Goal: Complete application form

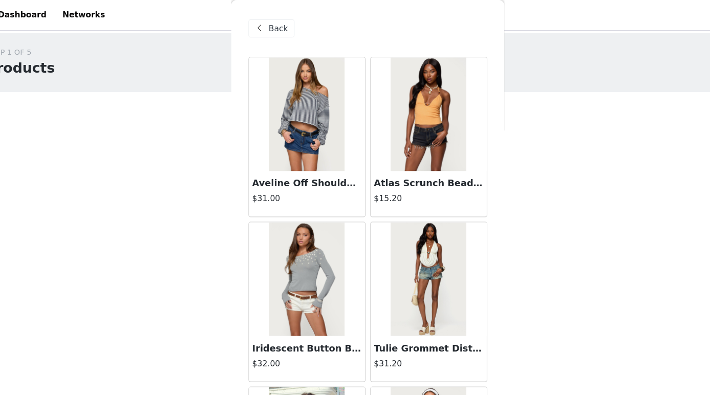
click at [272, 21] on span "Back" at bounding box center [274, 25] width 17 height 11
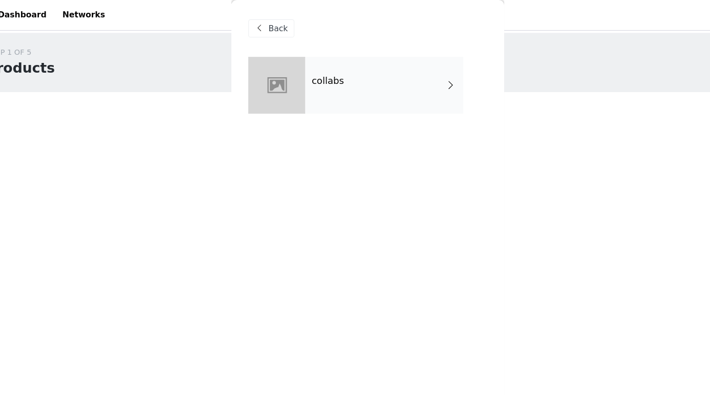
click at [266, 19] on div "Back" at bounding box center [268, 25] width 41 height 16
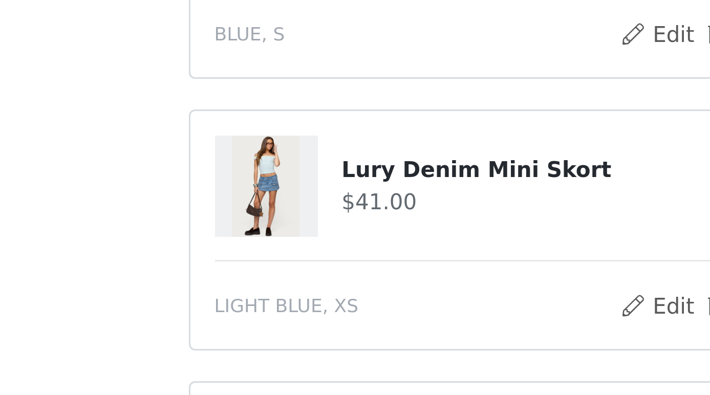
scroll to position [25, 0]
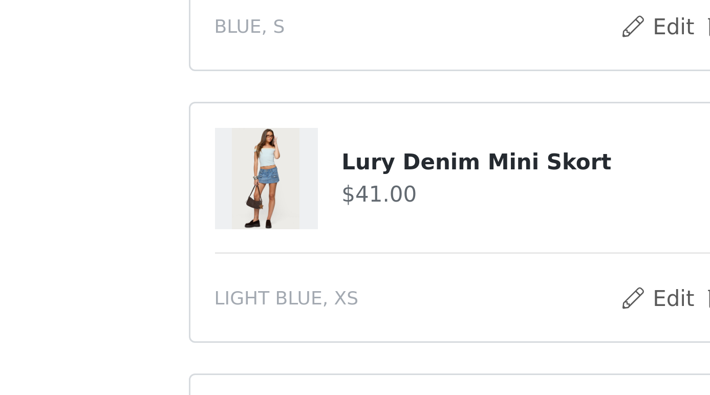
click at [278, 324] on img at bounding box center [270, 323] width 23 height 34
click at [303, 318] on h4 "Lury Denim Mini Skort" at bounding box center [375, 317] width 161 height 11
click at [280, 316] on img at bounding box center [270, 323] width 23 height 34
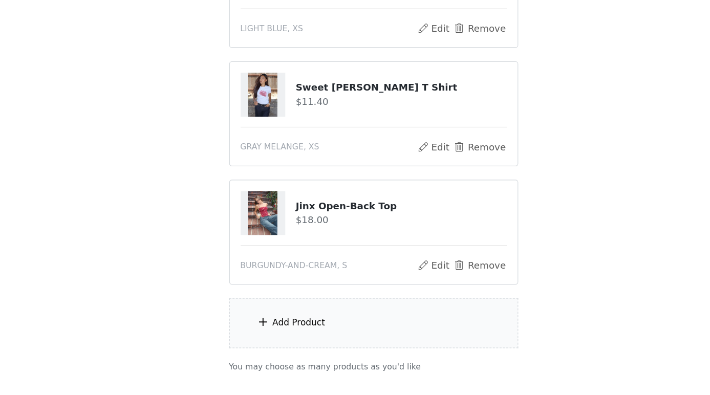
scroll to position [273, 0]
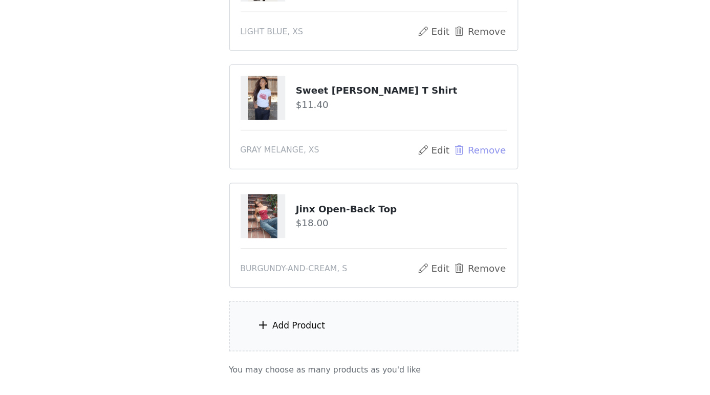
click at [435, 205] on button "Remove" at bounding box center [435, 205] width 41 height 12
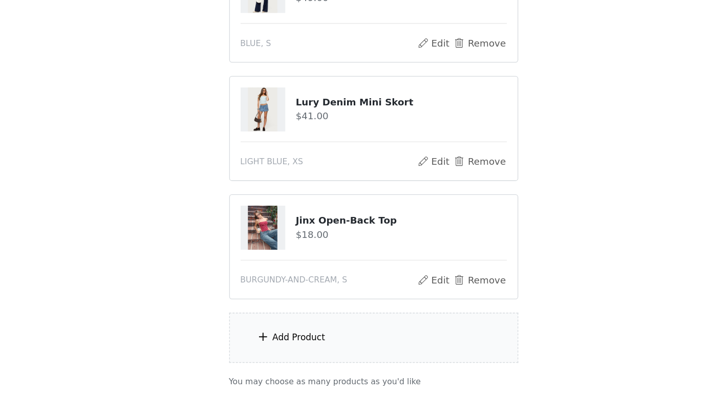
scroll to position [172, 0]
click at [274, 345] on span at bounding box center [271, 350] width 10 height 12
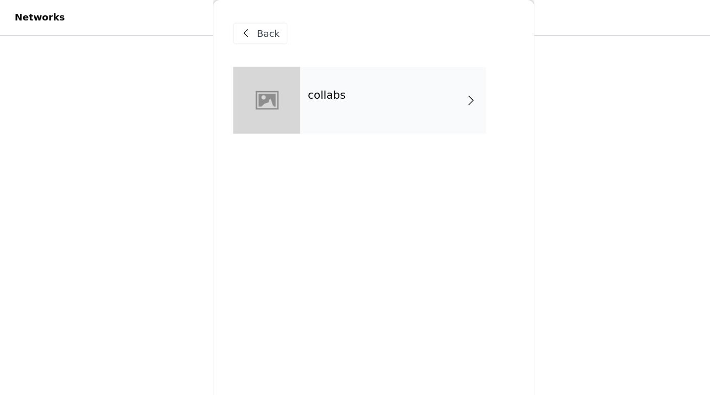
scroll to position [122, 0]
click at [356, 76] on div "collabs" at bounding box center [370, 76] width 142 height 51
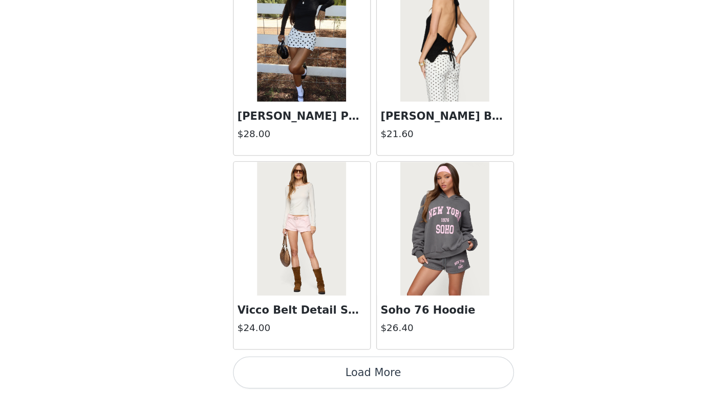
scroll to position [252, 0]
click at [327, 371] on button "Load More" at bounding box center [355, 377] width 215 height 25
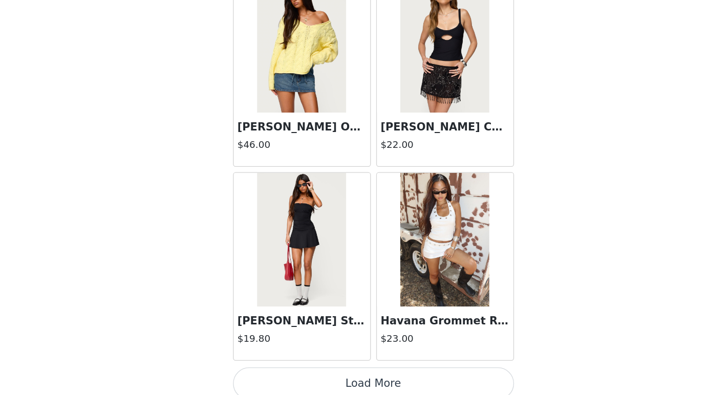
scroll to position [2654, 0]
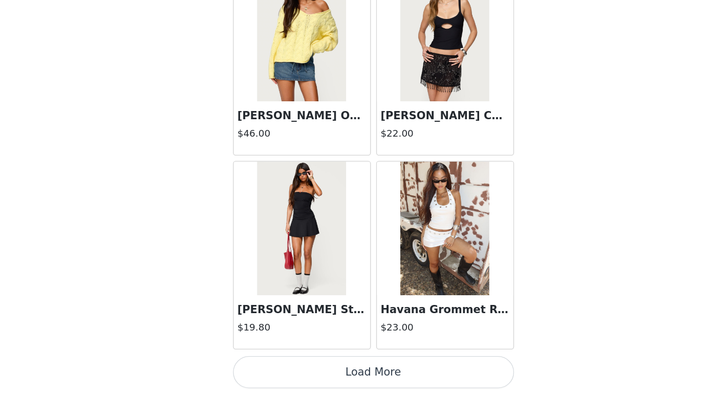
click at [345, 376] on button "Load More" at bounding box center [355, 377] width 215 height 25
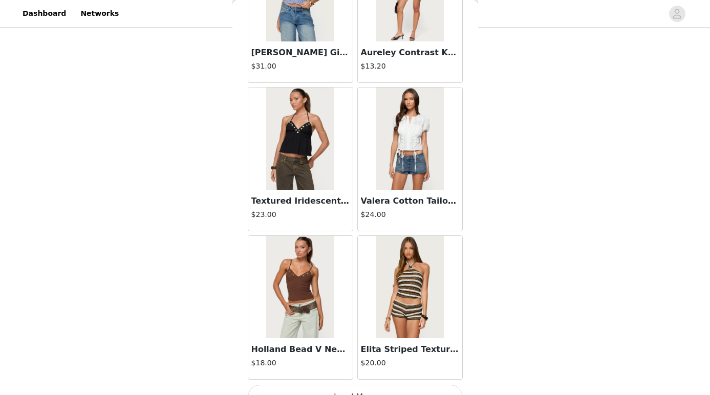
scroll to position [4138, 0]
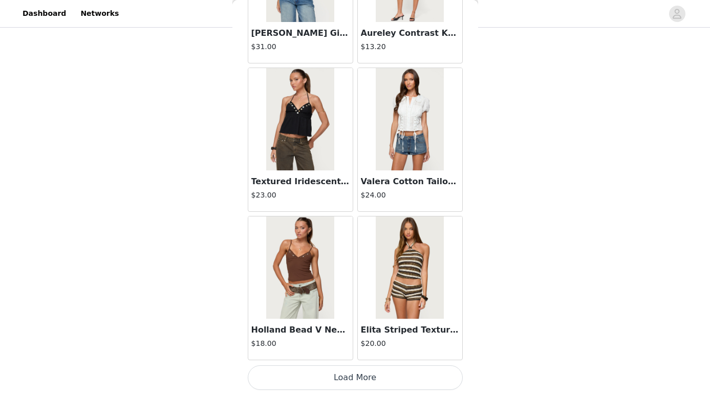
click at [360, 377] on button "Load More" at bounding box center [355, 377] width 215 height 25
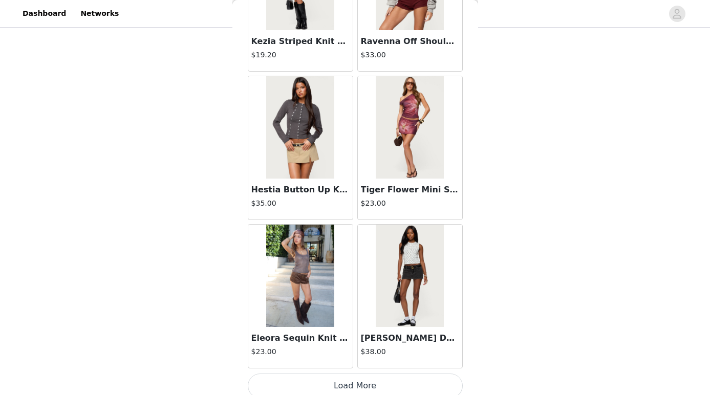
scroll to position [5622, 0]
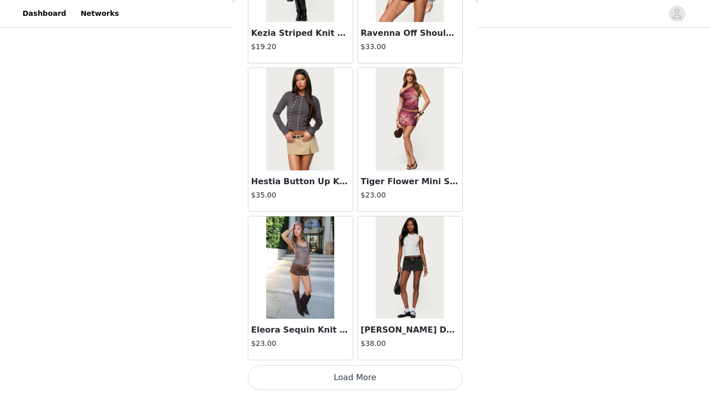
click at [353, 376] on button "Load More" at bounding box center [355, 377] width 215 height 25
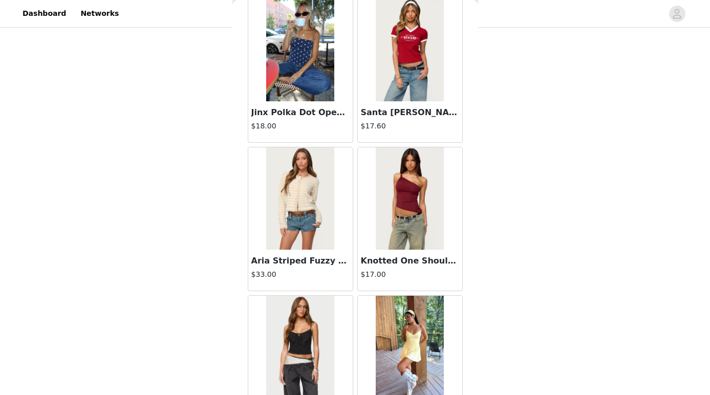
scroll to position [6730, 0]
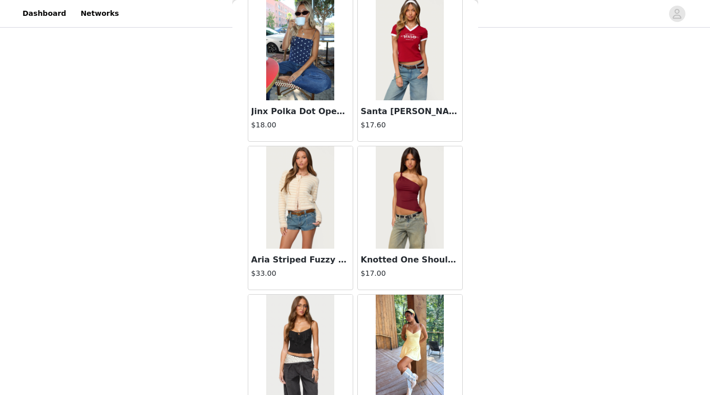
click at [415, 193] on img at bounding box center [410, 197] width 68 height 102
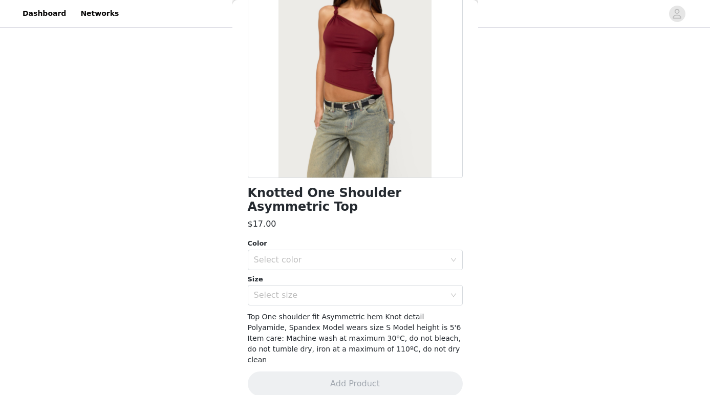
scroll to position [106, 0]
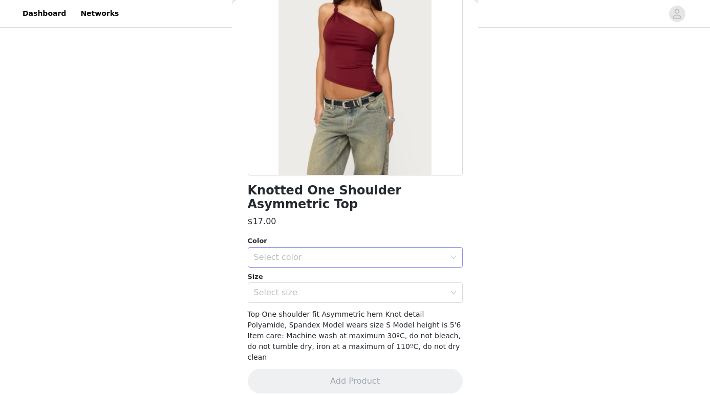
click at [339, 257] on div "Select color" at bounding box center [349, 257] width 191 height 10
click at [302, 279] on li "BURGUNDY" at bounding box center [355, 280] width 215 height 16
click at [301, 290] on div "Select size" at bounding box center [349, 293] width 191 height 10
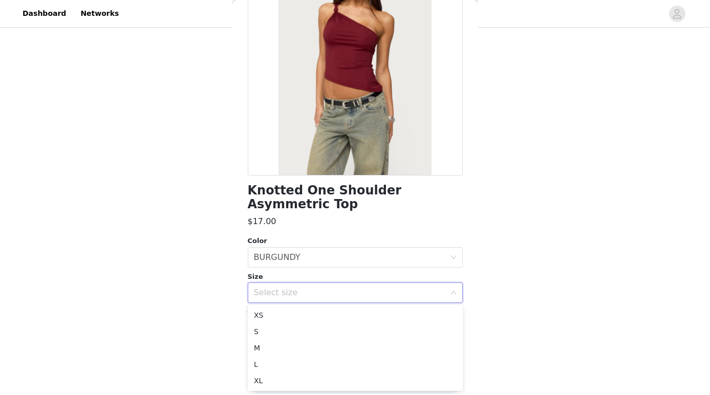
click at [211, 293] on div "STEP 1 OF 5 Products Choose as many products as you'd like, up to $150.00. 4 Se…" at bounding box center [355, 49] width 710 height 543
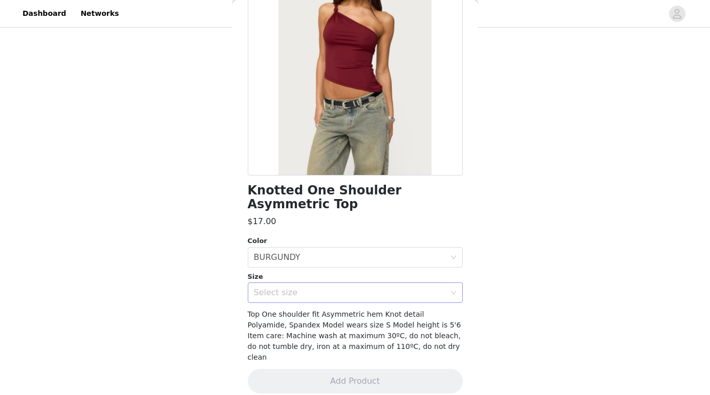
click at [285, 292] on div "Select size" at bounding box center [349, 293] width 191 height 10
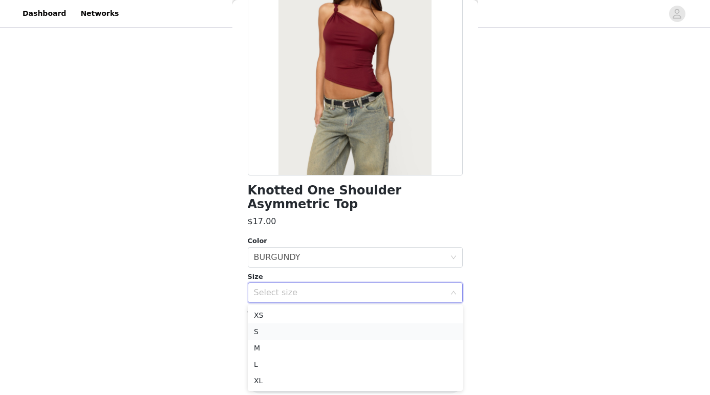
click at [266, 328] on li "S" at bounding box center [355, 331] width 215 height 16
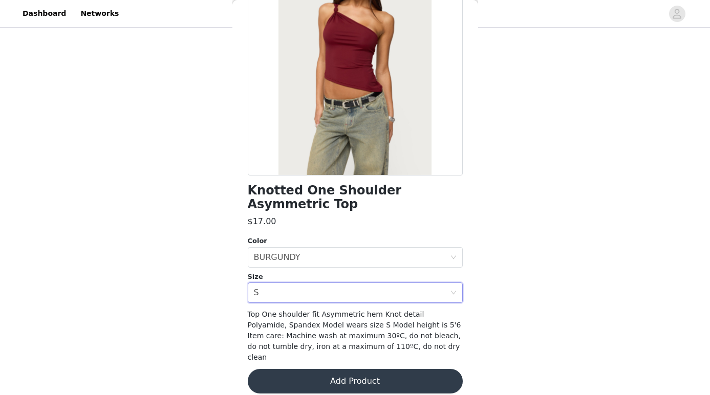
click at [272, 369] on button "Add Product" at bounding box center [355, 381] width 215 height 25
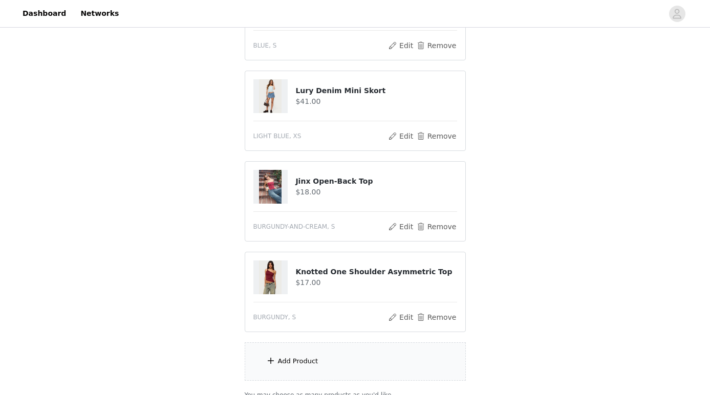
click at [287, 359] on div "Add Product" at bounding box center [298, 361] width 40 height 10
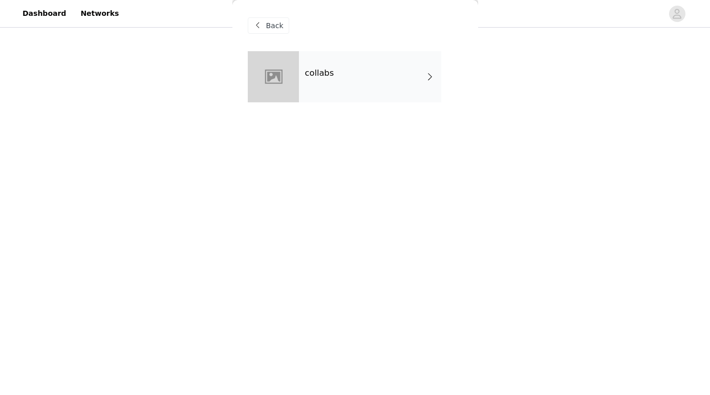
click at [371, 76] on div "collabs" at bounding box center [370, 76] width 142 height 51
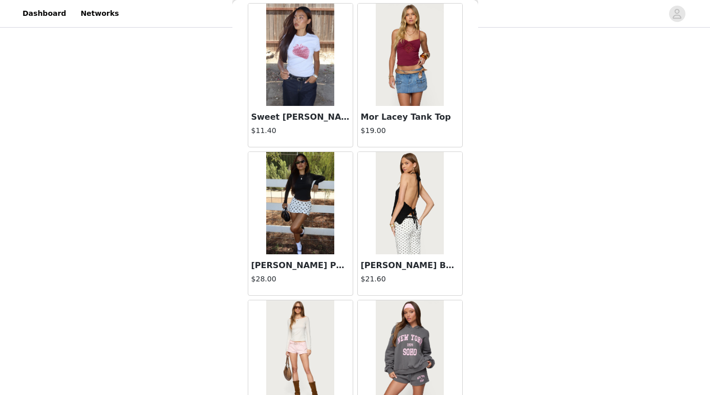
scroll to position [1171, 0]
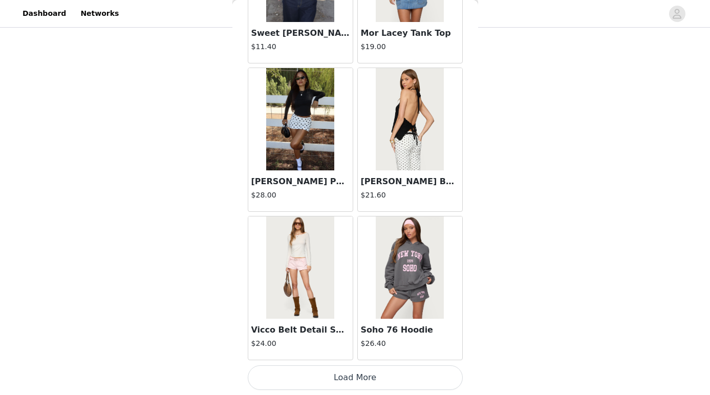
click at [300, 375] on button "Load More" at bounding box center [355, 377] width 215 height 25
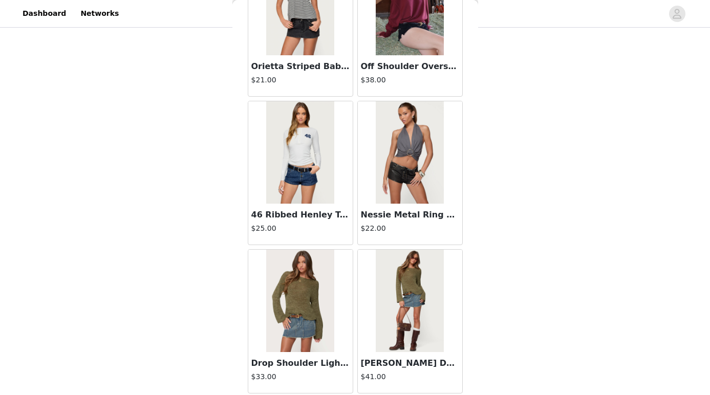
scroll to position [2654, 0]
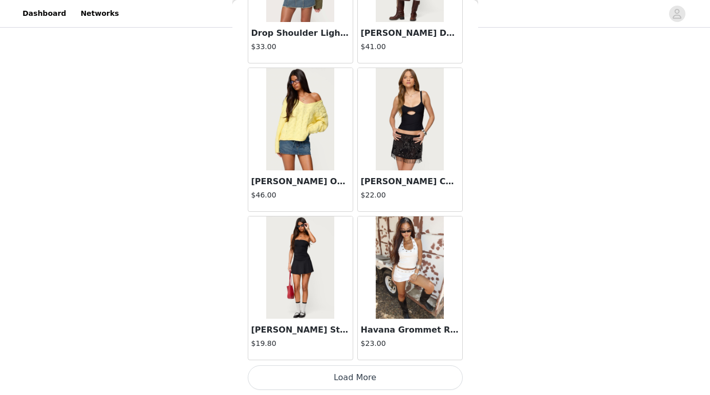
click at [317, 376] on button "Load More" at bounding box center [355, 377] width 215 height 25
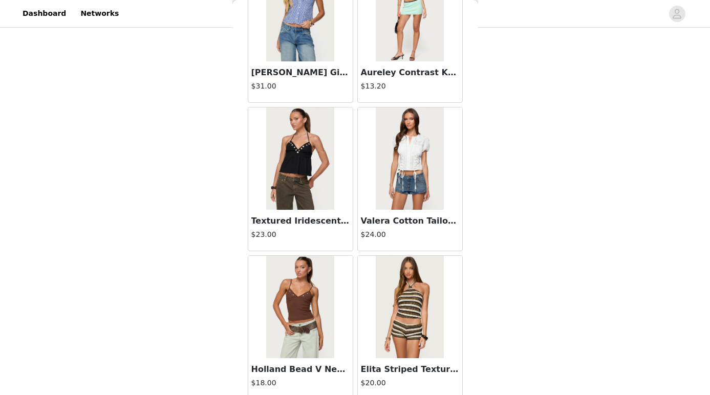
scroll to position [4138, 0]
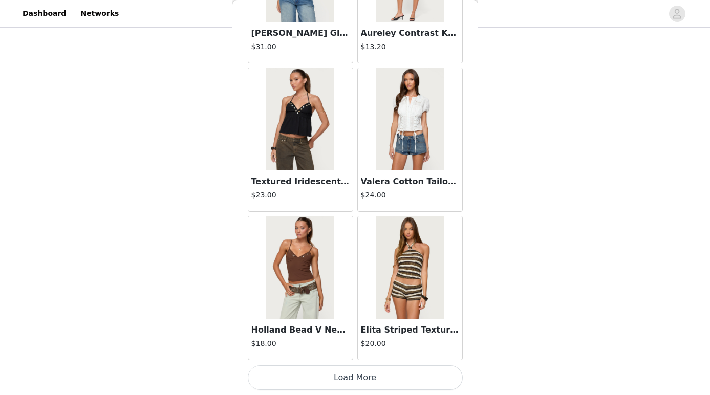
click at [342, 372] on button "Load More" at bounding box center [355, 377] width 215 height 25
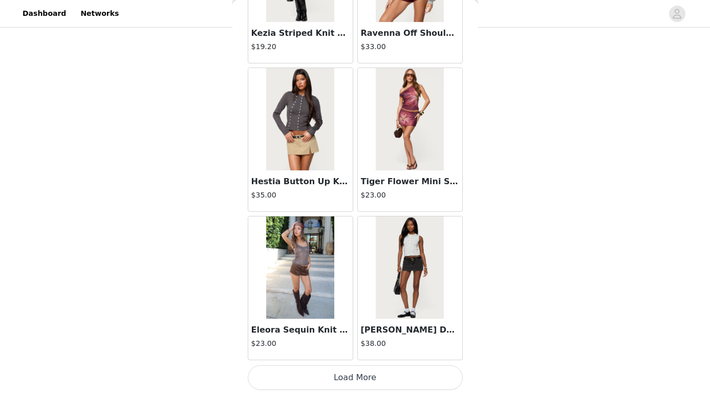
click at [355, 377] on button "Load More" at bounding box center [355, 377] width 215 height 25
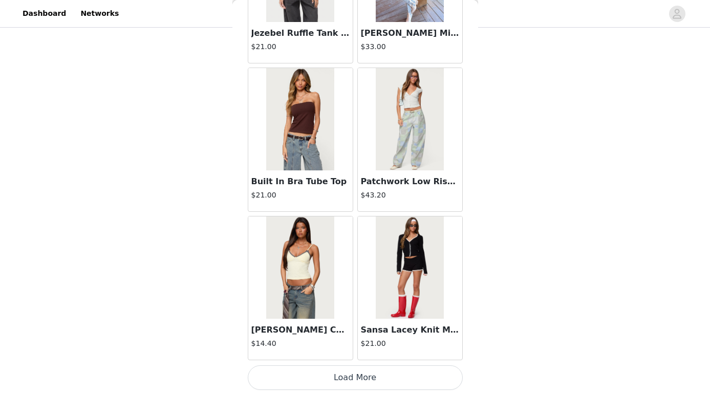
scroll to position [342, 0]
click at [373, 379] on button "Load More" at bounding box center [355, 377] width 215 height 25
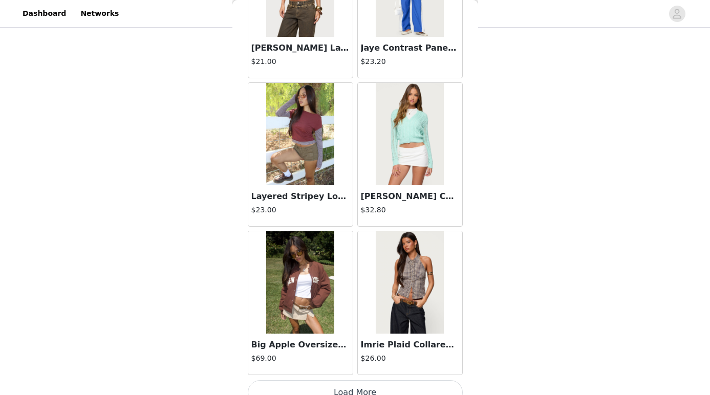
scroll to position [8589, 0]
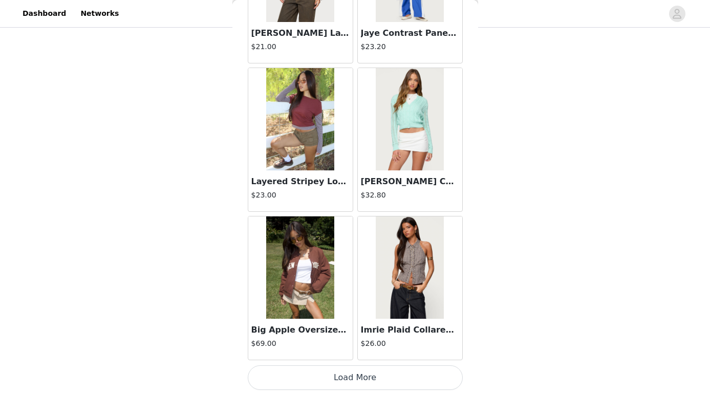
click at [362, 378] on button "Load More" at bounding box center [355, 377] width 215 height 25
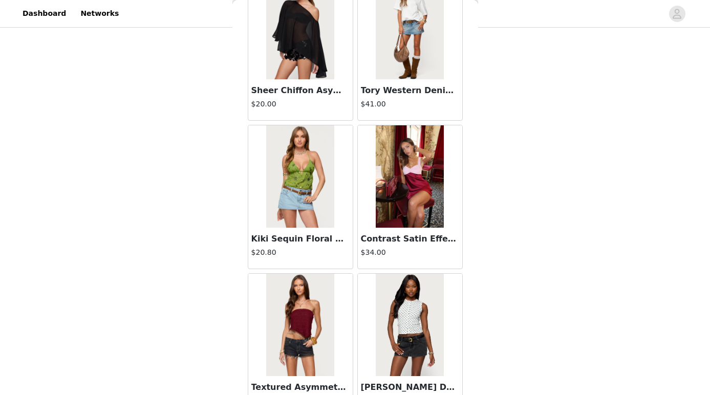
scroll to position [10073, 0]
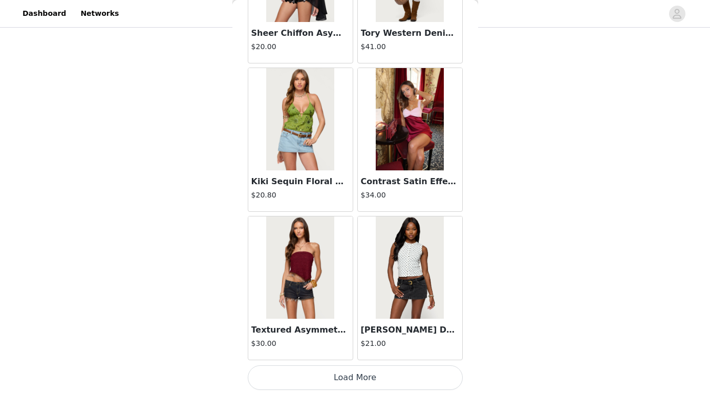
click at [349, 373] on button "Load More" at bounding box center [355, 377] width 215 height 25
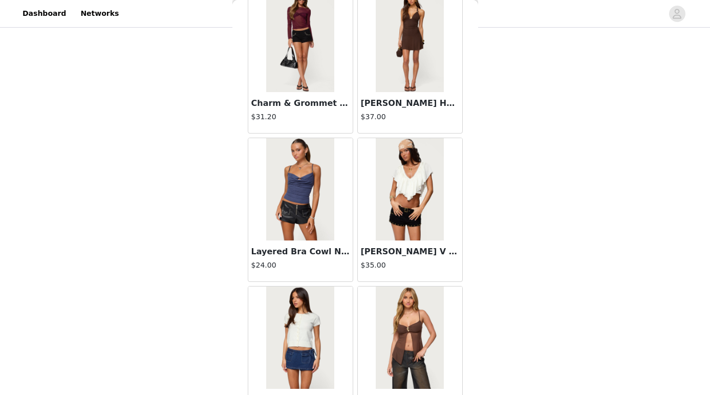
scroll to position [11557, 0]
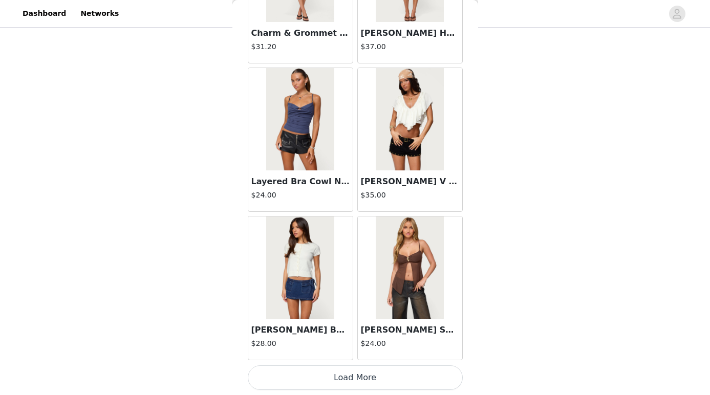
click at [354, 375] on button "Load More" at bounding box center [355, 377] width 215 height 25
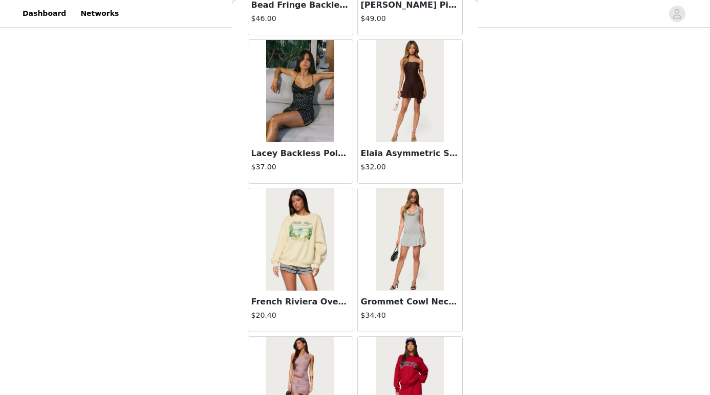
scroll to position [12634, 0]
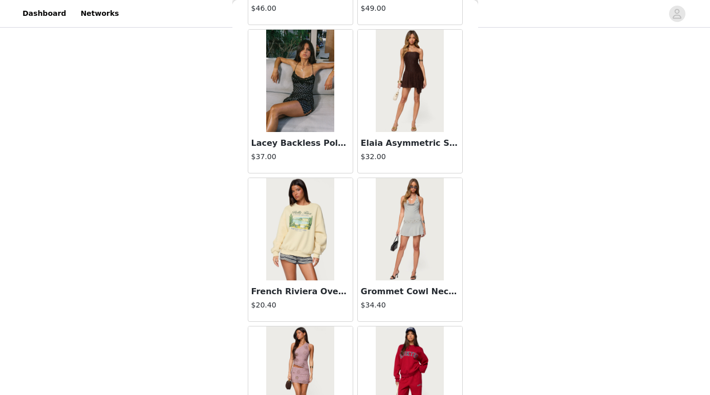
click at [300, 105] on img at bounding box center [300, 81] width 68 height 102
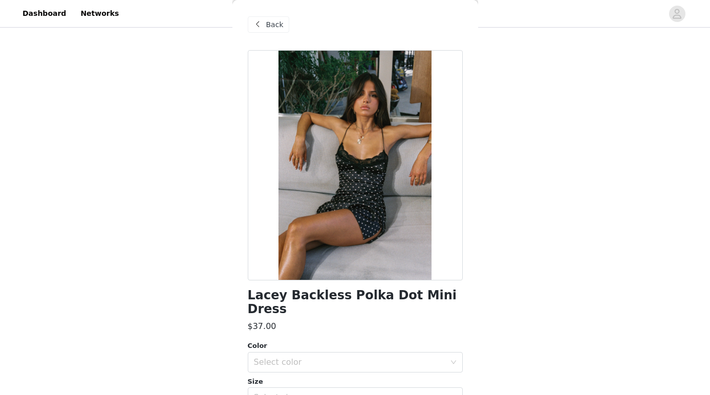
scroll to position [0, 0]
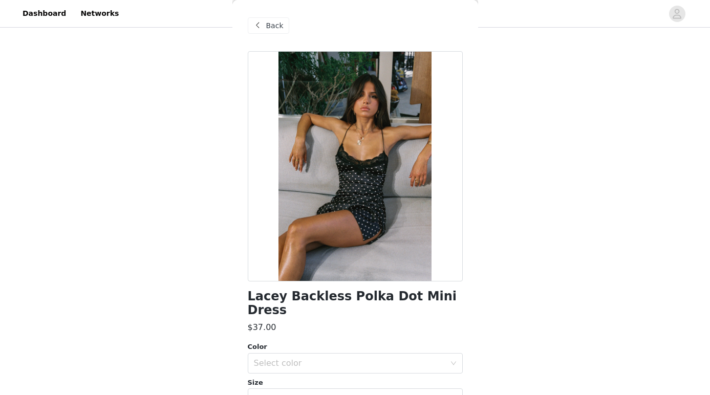
click at [259, 24] on span at bounding box center [258, 25] width 12 height 12
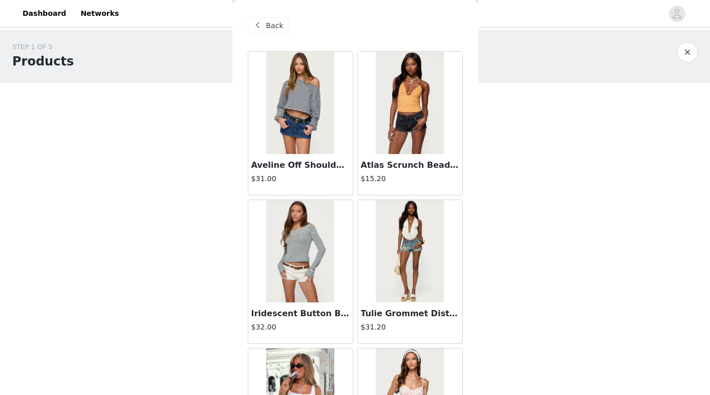
click at [261, 24] on span at bounding box center [258, 25] width 12 height 12
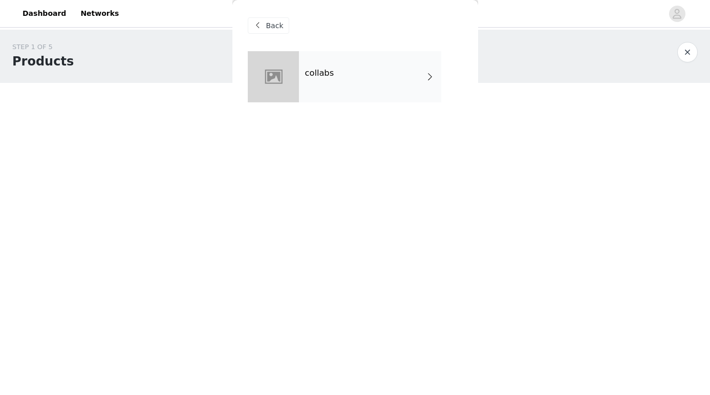
click at [329, 71] on h4 "collabs" at bounding box center [319, 73] width 29 height 9
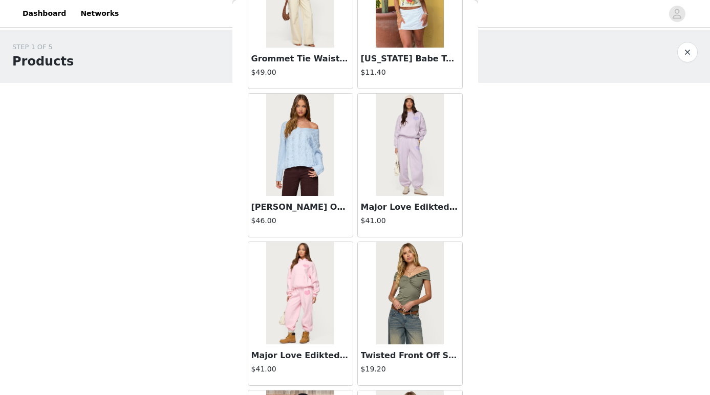
scroll to position [1171, 0]
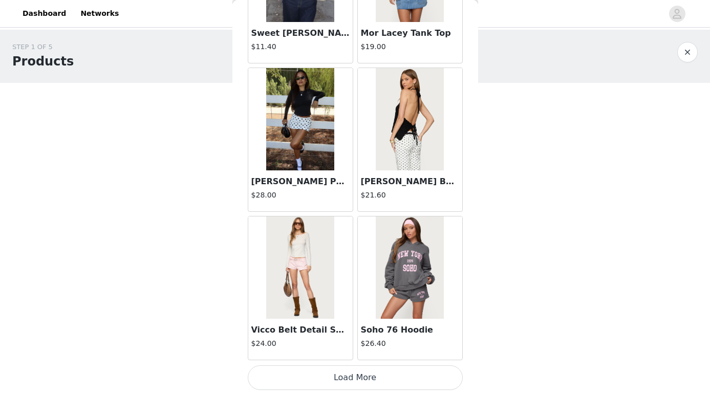
click at [354, 384] on button "Load More" at bounding box center [355, 377] width 215 height 25
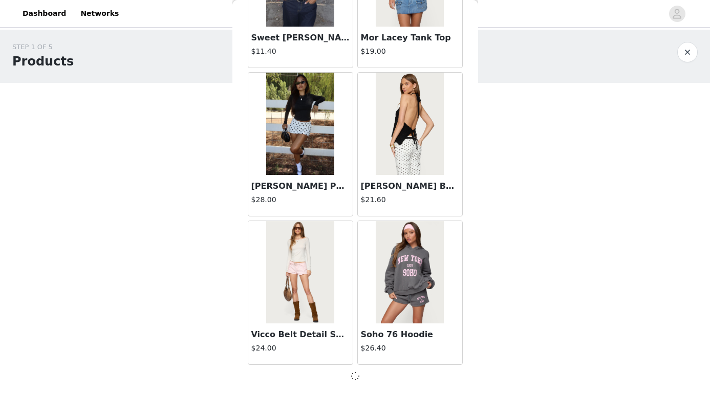
scroll to position [342, 0]
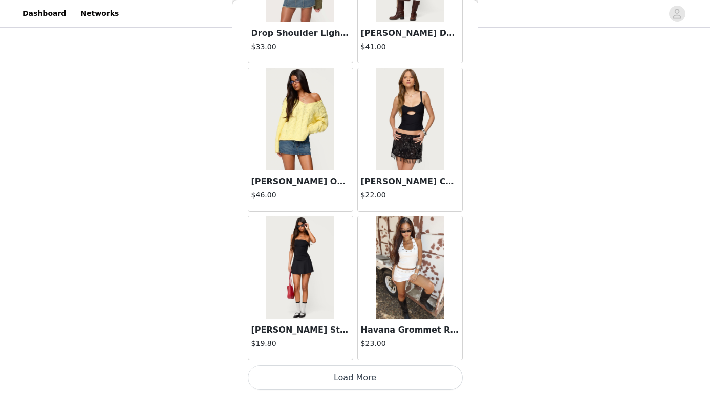
click at [343, 375] on button "Load More" at bounding box center [355, 377] width 215 height 25
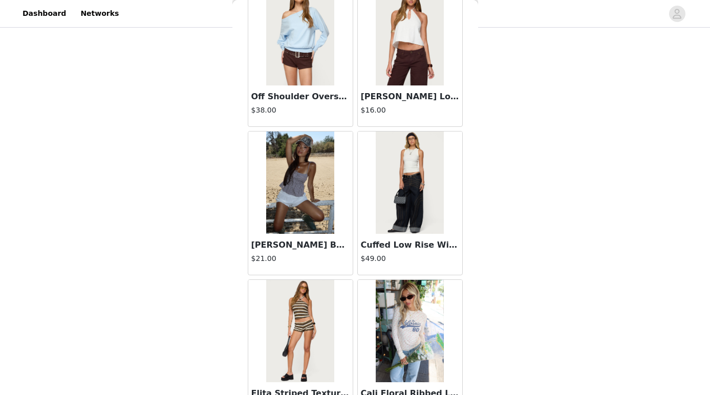
scroll to position [4138, 0]
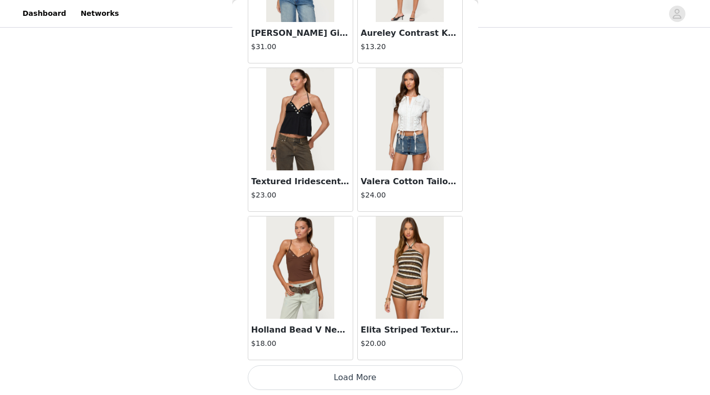
click at [351, 376] on button "Load More" at bounding box center [355, 377] width 215 height 25
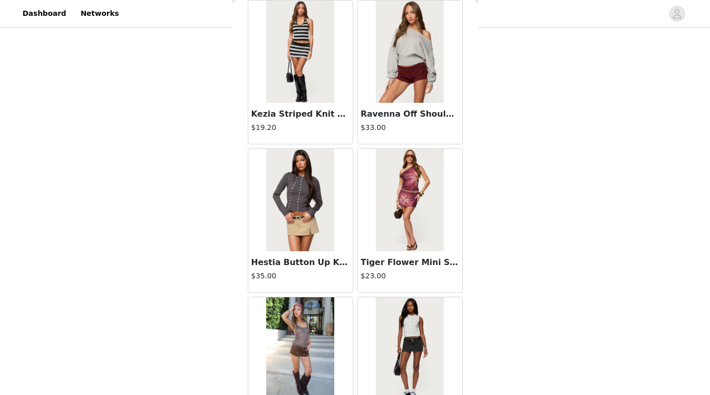
scroll to position [5622, 0]
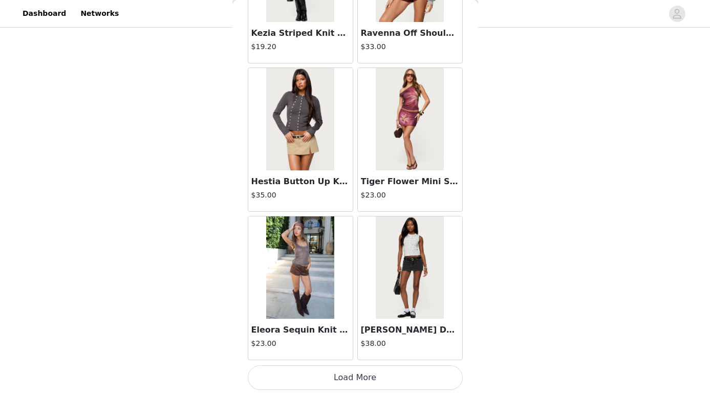
click at [352, 369] on button "Load More" at bounding box center [355, 377] width 215 height 25
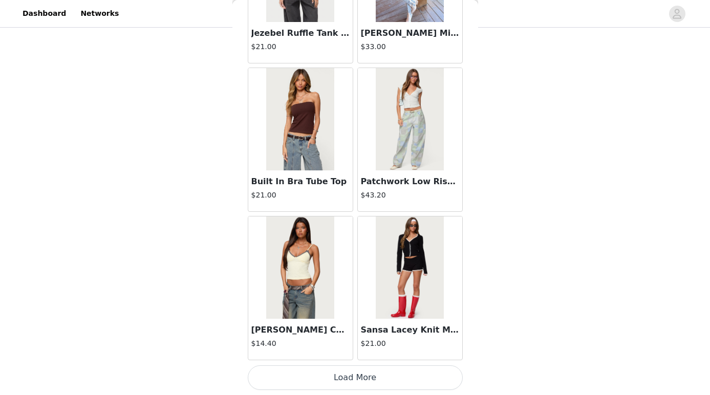
click at [370, 376] on button "Load More" at bounding box center [355, 377] width 215 height 25
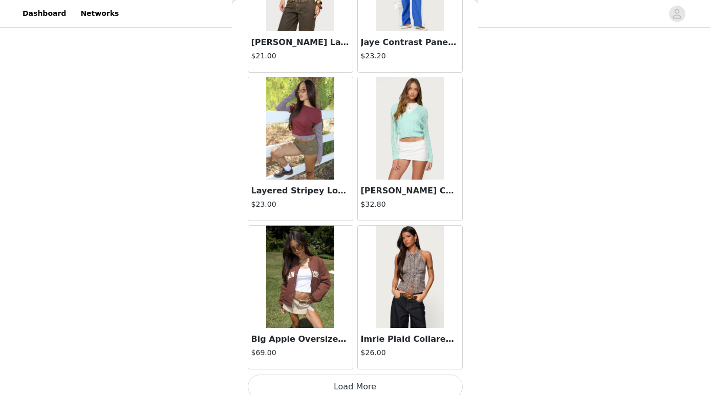
scroll to position [8589, 0]
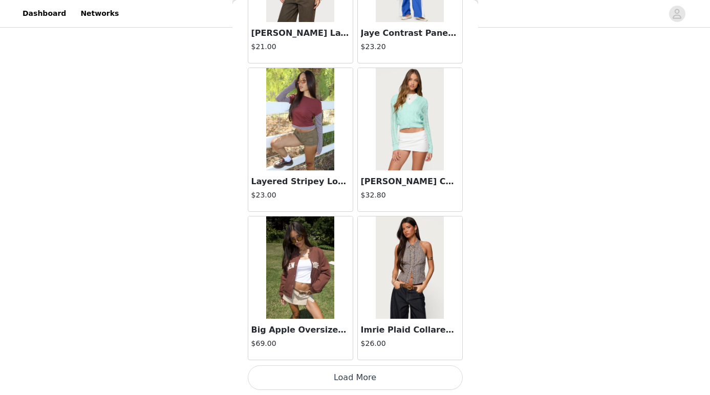
click at [379, 375] on button "Load More" at bounding box center [355, 377] width 215 height 25
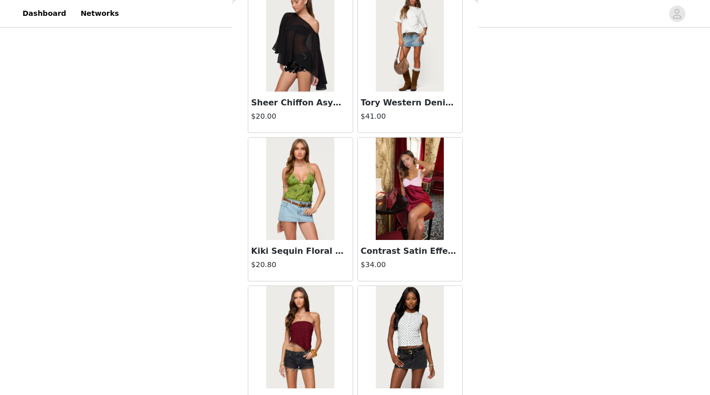
scroll to position [10073, 0]
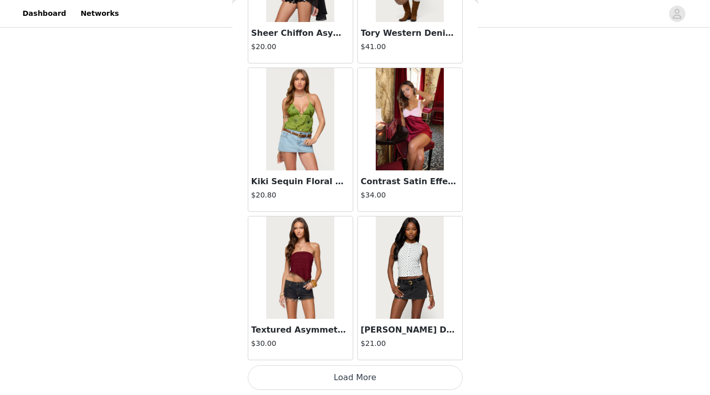
click at [337, 372] on button "Load More" at bounding box center [355, 377] width 215 height 25
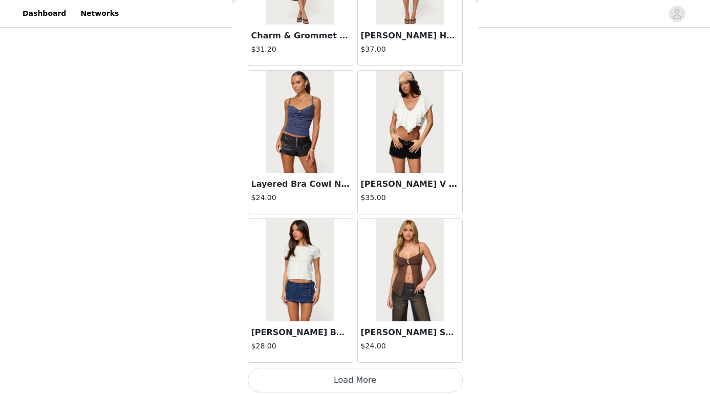
scroll to position [11557, 0]
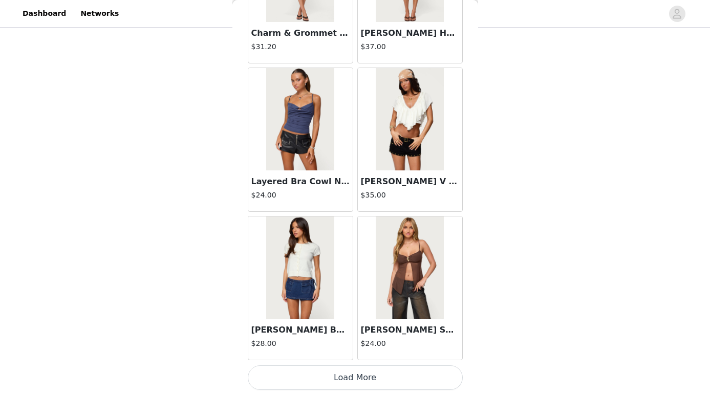
click at [341, 378] on button "Load More" at bounding box center [355, 377] width 215 height 25
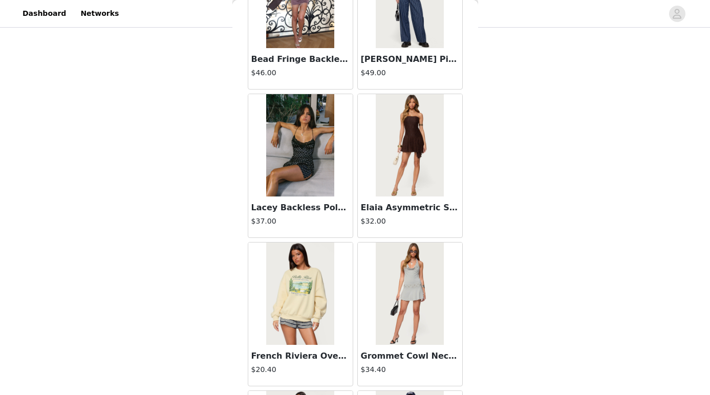
scroll to position [12573, 0]
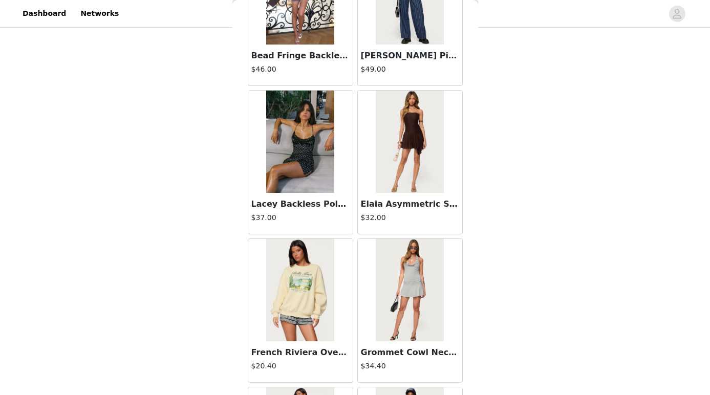
click at [273, 200] on h3 "Lacey Backless Polka Dot Mini Dress" at bounding box center [300, 204] width 98 height 12
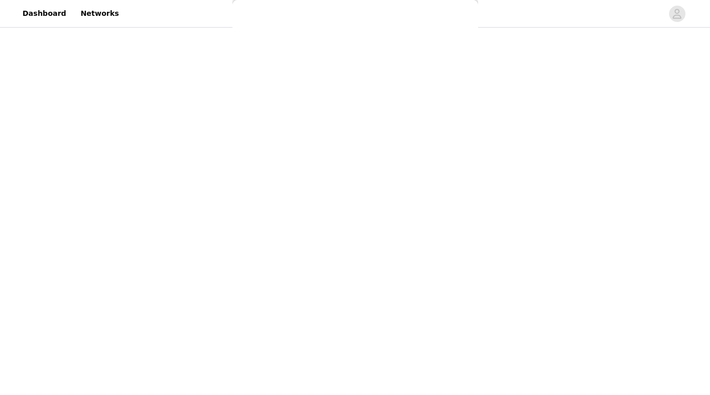
scroll to position [103, 0]
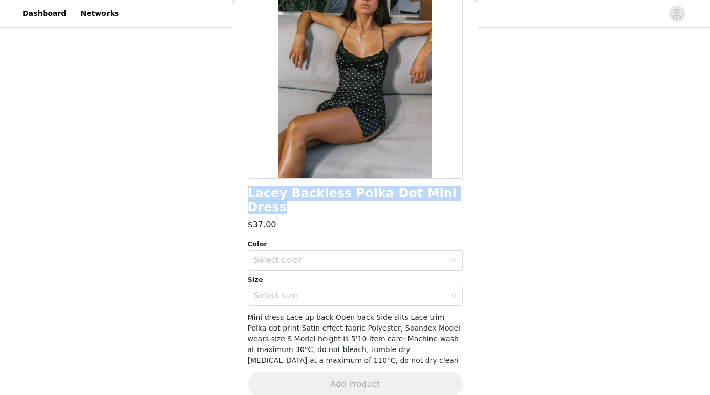
drag, startPoint x: 249, startPoint y: 191, endPoint x: 465, endPoint y: 189, distance: 216.4
click at [465, 189] on div "Back Lacey Backless Polka Dot Mini Dress $37.00 Color Select color Size Select …" at bounding box center [355, 197] width 246 height 395
copy h1 "Lacey Backless Polka Dot Mini Dress"
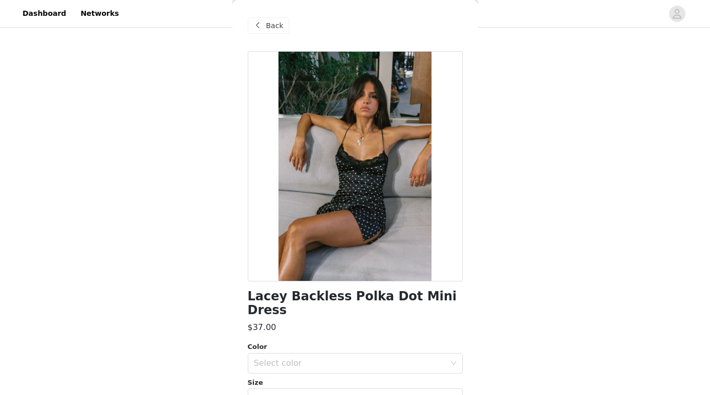
click at [271, 16] on div "Back" at bounding box center [355, 25] width 215 height 51
click at [270, 23] on span "Back" at bounding box center [274, 25] width 17 height 11
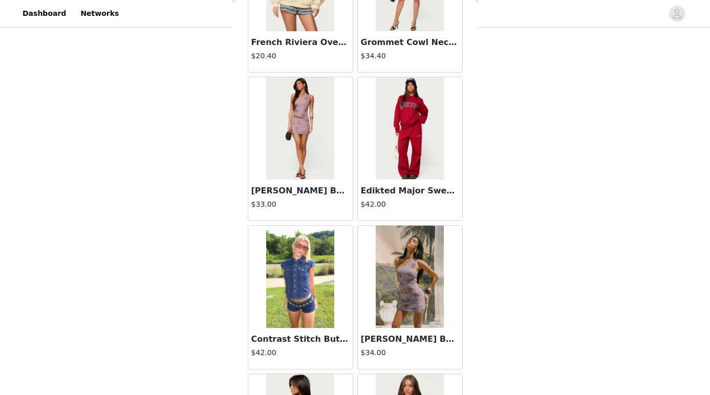
scroll to position [13040, 0]
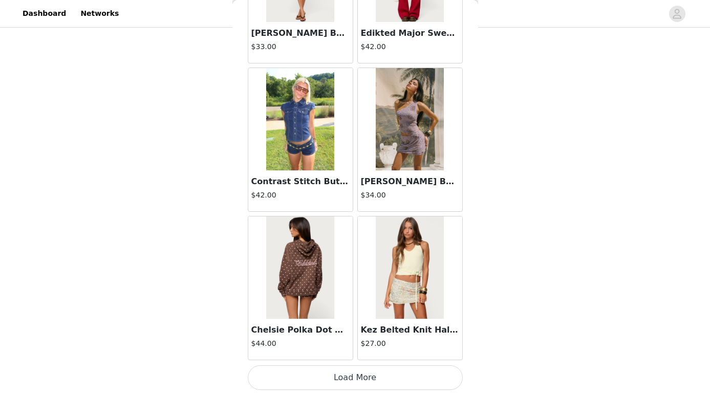
click at [365, 378] on button "Load More" at bounding box center [355, 377] width 215 height 25
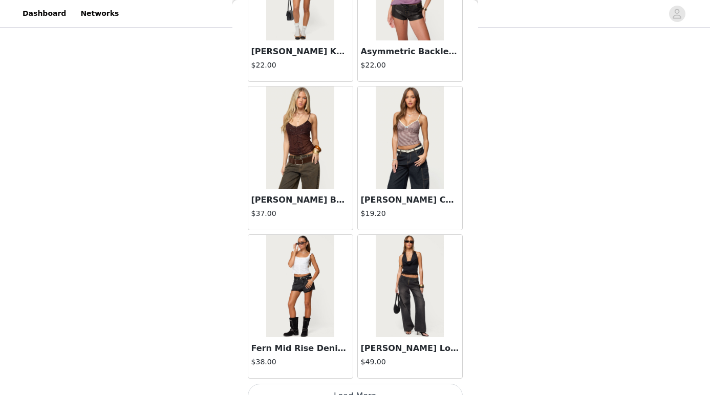
scroll to position [14524, 0]
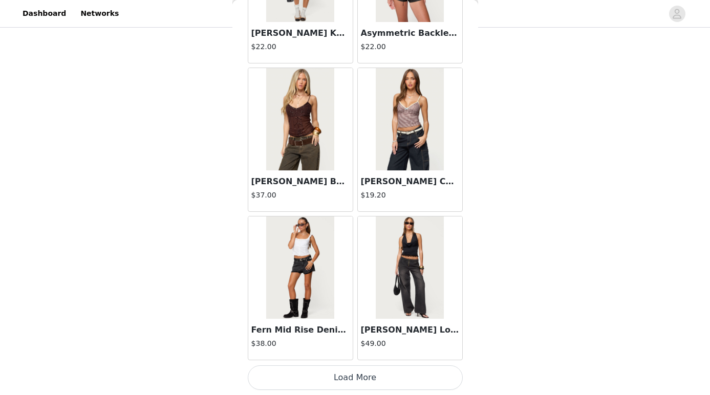
click at [358, 375] on button "Load More" at bounding box center [355, 377] width 215 height 25
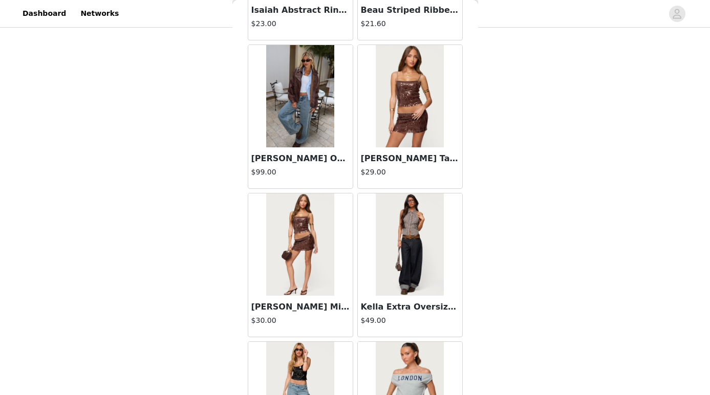
scroll to position [16008, 0]
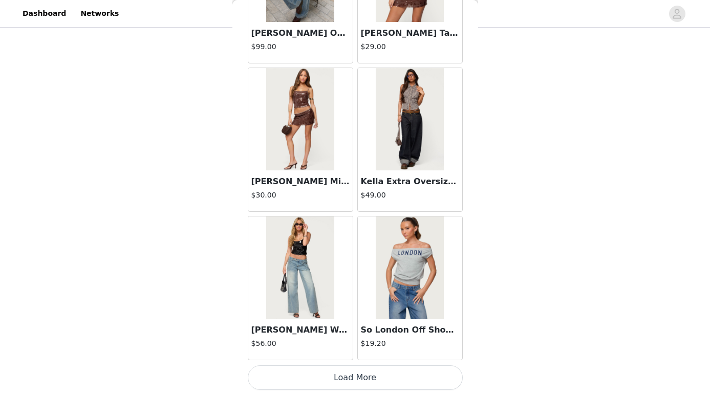
click at [331, 377] on button "Load More" at bounding box center [355, 377] width 215 height 25
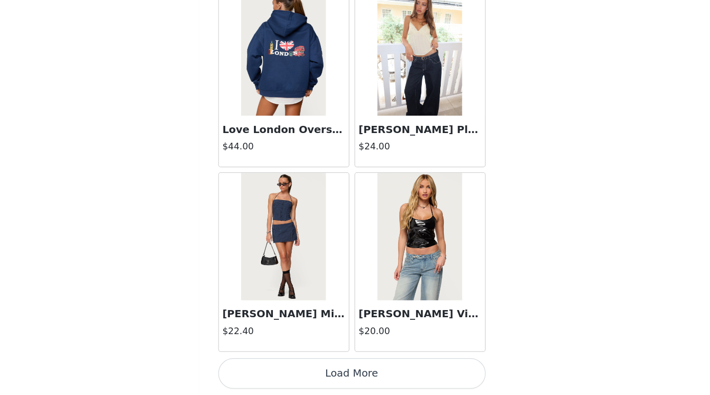
scroll to position [342, 0]
click at [351, 372] on button "Load More" at bounding box center [355, 377] width 215 height 25
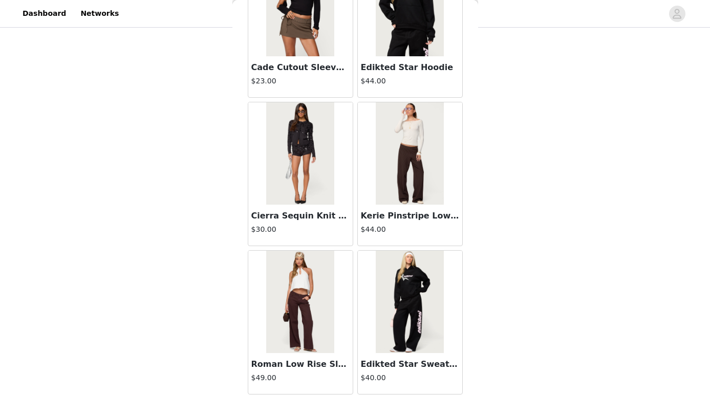
scroll to position [18975, 0]
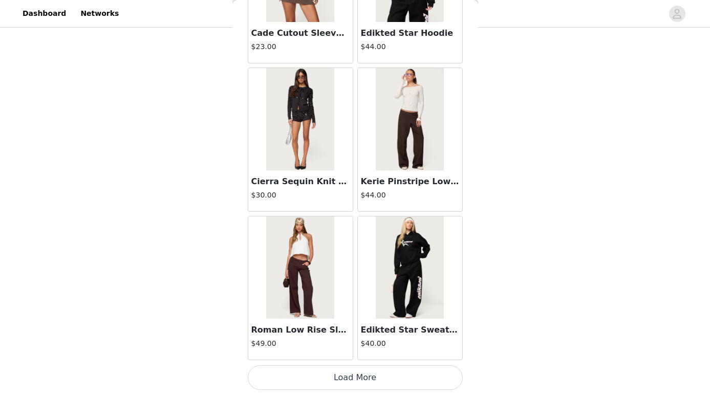
click at [333, 379] on button "Load More" at bounding box center [355, 377] width 215 height 25
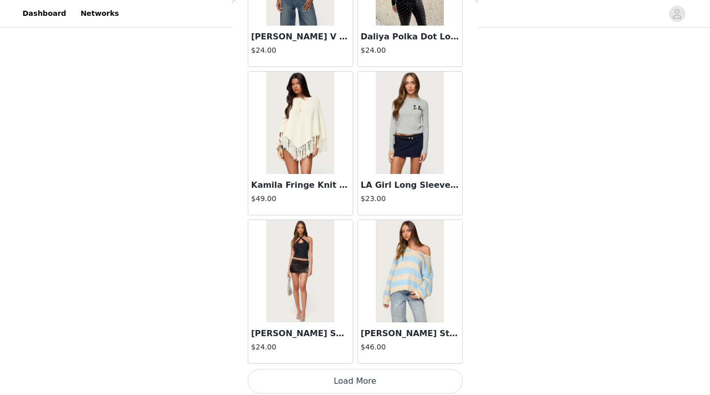
scroll to position [20459, 0]
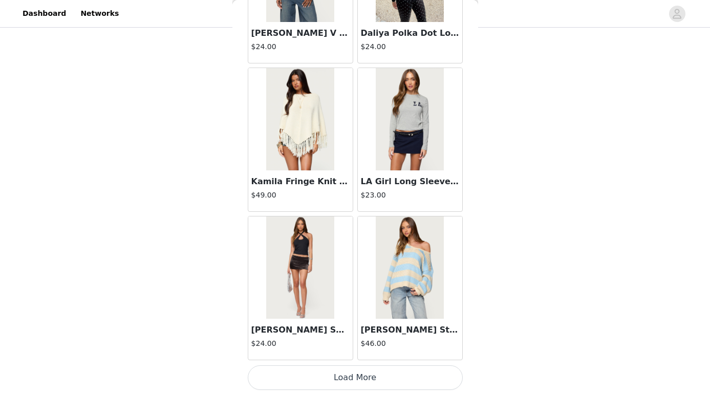
click at [350, 371] on button "Load More" at bounding box center [355, 377] width 215 height 25
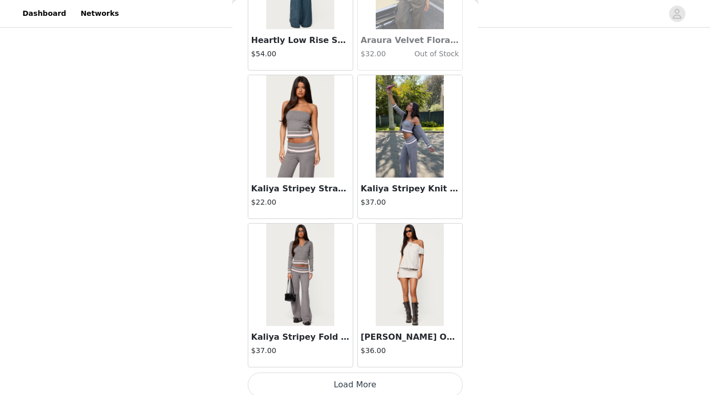
scroll to position [21943, 0]
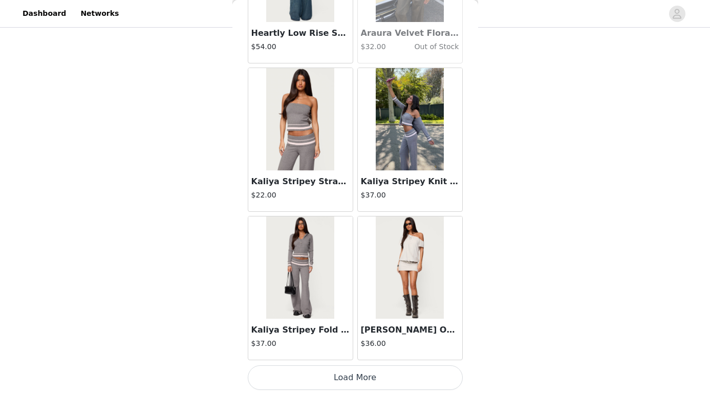
click at [335, 379] on button "Load More" at bounding box center [355, 377] width 215 height 25
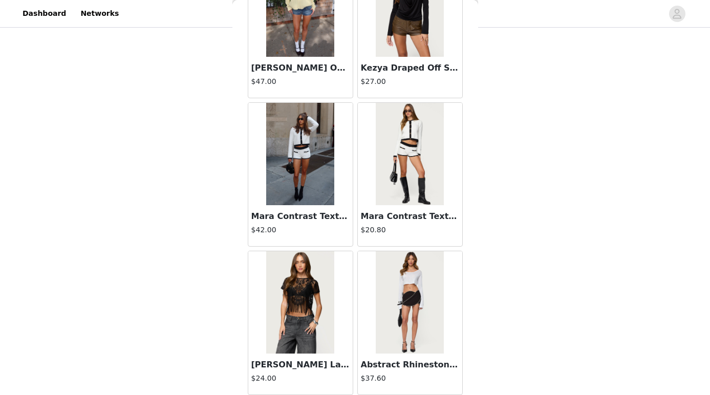
scroll to position [23426, 0]
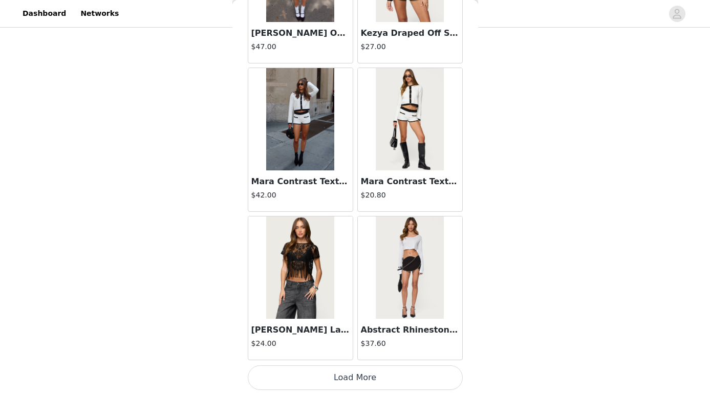
click at [346, 374] on button "Load More" at bounding box center [355, 377] width 215 height 25
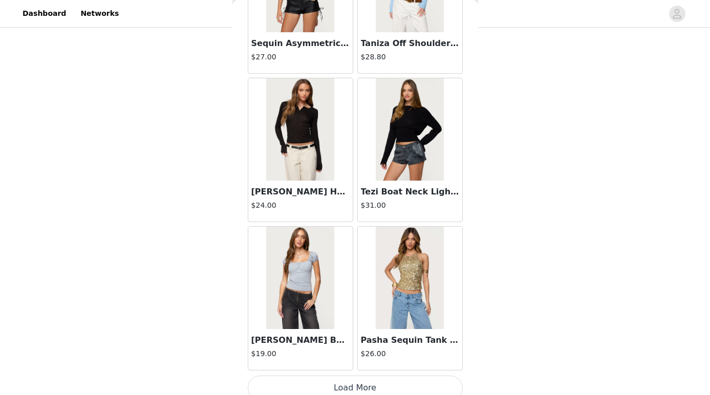
scroll to position [24910, 0]
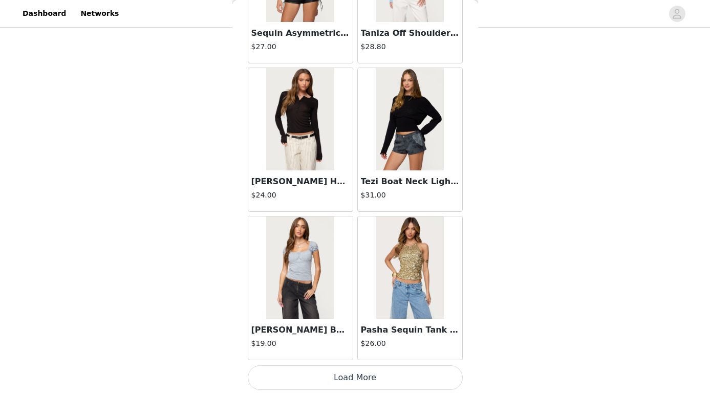
click at [343, 371] on button "Load More" at bounding box center [355, 377] width 215 height 25
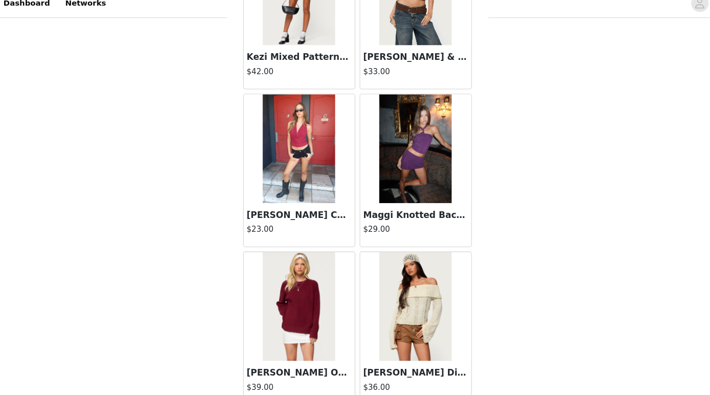
scroll to position [26394, 0]
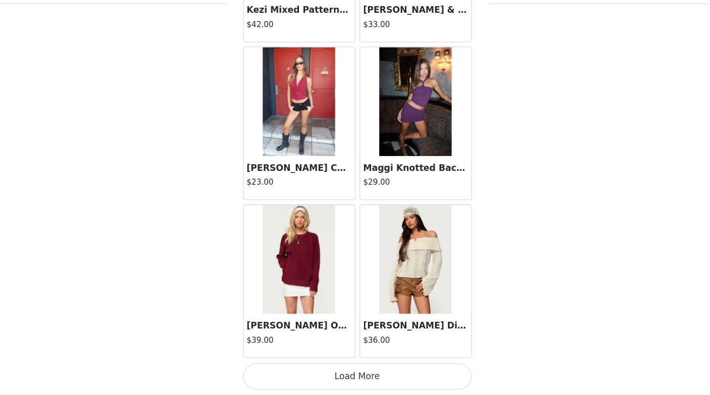
click at [335, 373] on button "Load More" at bounding box center [355, 377] width 215 height 25
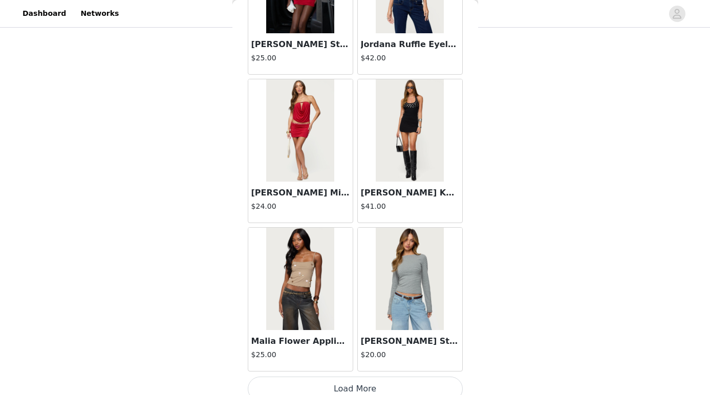
scroll to position [27878, 0]
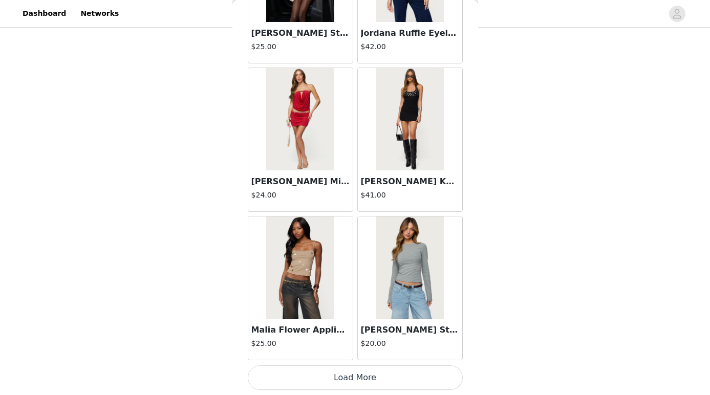
click at [337, 375] on button "Load More" at bounding box center [355, 377] width 215 height 25
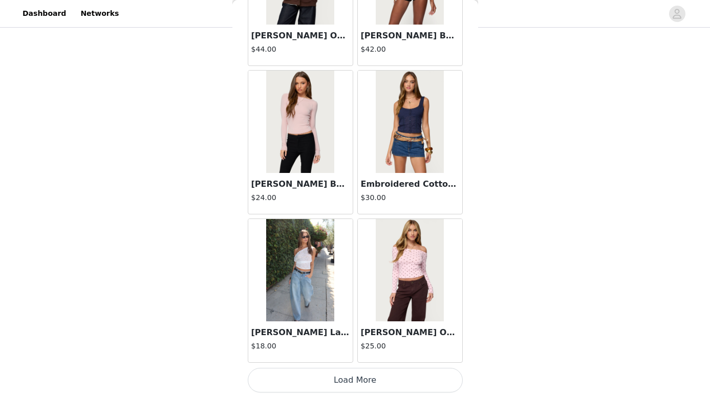
scroll to position [29361, 0]
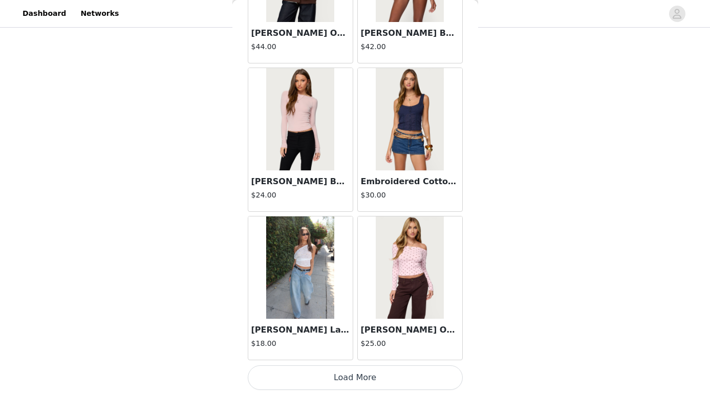
click at [343, 375] on button "Load More" at bounding box center [355, 377] width 215 height 25
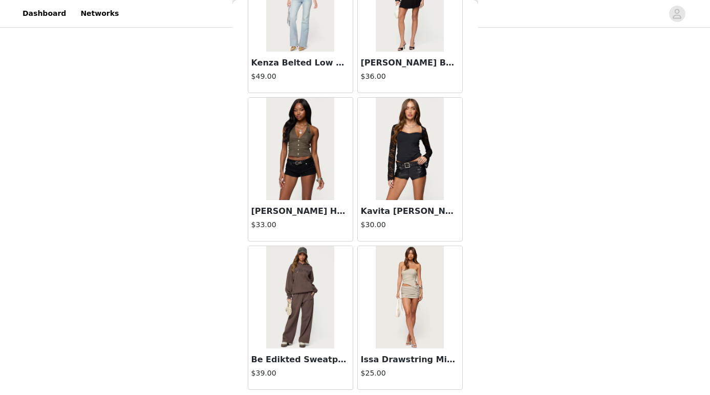
scroll to position [30845, 0]
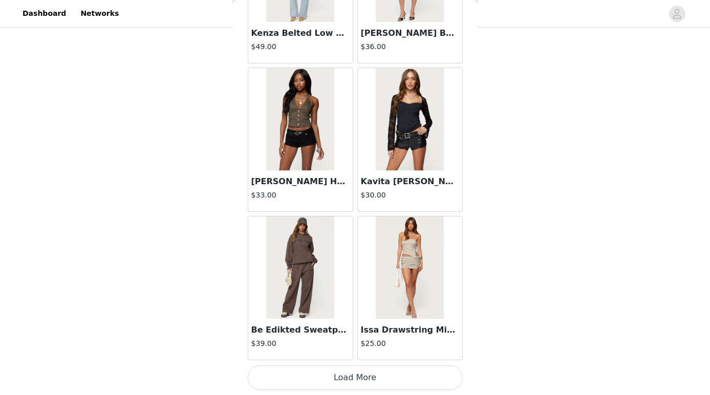
click at [327, 382] on button "Load More" at bounding box center [355, 377] width 215 height 25
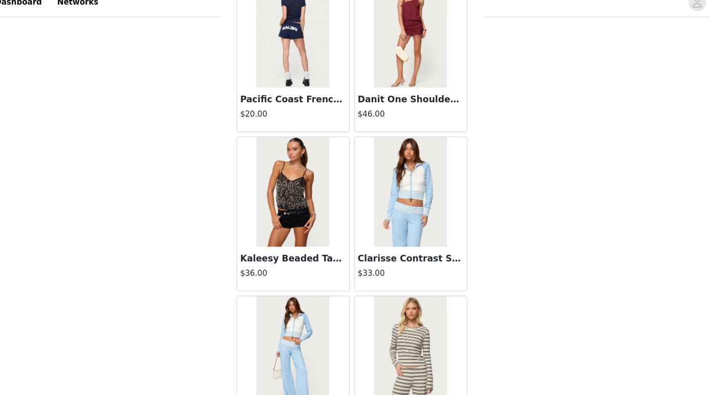
scroll to position [32329, 0]
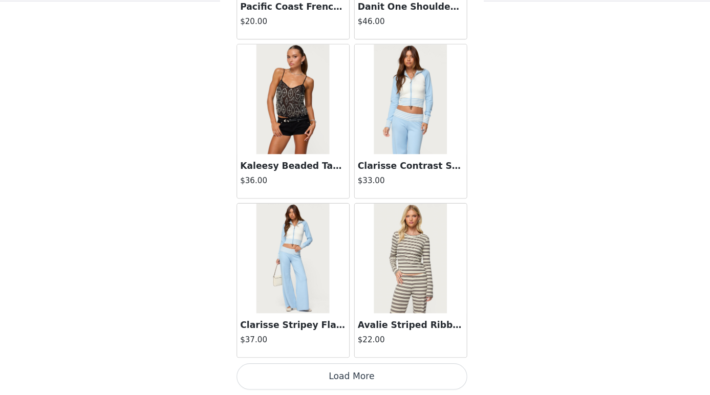
click at [331, 373] on button "Load More" at bounding box center [355, 377] width 215 height 25
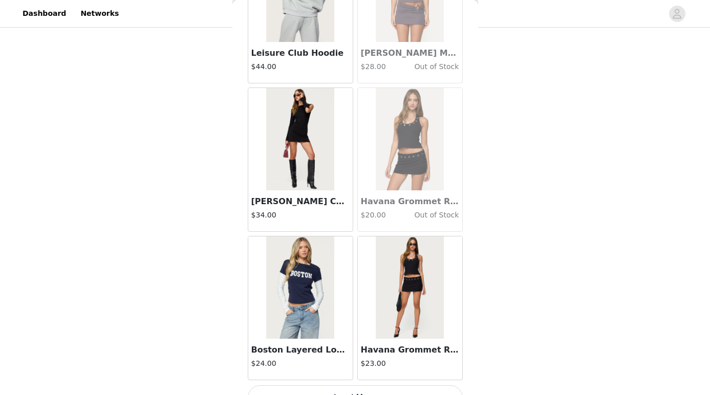
scroll to position [33813, 0]
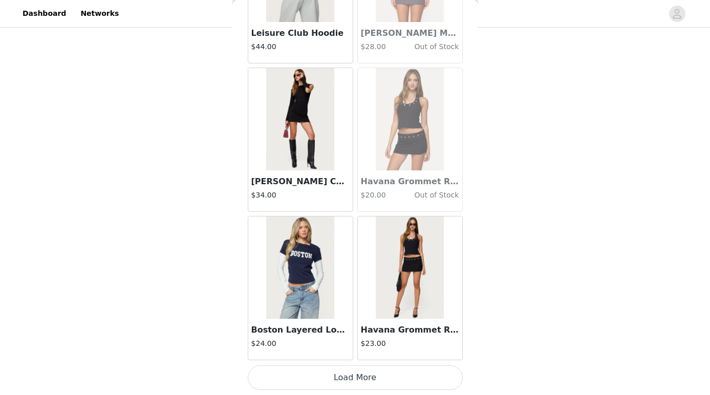
click at [372, 378] on button "Load More" at bounding box center [355, 377] width 215 height 25
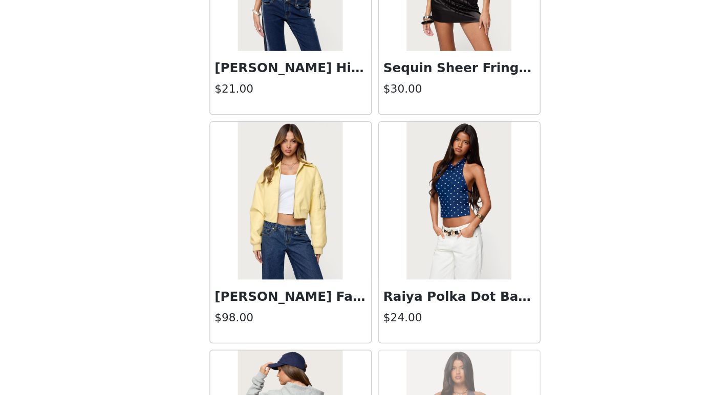
scroll to position [33452, 0]
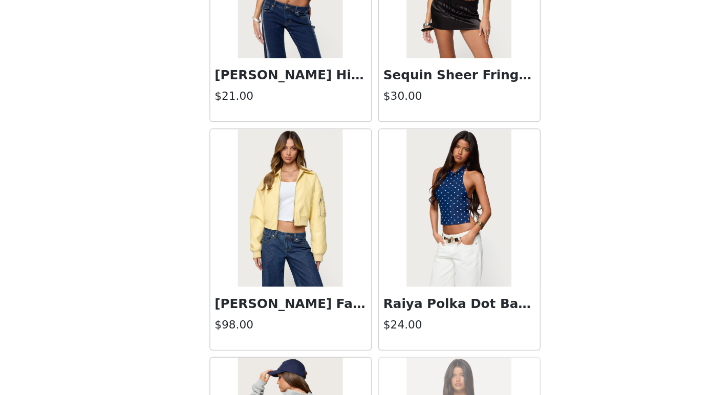
click at [386, 204] on img at bounding box center [410, 182] width 68 height 102
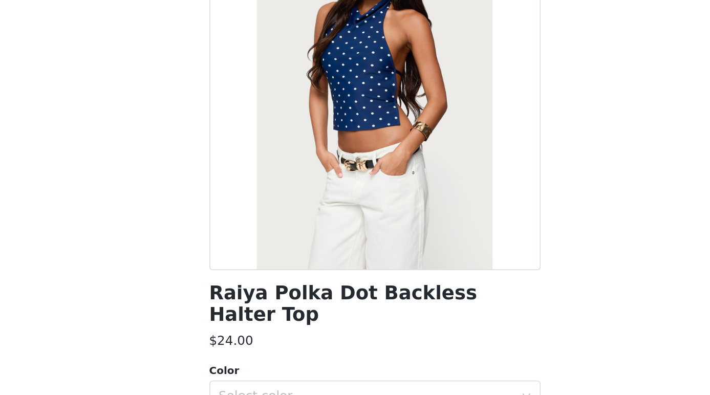
scroll to position [103, 0]
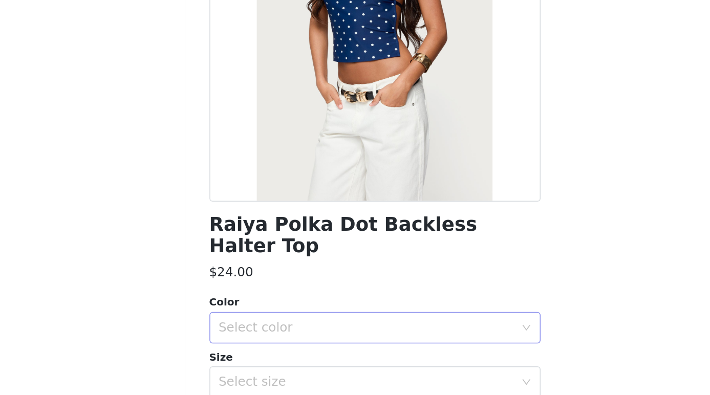
click at [328, 255] on div "Select color" at bounding box center [349, 260] width 191 height 10
click at [300, 267] on li "NAVY" at bounding box center [355, 269] width 215 height 16
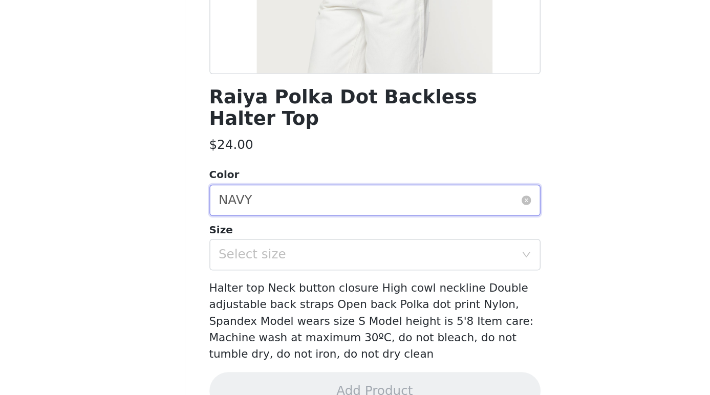
scroll to position [342, 0]
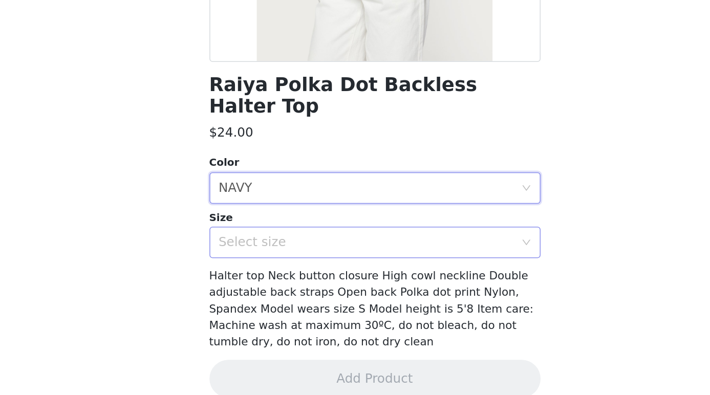
click at [311, 291] on div "Select size" at bounding box center [349, 296] width 191 height 10
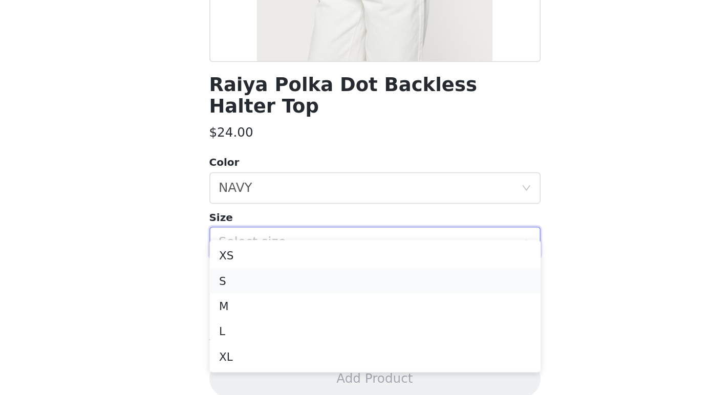
click at [288, 317] on li "S" at bounding box center [355, 321] width 215 height 16
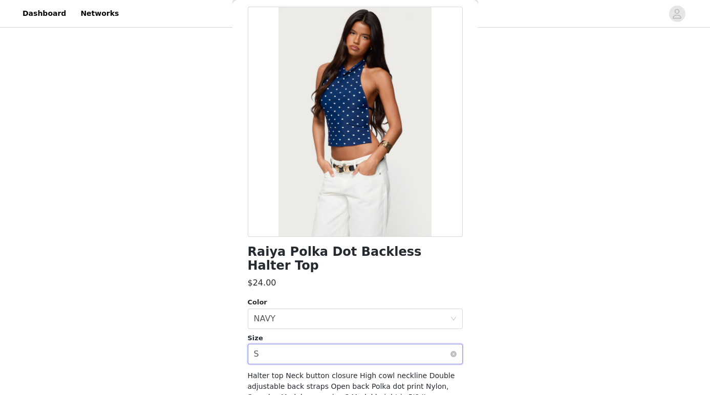
scroll to position [103, 0]
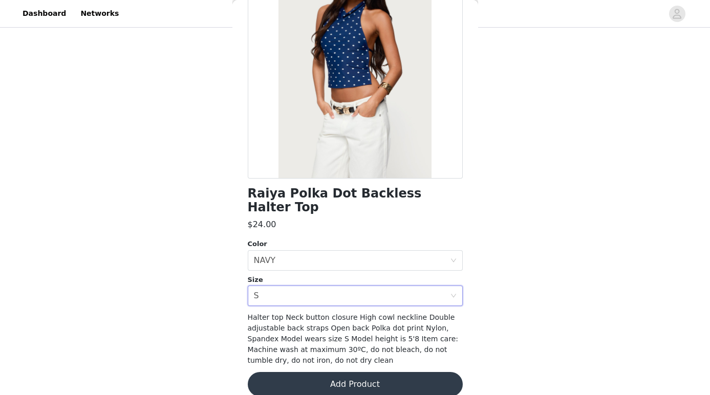
click at [281, 372] on button "Add Product" at bounding box center [355, 384] width 215 height 25
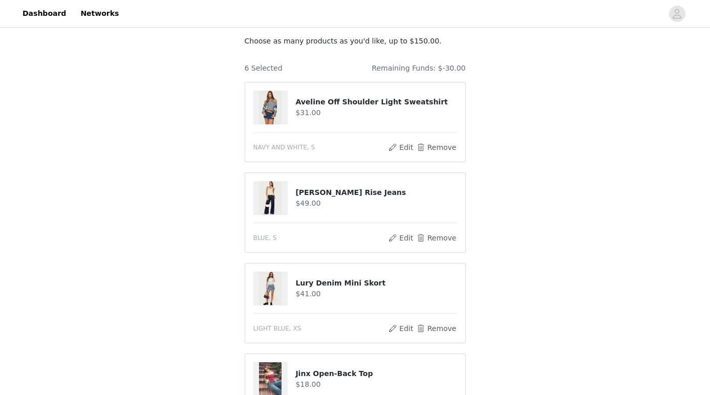
scroll to position [56, 0]
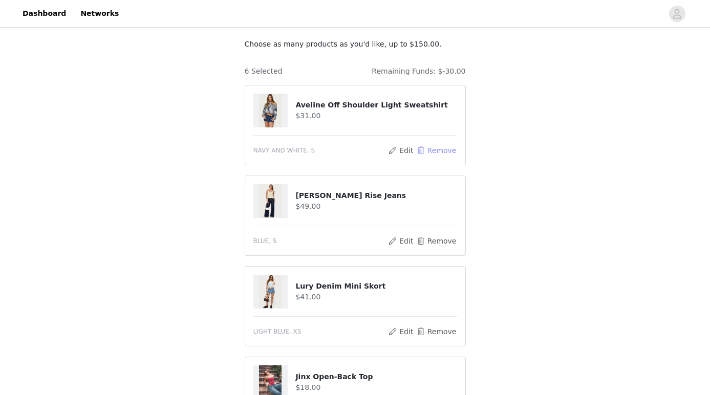
click at [438, 149] on button "Remove" at bounding box center [435, 150] width 41 height 12
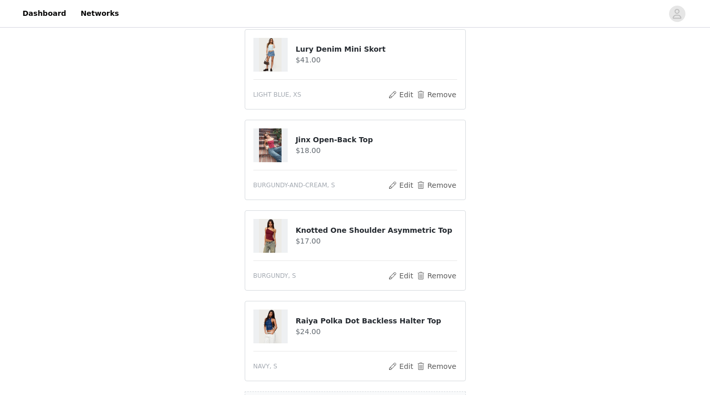
scroll to position [342, 0]
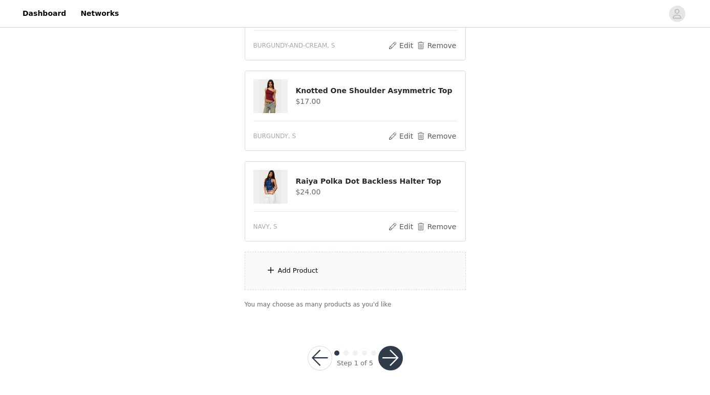
click at [360, 270] on div "Add Product" at bounding box center [355, 271] width 221 height 38
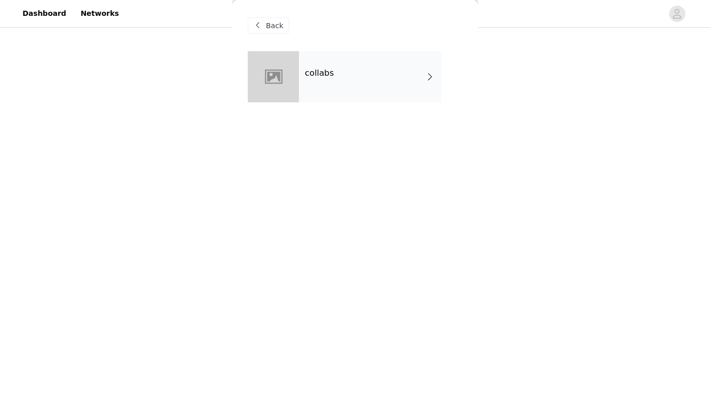
click at [380, 89] on div "collabs" at bounding box center [370, 76] width 142 height 51
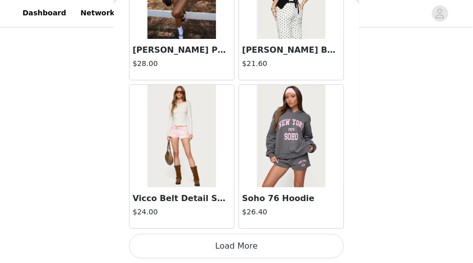
click at [206, 242] on button "Load More" at bounding box center [236, 246] width 215 height 25
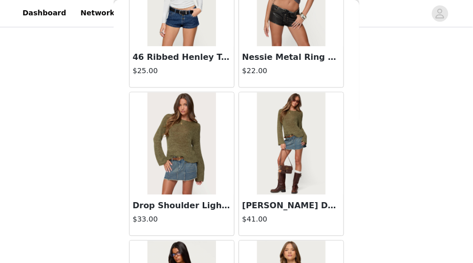
scroll to position [2481, 0]
click at [301, 146] on img at bounding box center [291, 144] width 68 height 102
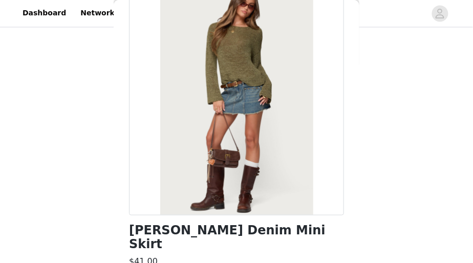
scroll to position [0, 0]
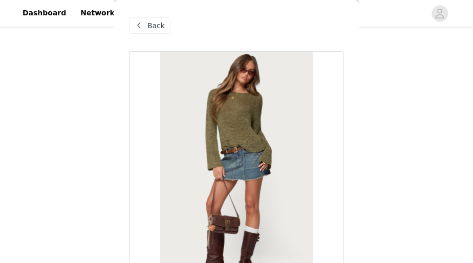
click at [140, 24] on span at bounding box center [139, 25] width 12 height 12
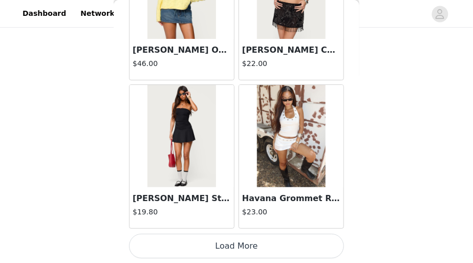
scroll to position [386, 0]
click at [159, 240] on button "Load More" at bounding box center [236, 246] width 215 height 25
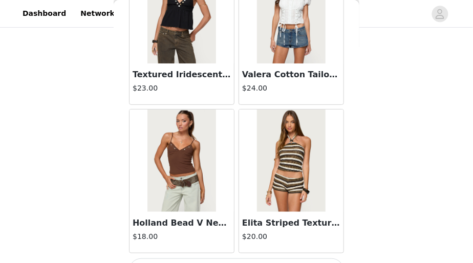
scroll to position [4270, 0]
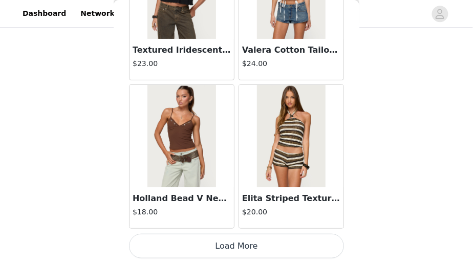
click at [170, 245] on button "Load More" at bounding box center [236, 246] width 215 height 25
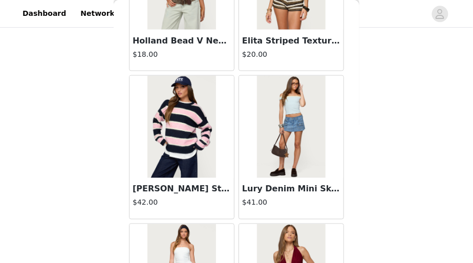
scroll to position [4428, 0]
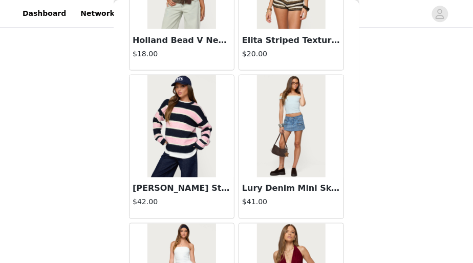
click at [288, 145] on img at bounding box center [291, 126] width 68 height 102
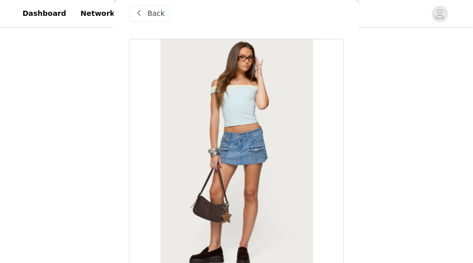
scroll to position [0, 0]
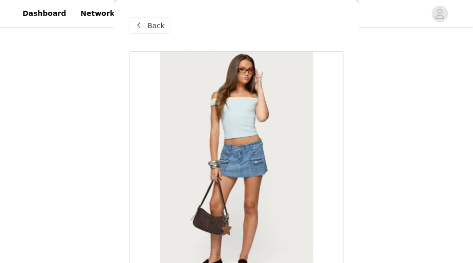
click at [146, 23] on div "Back" at bounding box center [149, 25] width 41 height 16
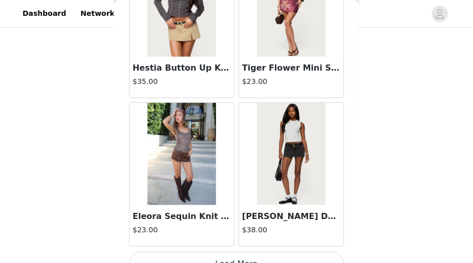
scroll to position [5737, 0]
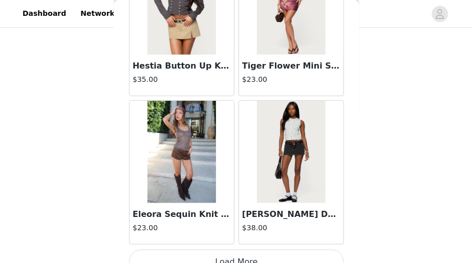
click at [281, 136] on img at bounding box center [291, 152] width 68 height 102
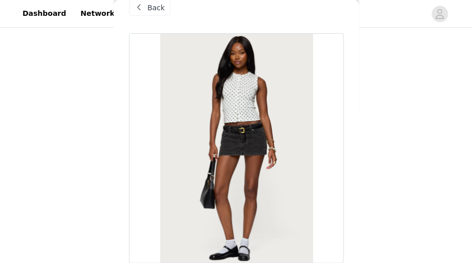
scroll to position [0, 0]
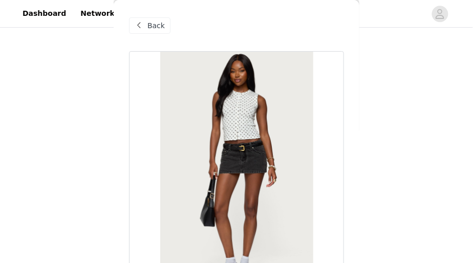
click at [155, 25] on span "Back" at bounding box center [155, 25] width 17 height 11
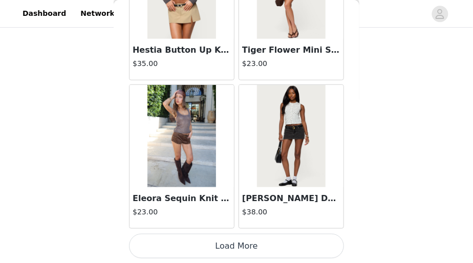
scroll to position [474, 0]
click at [180, 239] on button "Load More" at bounding box center [236, 246] width 215 height 25
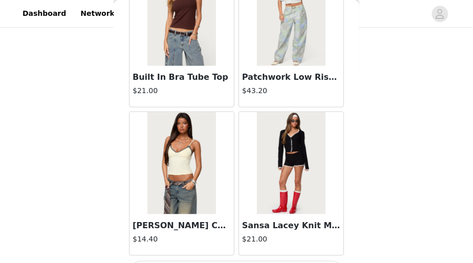
scroll to position [7237, 0]
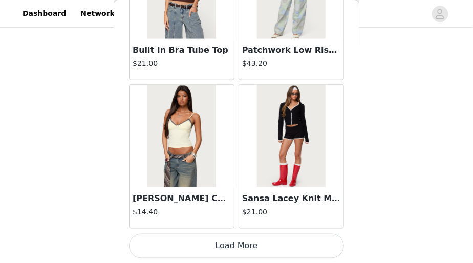
click at [158, 246] on button "Load More" at bounding box center [236, 246] width 215 height 25
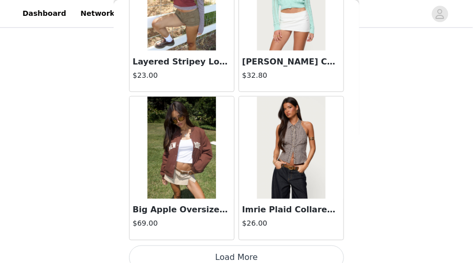
scroll to position [8721, 0]
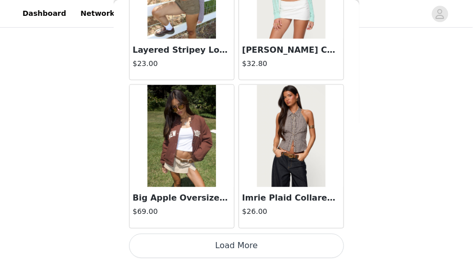
click at [216, 244] on button "Load More" at bounding box center [236, 246] width 215 height 25
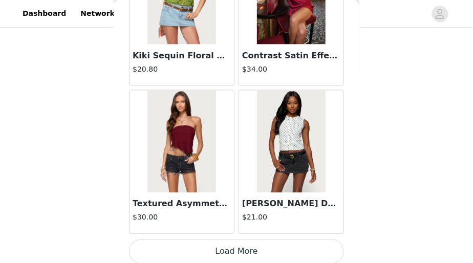
scroll to position [10204, 0]
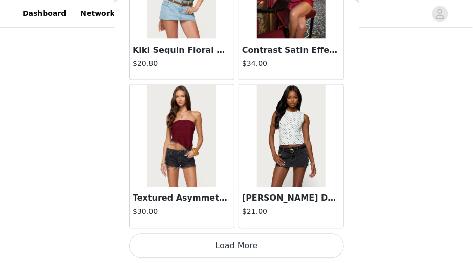
click at [232, 236] on button "Load More" at bounding box center [236, 246] width 215 height 25
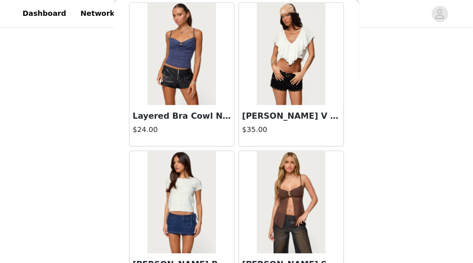
scroll to position [11688, 0]
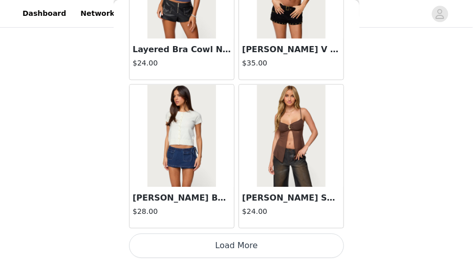
click at [190, 248] on button "Load More" at bounding box center [236, 246] width 215 height 25
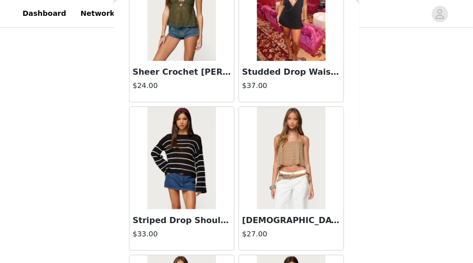
scroll to position [11976, 0]
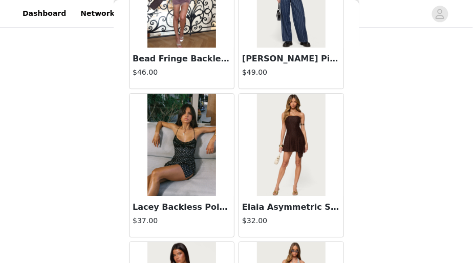
click at [193, 142] on img at bounding box center [181, 145] width 68 height 102
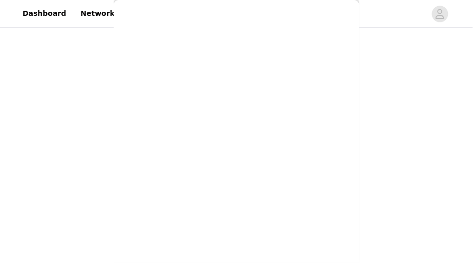
scroll to position [234, 0]
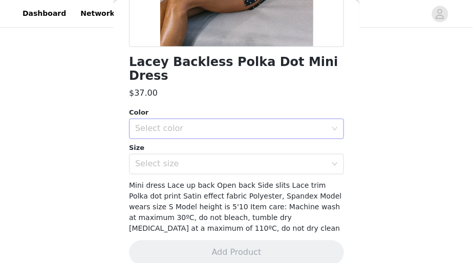
click at [177, 124] on div "Select color" at bounding box center [230, 129] width 191 height 10
click at [171, 135] on li "BLACK AND WHITE" at bounding box center [236, 137] width 215 height 16
click at [170, 159] on div "Select size" at bounding box center [230, 164] width 191 height 10
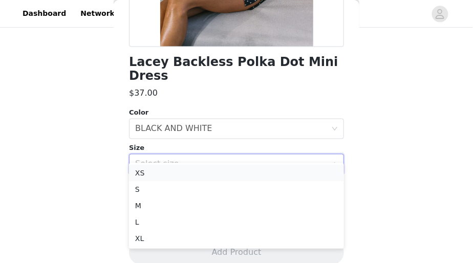
click at [162, 177] on li "XS" at bounding box center [236, 173] width 215 height 16
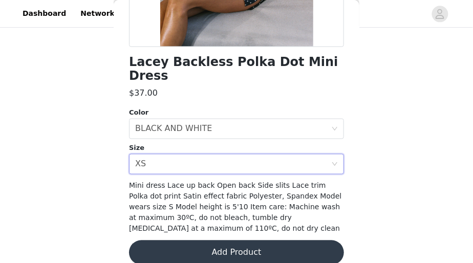
click at [167, 240] on button "Add Product" at bounding box center [236, 252] width 215 height 25
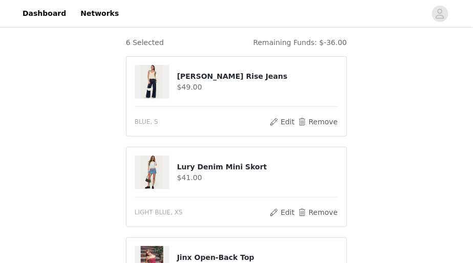
scroll to position [86, 0]
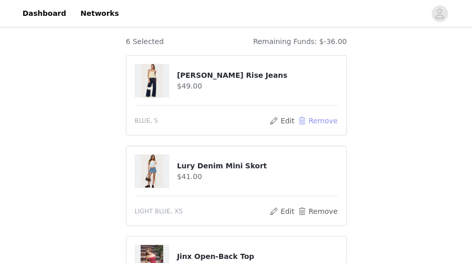
click at [315, 119] on button "Remove" at bounding box center [317, 121] width 41 height 12
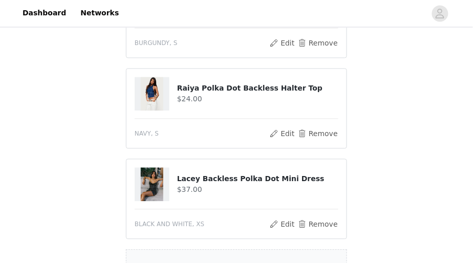
scroll to position [474, 0]
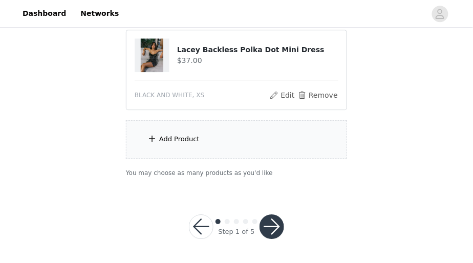
click at [197, 139] on div "Add Product" at bounding box center [179, 139] width 40 height 10
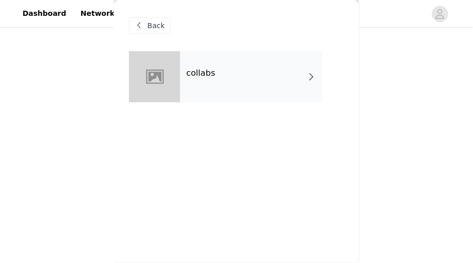
click at [220, 92] on div "collabs" at bounding box center [251, 76] width 142 height 51
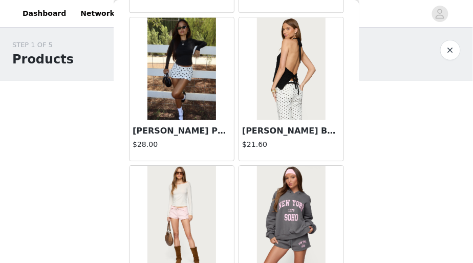
scroll to position [1302, 0]
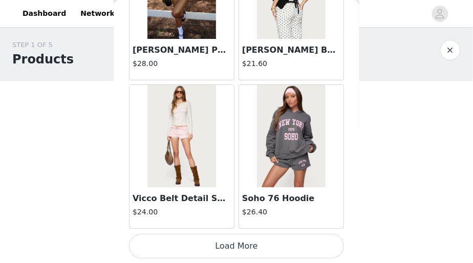
click at [262, 246] on button "Load More" at bounding box center [236, 246] width 215 height 25
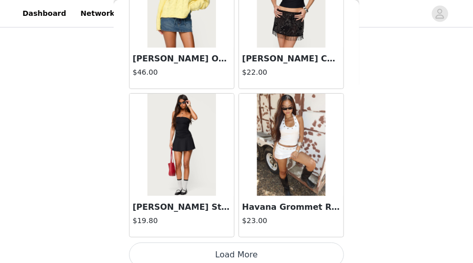
scroll to position [2786, 0]
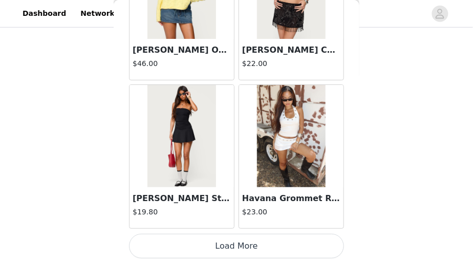
click at [233, 238] on button "Load More" at bounding box center [236, 246] width 215 height 25
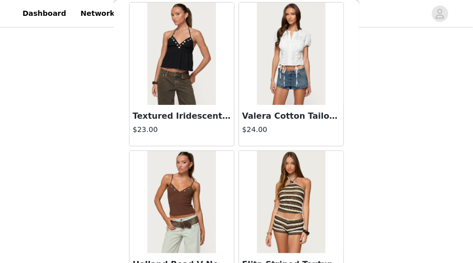
scroll to position [4270, 0]
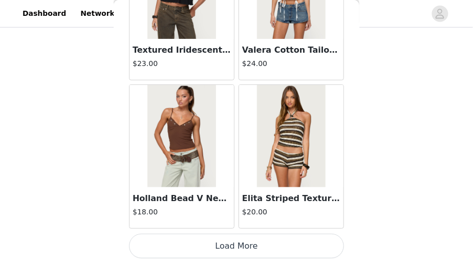
click at [215, 250] on button "Load More" at bounding box center [236, 246] width 215 height 25
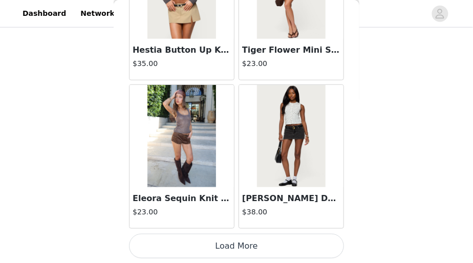
scroll to position [200, 0]
click at [221, 246] on button "Load More" at bounding box center [236, 246] width 215 height 25
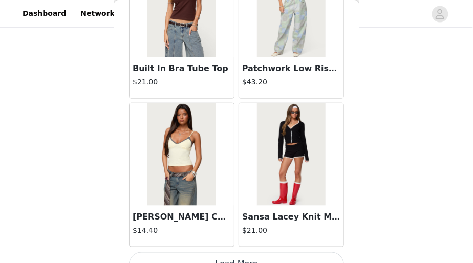
scroll to position [7237, 0]
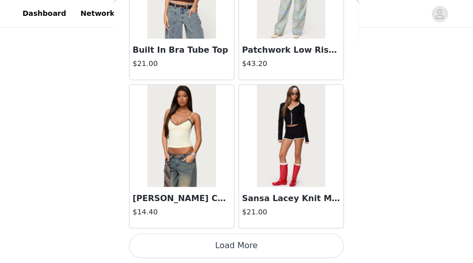
click at [215, 241] on button "Load More" at bounding box center [236, 246] width 215 height 25
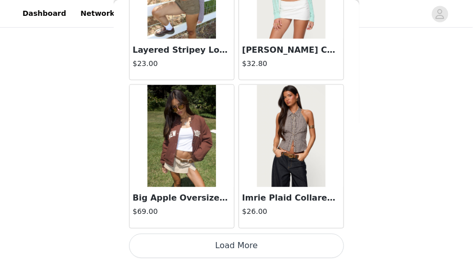
scroll to position [404, 0]
click at [221, 243] on button "Load More" at bounding box center [236, 246] width 215 height 25
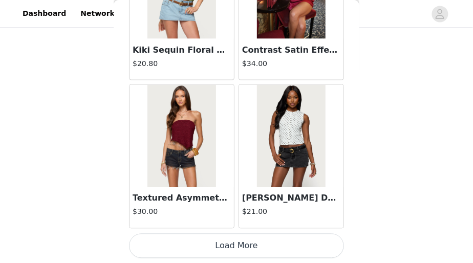
click at [230, 237] on button "Load More" at bounding box center [236, 246] width 215 height 25
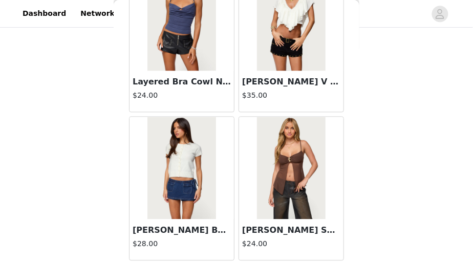
scroll to position [11688, 0]
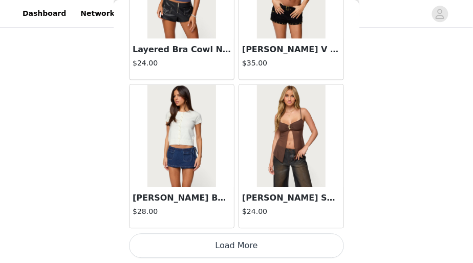
click at [227, 239] on button "Load More" at bounding box center [236, 246] width 215 height 25
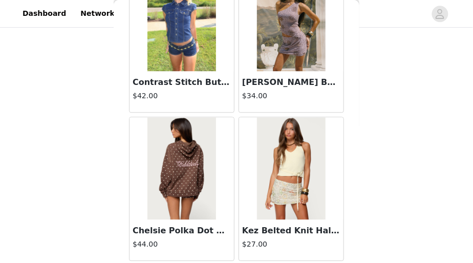
scroll to position [13172, 0]
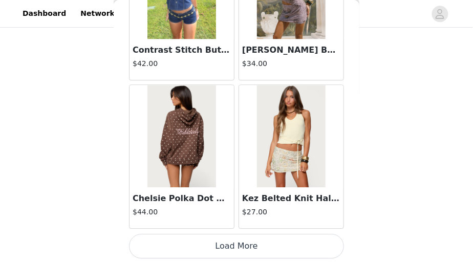
click at [227, 244] on button "Load More" at bounding box center [236, 246] width 215 height 25
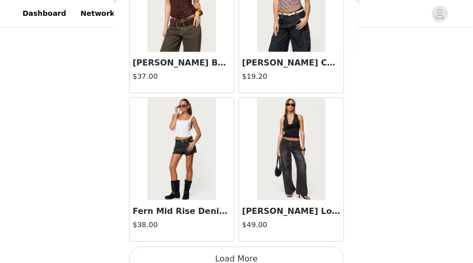
scroll to position [14656, 0]
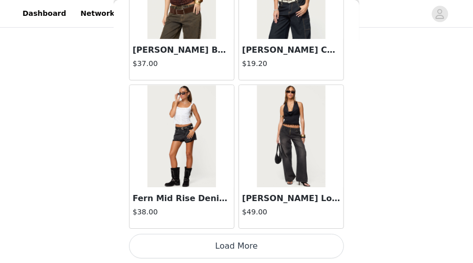
click at [234, 241] on button "Load More" at bounding box center [236, 246] width 215 height 25
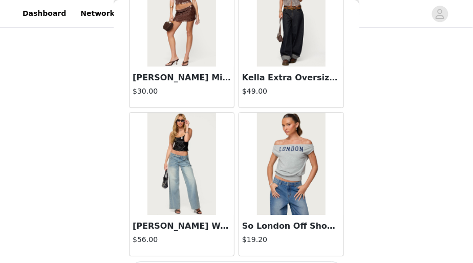
scroll to position [16139, 0]
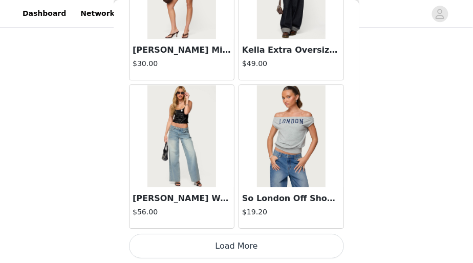
click at [235, 235] on button "Load More" at bounding box center [236, 246] width 215 height 25
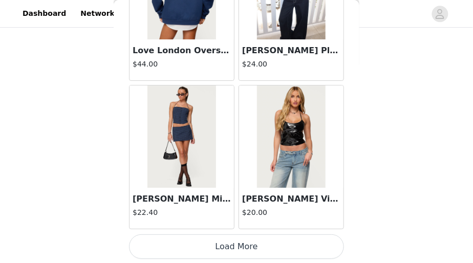
scroll to position [17623, 0]
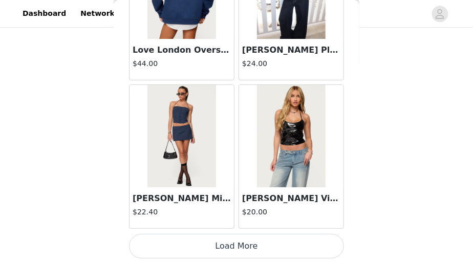
click at [225, 247] on button "Load More" at bounding box center [236, 246] width 215 height 25
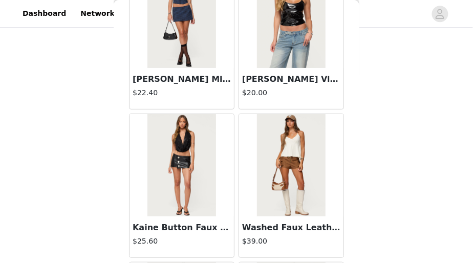
scroll to position [17744, 0]
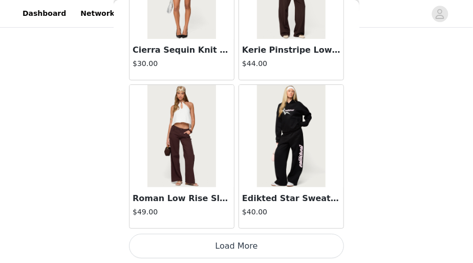
click at [221, 239] on button "Load More" at bounding box center [236, 246] width 215 height 25
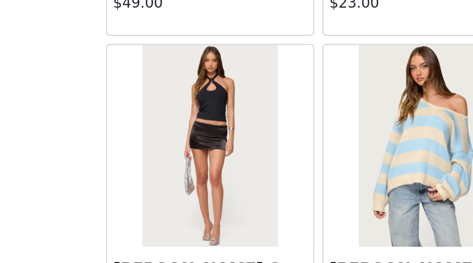
scroll to position [474, 0]
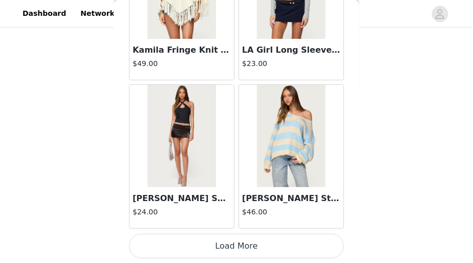
click at [204, 244] on button "Load More" at bounding box center [236, 246] width 215 height 25
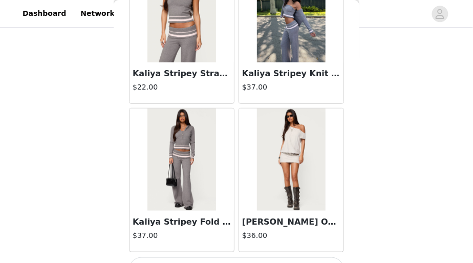
scroll to position [22074, 0]
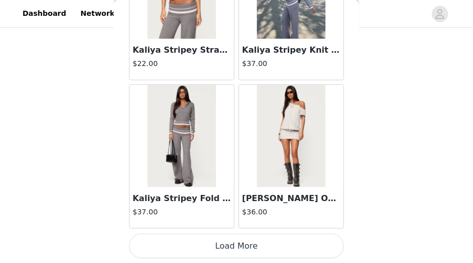
click at [229, 238] on button "Load More" at bounding box center [236, 246] width 215 height 25
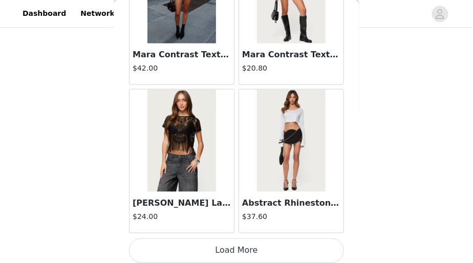
scroll to position [23558, 0]
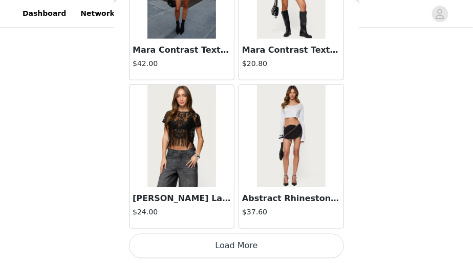
click at [230, 243] on button "Load More" at bounding box center [236, 246] width 215 height 25
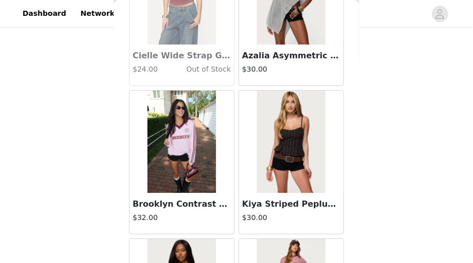
scroll to position [24013, 0]
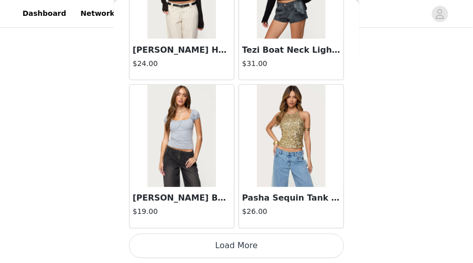
click at [238, 245] on button "Load More" at bounding box center [236, 246] width 215 height 25
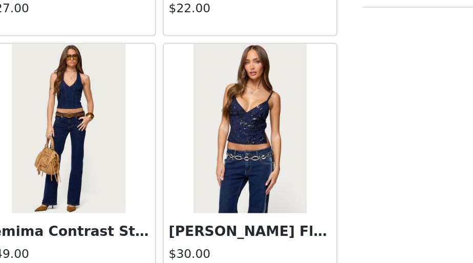
scroll to position [474, 0]
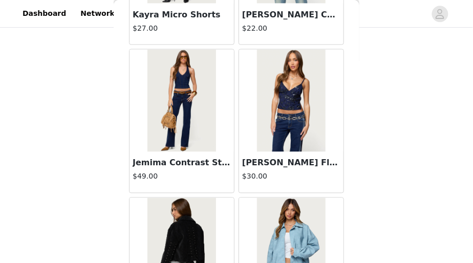
click at [271, 142] on img at bounding box center [291, 101] width 68 height 102
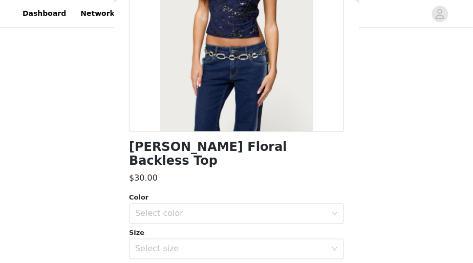
scroll to position [157, 0]
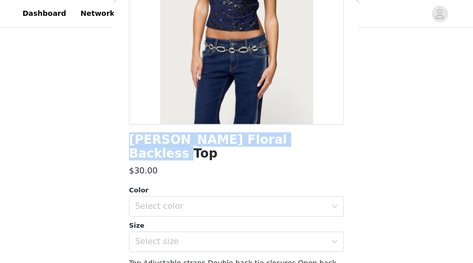
drag, startPoint x: 129, startPoint y: 140, endPoint x: 308, endPoint y: 141, distance: 179.1
click at [308, 141] on div "[PERSON_NAME] Floral Backless Top" at bounding box center [236, 147] width 215 height 28
copy h1 "[PERSON_NAME] Floral Backless Top"
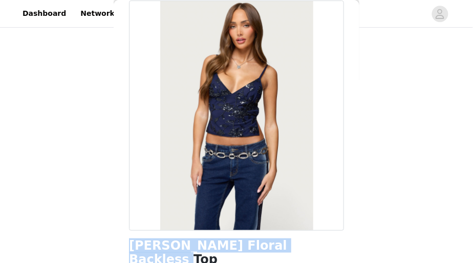
scroll to position [0, 0]
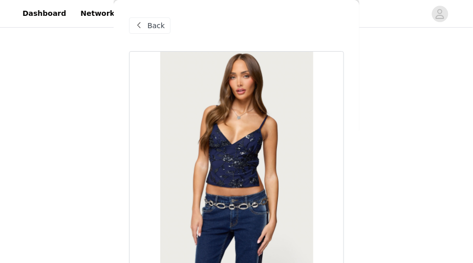
click at [138, 29] on span at bounding box center [139, 25] width 12 height 12
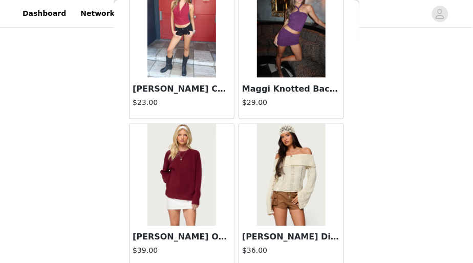
scroll to position [26525, 0]
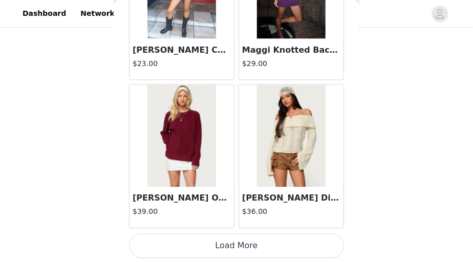
click at [256, 237] on button "Load More" at bounding box center [236, 246] width 215 height 25
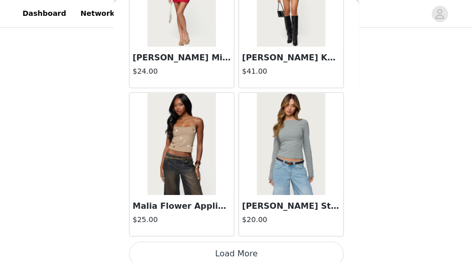
scroll to position [28009, 0]
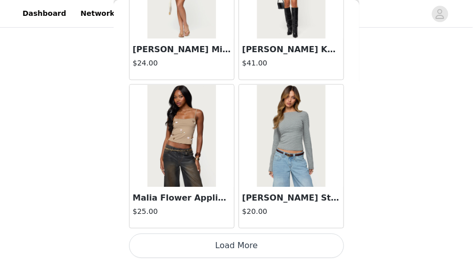
click at [235, 241] on button "Load More" at bounding box center [236, 246] width 215 height 25
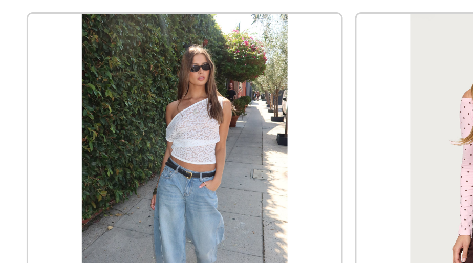
scroll to position [474, 0]
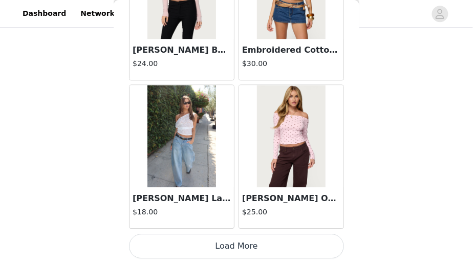
click at [231, 241] on button "Load More" at bounding box center [236, 246] width 215 height 25
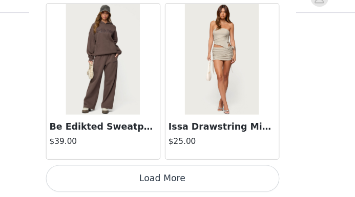
scroll to position [540, 0]
click at [179, 183] on button "Load More" at bounding box center [177, 180] width 215 height 25
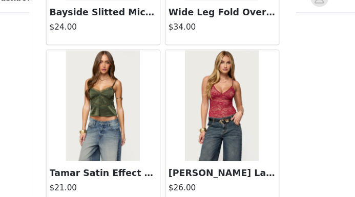
scroll to position [539, 0]
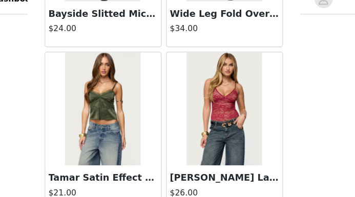
click at [139, 127] on img at bounding box center [123, 113] width 68 height 102
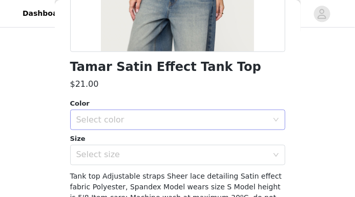
scroll to position [230, 0]
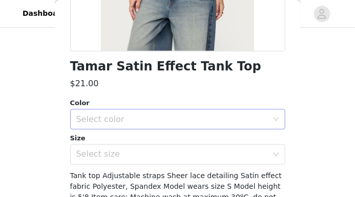
click at [153, 121] on div "Select color" at bounding box center [171, 120] width 191 height 10
click at [138, 137] on li "OLIVE" at bounding box center [177, 142] width 215 height 16
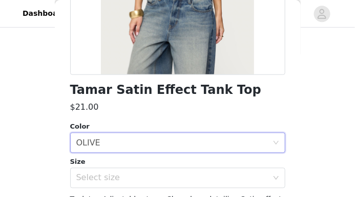
scroll to position [215, 0]
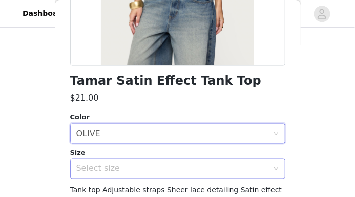
click at [233, 170] on div "Select size" at bounding box center [171, 169] width 191 height 10
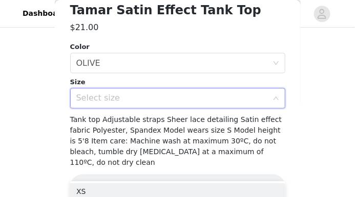
scroll to position [287, 0]
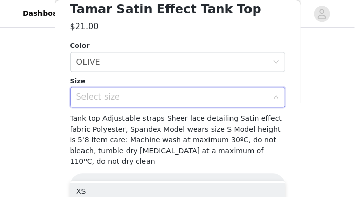
click at [109, 100] on div "Select size" at bounding box center [171, 98] width 191 height 10
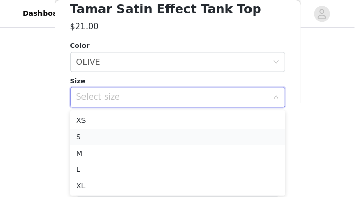
click at [95, 139] on li "S" at bounding box center [177, 137] width 215 height 16
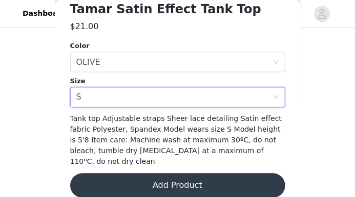
click at [139, 174] on button "Add Product" at bounding box center [177, 186] width 215 height 25
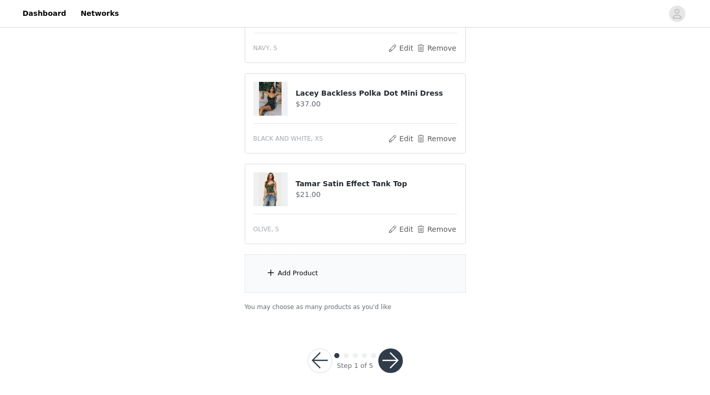
scroll to position [433, 0]
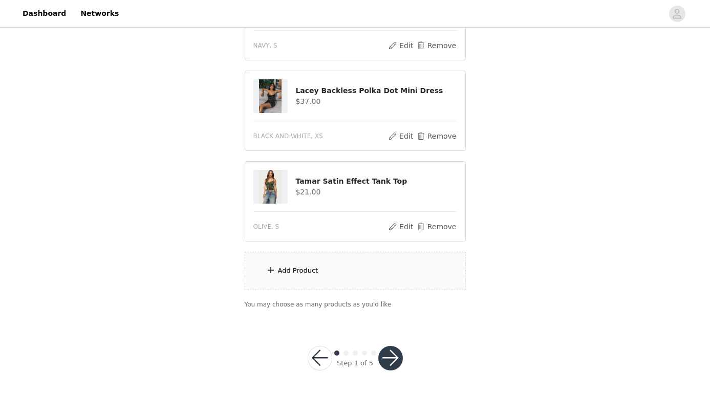
click at [393, 352] on button "button" at bounding box center [390, 358] width 25 height 25
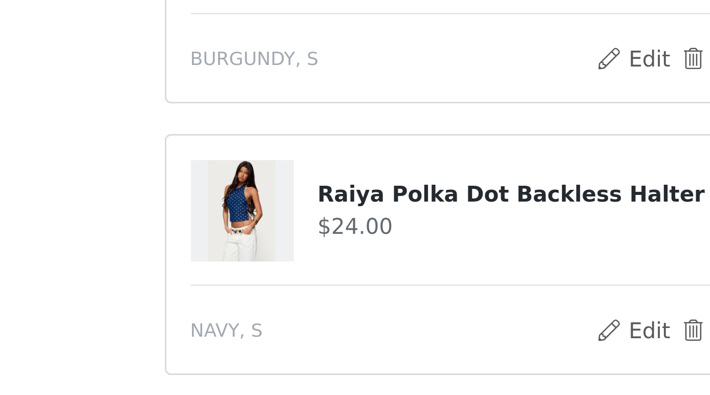
scroll to position [152, 0]
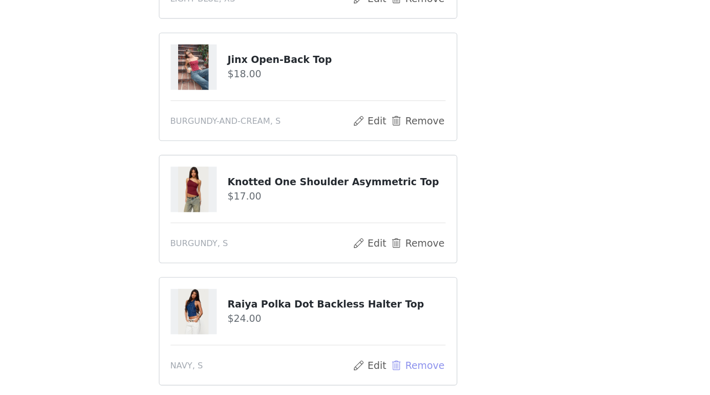
click at [436, 367] on button "Remove" at bounding box center [435, 373] width 41 height 12
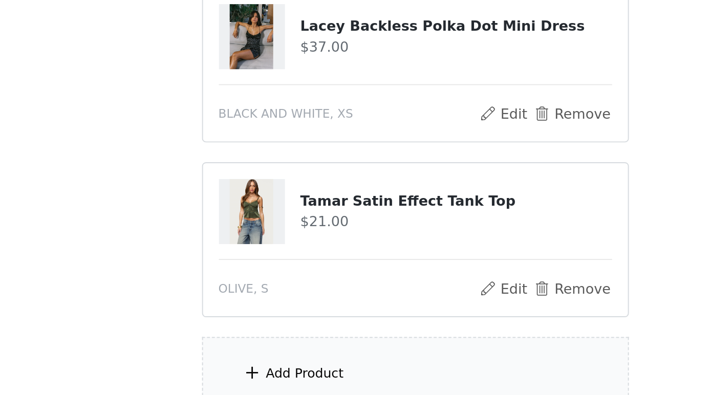
scroll to position [275, 0]
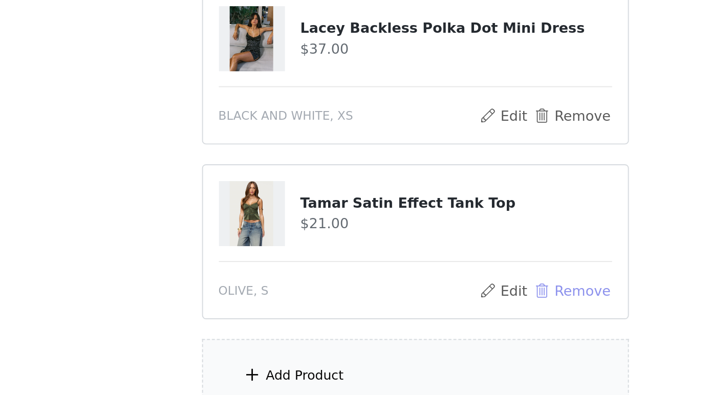
click at [434, 335] on button "Remove" at bounding box center [435, 341] width 41 height 12
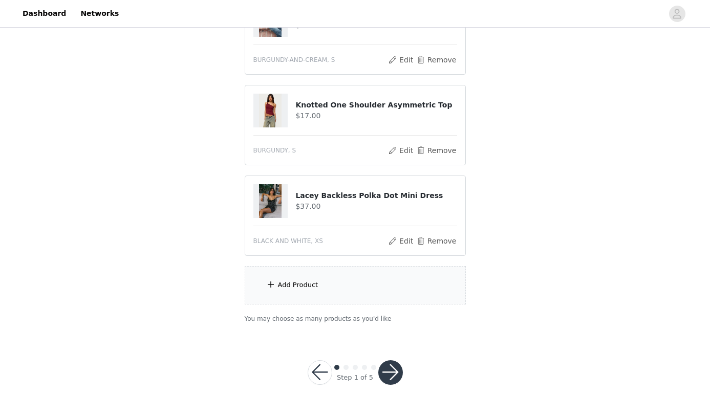
scroll to position [285, 0]
click at [363, 284] on div "Add Product" at bounding box center [355, 285] width 221 height 38
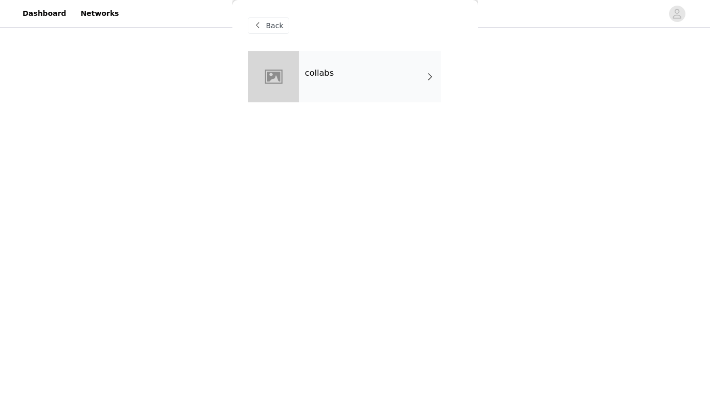
click at [267, 27] on span "Back" at bounding box center [274, 25] width 17 height 11
click at [260, 25] on span at bounding box center [258, 25] width 12 height 12
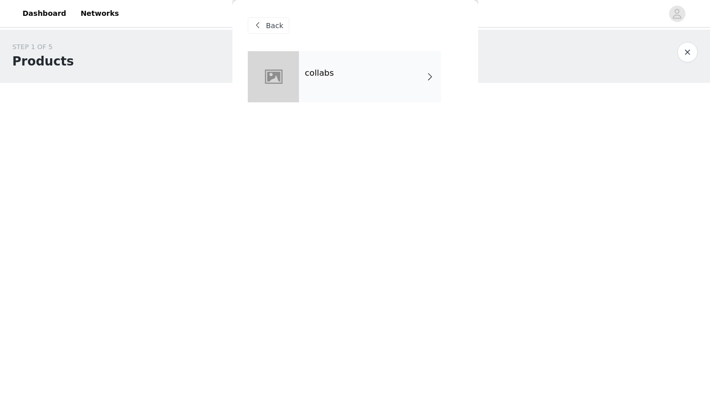
click at [260, 28] on span at bounding box center [258, 25] width 12 height 12
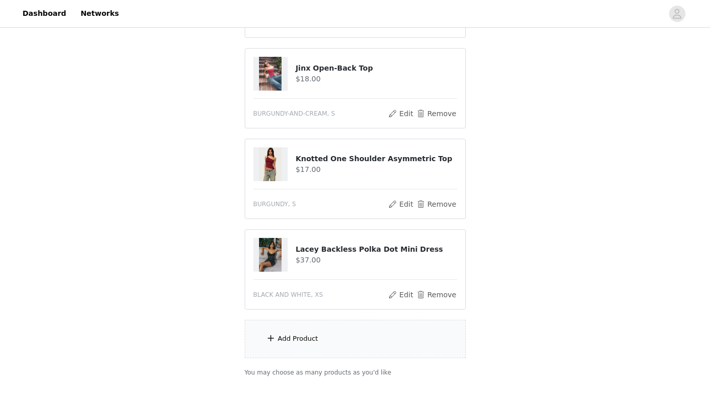
scroll to position [255, 0]
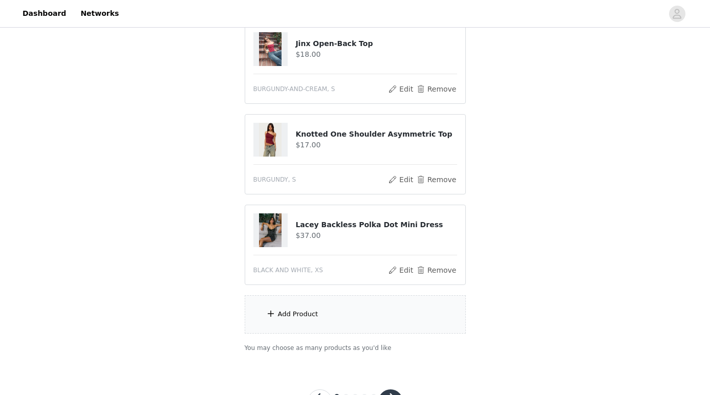
click at [296, 312] on div "Add Product" at bounding box center [355, 314] width 221 height 38
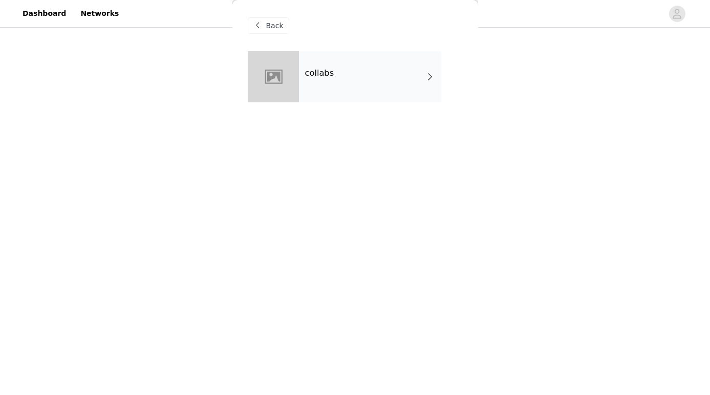
click at [337, 82] on div "collabs" at bounding box center [370, 76] width 142 height 51
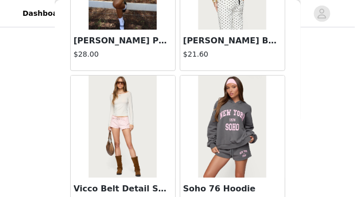
scroll to position [1368, 0]
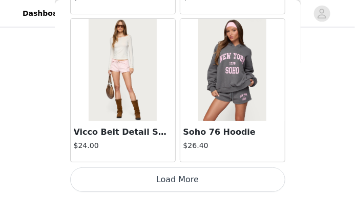
click at [169, 171] on button "Load More" at bounding box center [177, 180] width 215 height 25
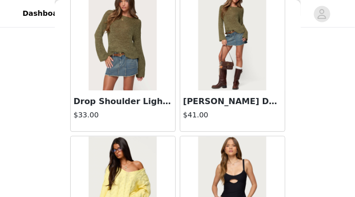
scroll to position [2592, 0]
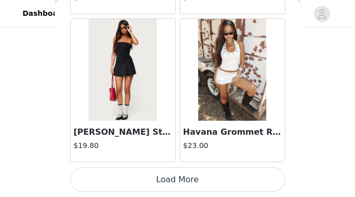
click at [109, 175] on button "Load More" at bounding box center [177, 180] width 215 height 25
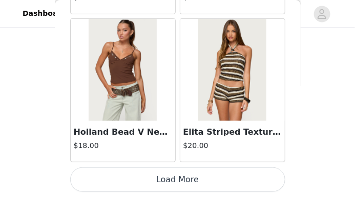
scroll to position [383, 0]
click at [97, 176] on button "Load More" at bounding box center [177, 180] width 215 height 25
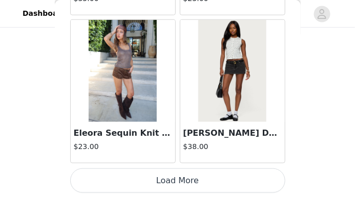
scroll to position [5819, 0]
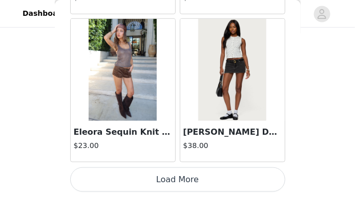
click at [165, 175] on button "Load More" at bounding box center [177, 180] width 215 height 25
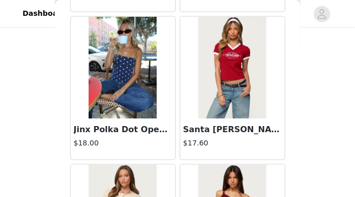
scroll to position [6708, 0]
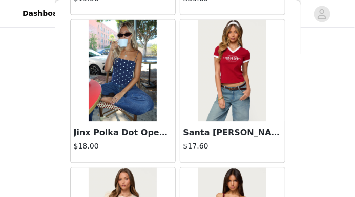
click at [122, 93] on img at bounding box center [123, 71] width 68 height 102
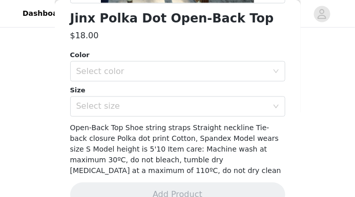
scroll to position [300, 0]
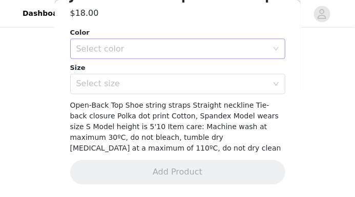
click at [144, 52] on div "Select color" at bounding box center [171, 49] width 191 height 10
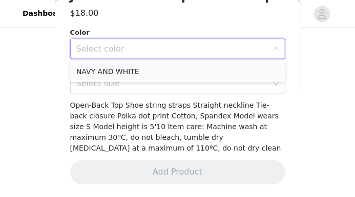
click at [142, 73] on li "NAVY AND WHITE" at bounding box center [177, 71] width 215 height 16
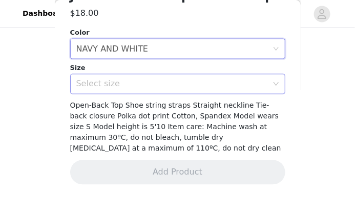
click at [143, 83] on div "Select size" at bounding box center [171, 84] width 191 height 10
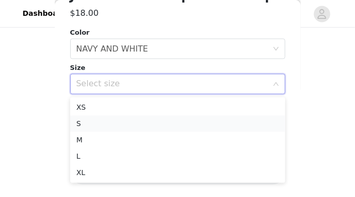
click at [95, 123] on li "S" at bounding box center [177, 124] width 215 height 16
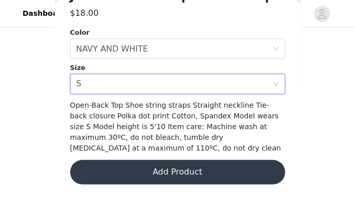
click at [142, 167] on button "Add Product" at bounding box center [177, 173] width 215 height 25
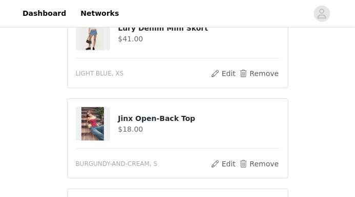
scroll to position [185, 0]
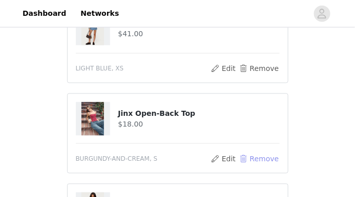
click at [252, 153] on button "Remove" at bounding box center [258, 159] width 41 height 12
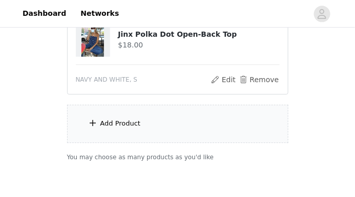
scroll to position [487, 0]
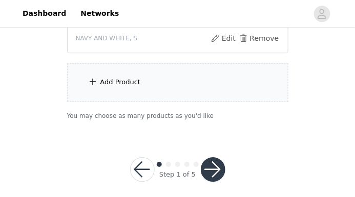
click at [147, 81] on div "Add Product" at bounding box center [177, 82] width 221 height 38
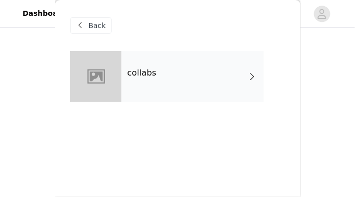
click at [147, 81] on div "collabs" at bounding box center [192, 76] width 142 height 51
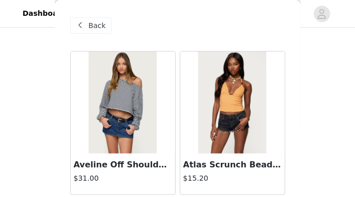
click at [81, 26] on span at bounding box center [80, 25] width 12 height 12
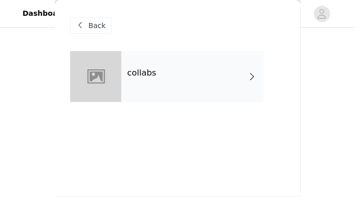
click at [171, 80] on div "collabs" at bounding box center [192, 76] width 142 height 51
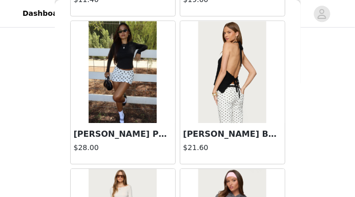
scroll to position [1368, 0]
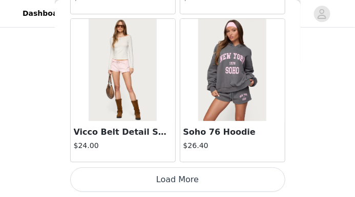
click at [136, 175] on button "Load More" at bounding box center [177, 180] width 215 height 25
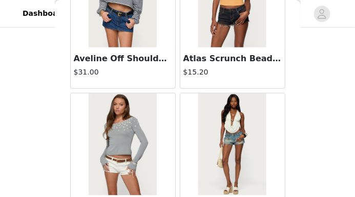
scroll to position [0, 0]
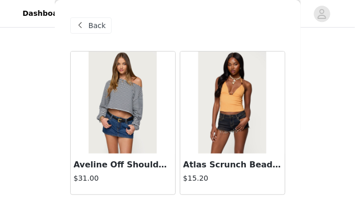
click at [85, 25] on span at bounding box center [80, 25] width 12 height 12
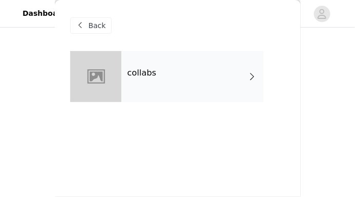
click at [83, 20] on span at bounding box center [80, 25] width 12 height 12
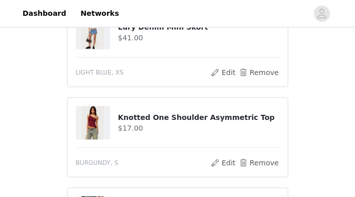
scroll to position [181, 0]
click at [254, 157] on button "Remove" at bounding box center [258, 163] width 41 height 12
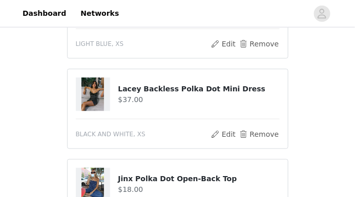
scroll to position [211, 0]
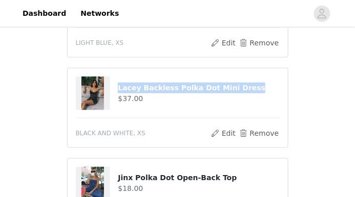
drag, startPoint x: 119, startPoint y: 78, endPoint x: 249, endPoint y: 77, distance: 129.4
click at [249, 83] on h4 "Lacey Backless Polka Dot Mini Dress" at bounding box center [198, 88] width 161 height 11
copy h4 "Lacey Backless Polka Dot Mini Dress"
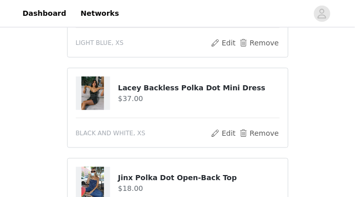
click at [155, 94] on h4 "$37.00" at bounding box center [198, 99] width 161 height 11
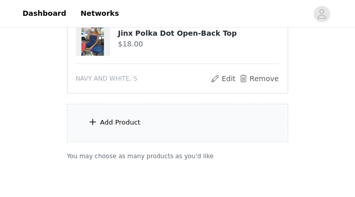
scroll to position [355, 0]
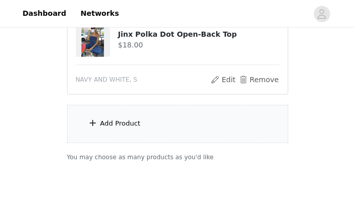
click at [146, 109] on div "Add Product" at bounding box center [177, 124] width 221 height 38
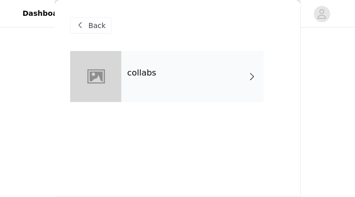
click at [204, 80] on div "collabs" at bounding box center [192, 76] width 142 height 51
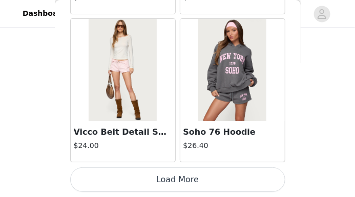
click at [172, 173] on button "Load More" at bounding box center [177, 180] width 215 height 25
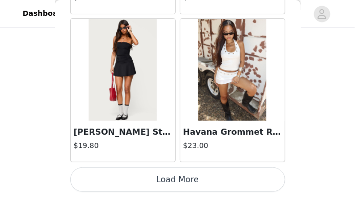
click at [160, 183] on button "Load More" at bounding box center [177, 180] width 215 height 25
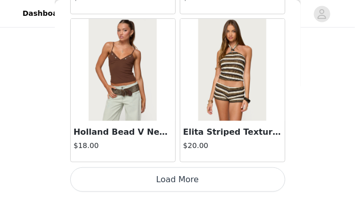
click at [164, 181] on button "Load More" at bounding box center [177, 180] width 215 height 25
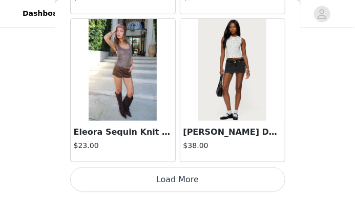
click at [186, 175] on button "Load More" at bounding box center [177, 180] width 215 height 25
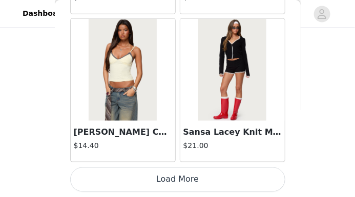
scroll to position [397, 0]
click at [167, 177] on button "Load More" at bounding box center [177, 180] width 215 height 25
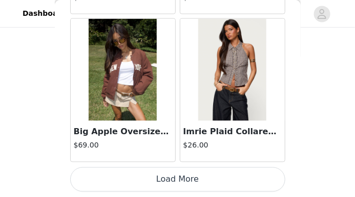
click at [171, 179] on button "Load More" at bounding box center [177, 180] width 215 height 25
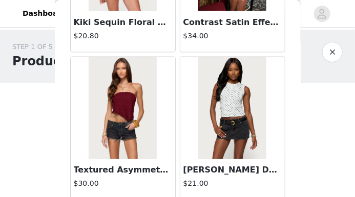
scroll to position [10270, 0]
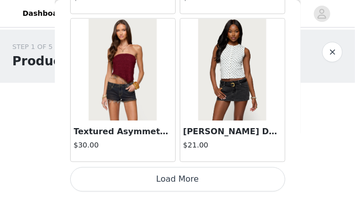
click at [183, 178] on button "Load More" at bounding box center [177, 180] width 215 height 25
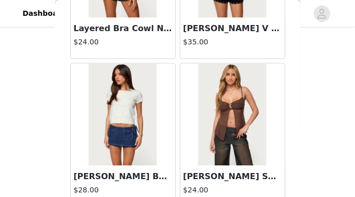
scroll to position [11754, 0]
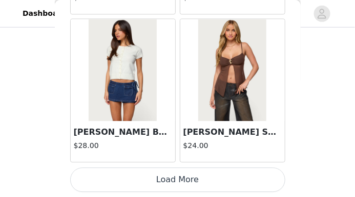
click at [162, 180] on button "Load More" at bounding box center [177, 180] width 215 height 25
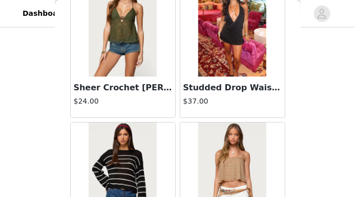
scroll to position [11975, 0]
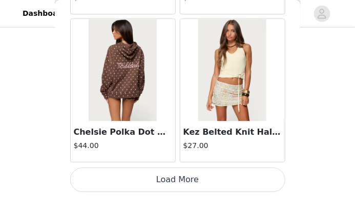
click at [167, 175] on button "Load More" at bounding box center [177, 180] width 215 height 25
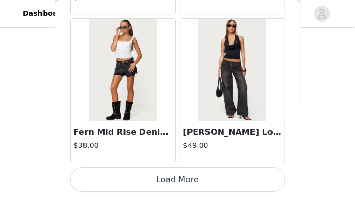
scroll to position [95, 0]
click at [168, 187] on button "Load More" at bounding box center [177, 180] width 215 height 25
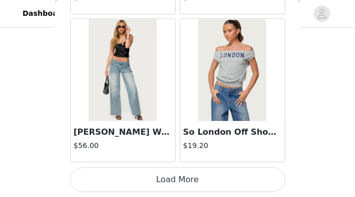
scroll to position [101, 0]
click at [170, 169] on button "Load More" at bounding box center [177, 180] width 215 height 25
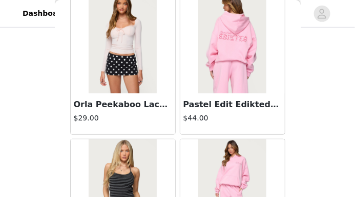
scroll to position [16381, 0]
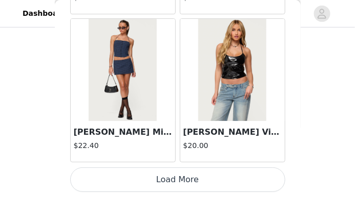
click at [174, 183] on button "Load More" at bounding box center [177, 180] width 215 height 25
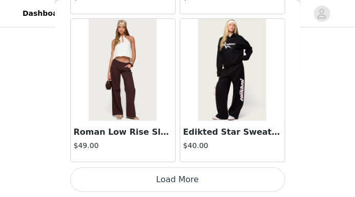
scroll to position [124, 0]
click at [166, 182] on button "Load More" at bounding box center [177, 180] width 215 height 25
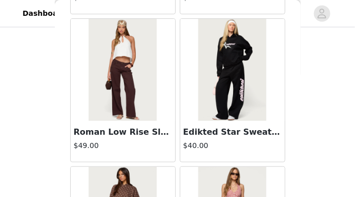
scroll to position [329, 0]
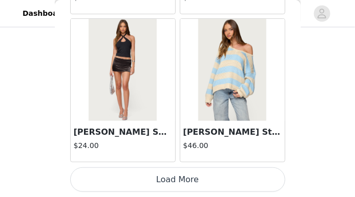
click at [171, 172] on button "Load More" at bounding box center [177, 180] width 215 height 25
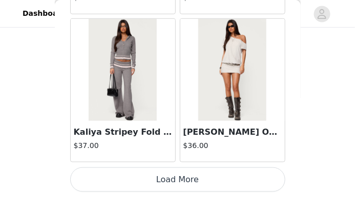
scroll to position [397, 0]
click at [169, 175] on button "Load More" at bounding box center [177, 180] width 215 height 25
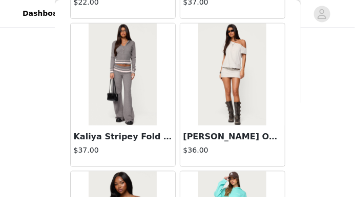
scroll to position [22140, 0]
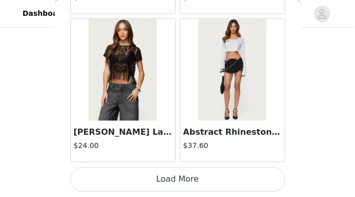
click at [171, 180] on button "Load More" at bounding box center [177, 180] width 215 height 25
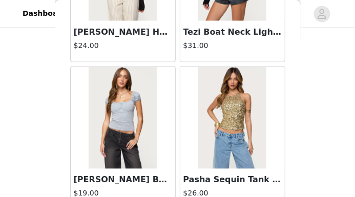
scroll to position [25108, 0]
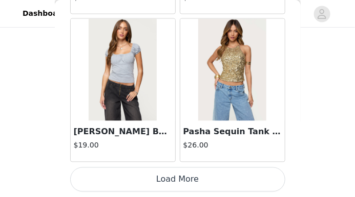
click at [163, 172] on button "Load More" at bounding box center [177, 180] width 215 height 25
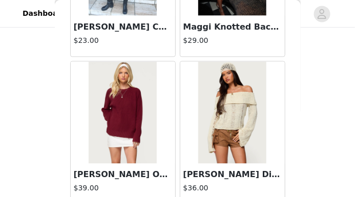
scroll to position [26591, 0]
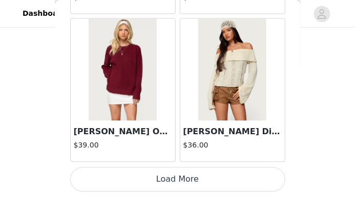
click at [169, 180] on button "Load More" at bounding box center [177, 180] width 215 height 25
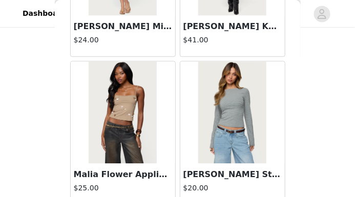
scroll to position [28075, 0]
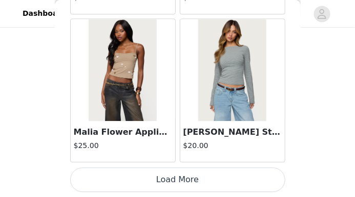
click at [166, 181] on button "Load More" at bounding box center [177, 180] width 215 height 25
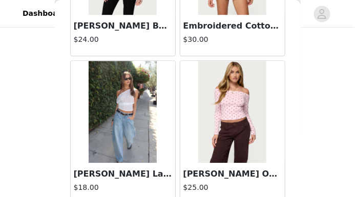
scroll to position [29559, 0]
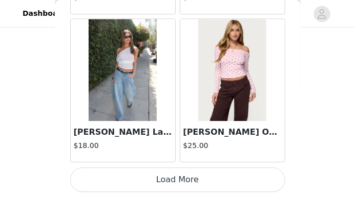
click at [164, 173] on button "Load More" at bounding box center [177, 180] width 215 height 25
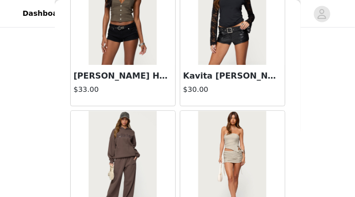
scroll to position [31043, 0]
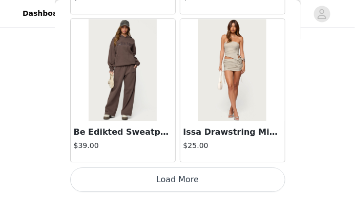
click at [165, 180] on button "Load More" at bounding box center [177, 180] width 215 height 25
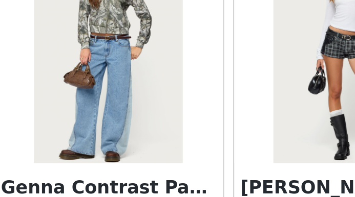
scroll to position [31190, 0]
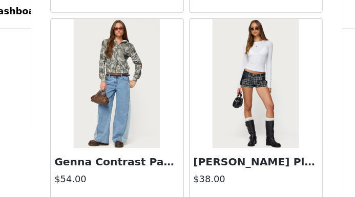
click at [95, 106] on img at bounding box center [123, 70] width 68 height 102
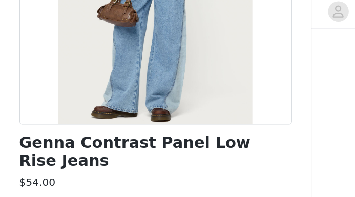
scroll to position [397, 0]
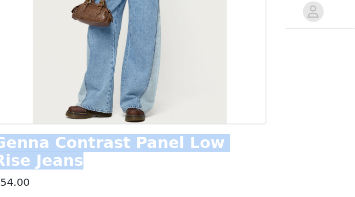
drag, startPoint x: 71, startPoint y: 119, endPoint x: 285, endPoint y: 120, distance: 213.9
click at [285, 120] on div "Back Genna Contrast Panel Low Rise Jeans $54.00 Color Select color Size Select …" at bounding box center [178, 98] width 246 height 197
copy h1 "Genna Contrast Panel Low Rise Jeans"
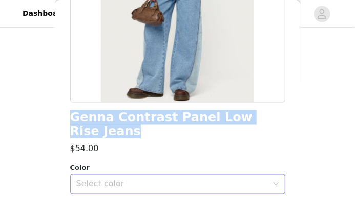
click at [137, 179] on div "Select color" at bounding box center [174, 184] width 196 height 19
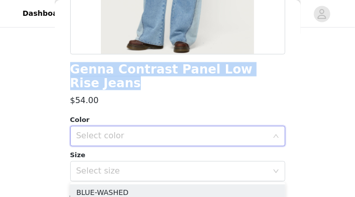
scroll to position [231, 0]
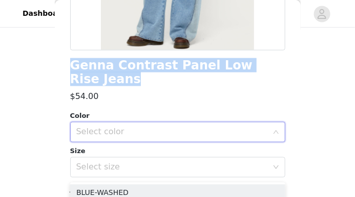
click at [120, 125] on div "Select color" at bounding box center [174, 132] width 196 height 19
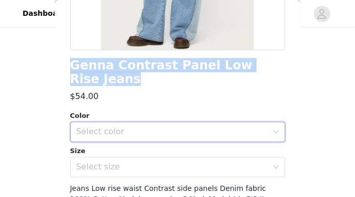
click at [119, 127] on div "Select color" at bounding box center [171, 132] width 191 height 10
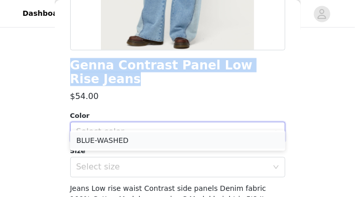
click at [115, 140] on li "BLUE-WASHED" at bounding box center [177, 141] width 215 height 16
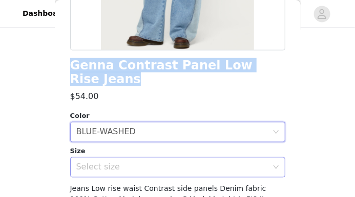
click at [115, 163] on div "Select size" at bounding box center [171, 168] width 191 height 10
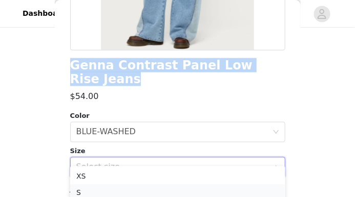
click at [93, 188] on li "S" at bounding box center [177, 193] width 215 height 16
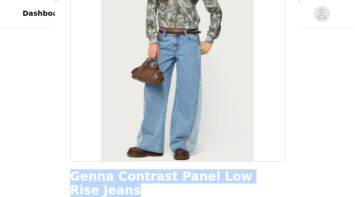
scroll to position [290, 0]
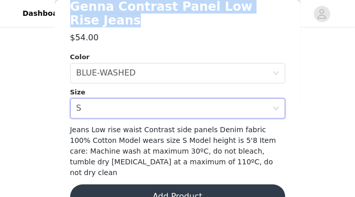
click at [126, 185] on button "Add Product" at bounding box center [177, 197] width 215 height 25
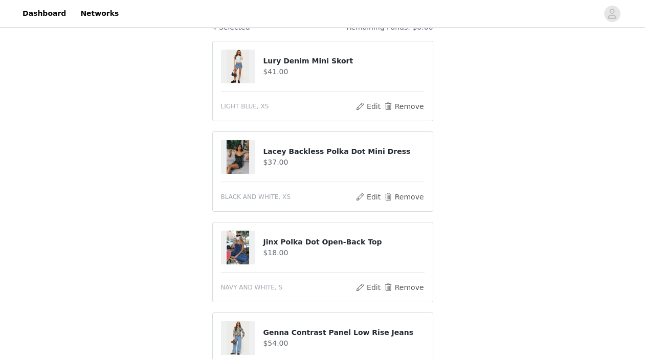
scroll to position [148, 0]
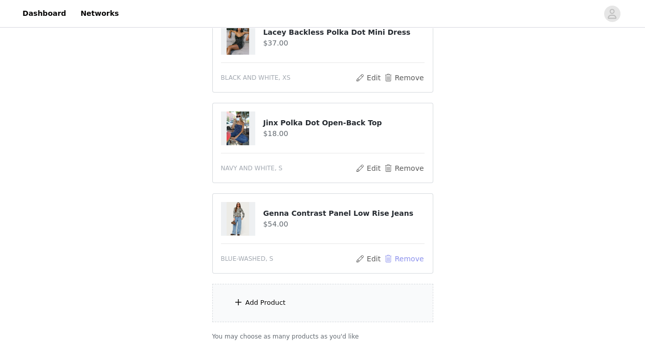
click at [403, 253] on button "Remove" at bounding box center [403, 259] width 41 height 12
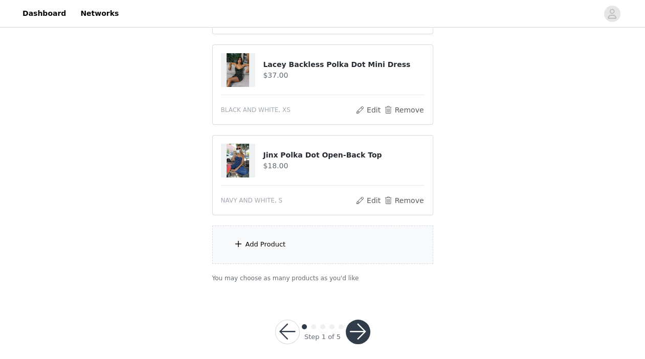
click at [284, 251] on div "Add Product" at bounding box center [322, 245] width 221 height 38
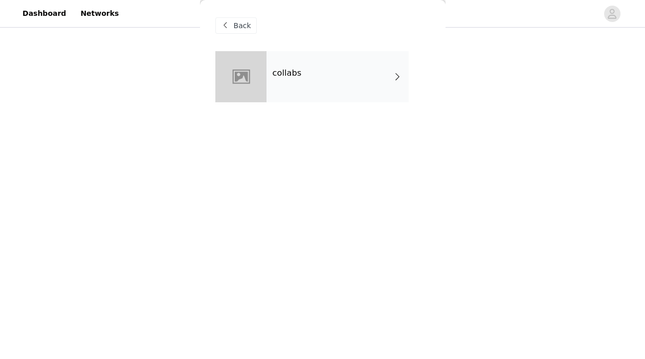
click at [298, 66] on div "collabs" at bounding box center [338, 76] width 142 height 51
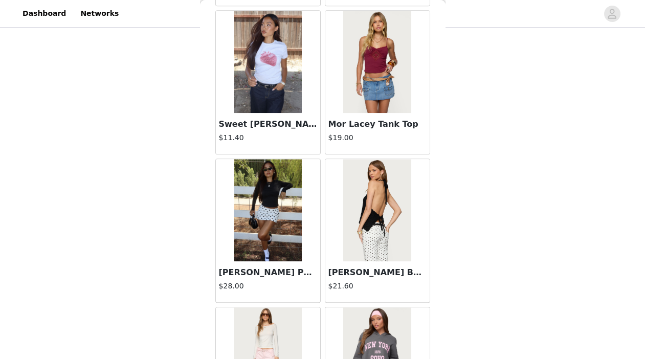
scroll to position [1205, 0]
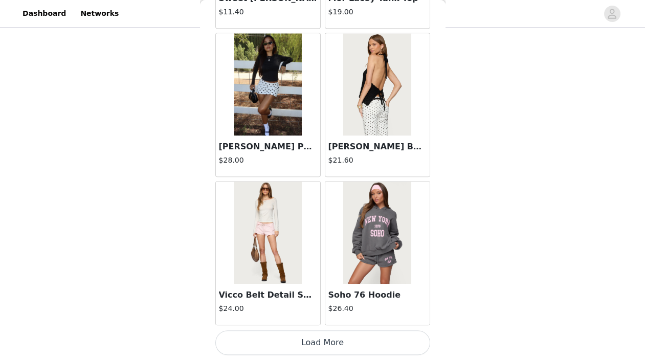
click at [316, 339] on button "Load More" at bounding box center [322, 343] width 215 height 25
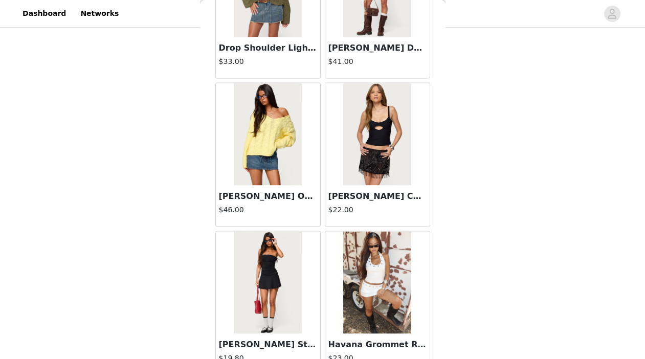
scroll to position [2688, 0]
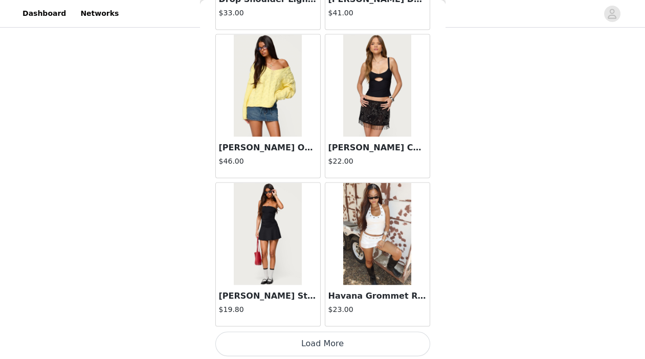
click at [313, 341] on button "Load More" at bounding box center [322, 344] width 215 height 25
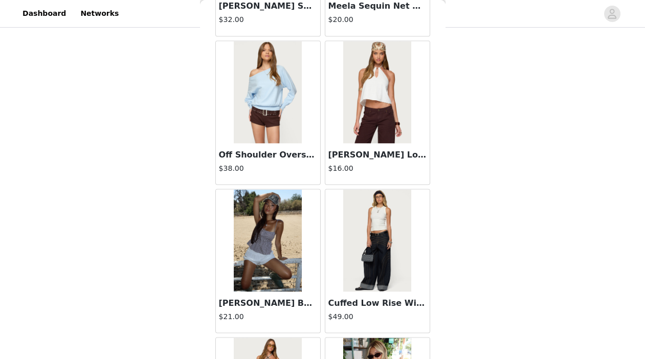
scroll to position [3424, 0]
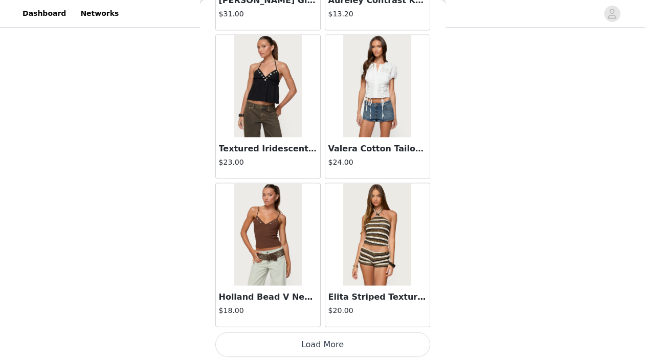
click at [312, 341] on button "Load More" at bounding box center [322, 345] width 215 height 25
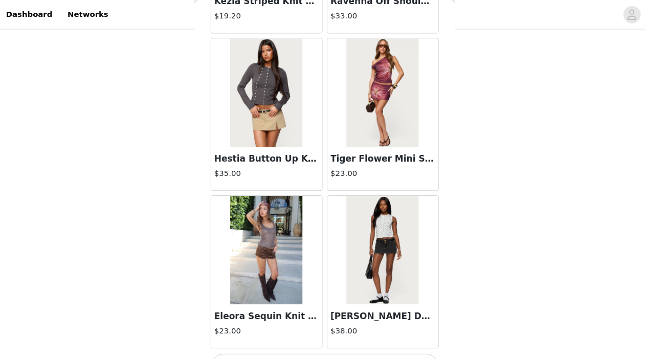
scroll to position [234, 0]
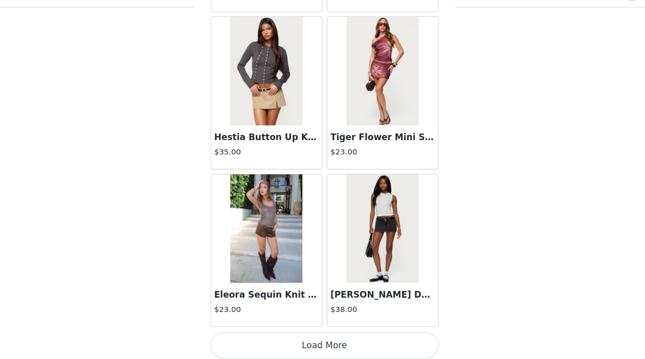
click at [319, 336] on button "Load More" at bounding box center [322, 346] width 215 height 25
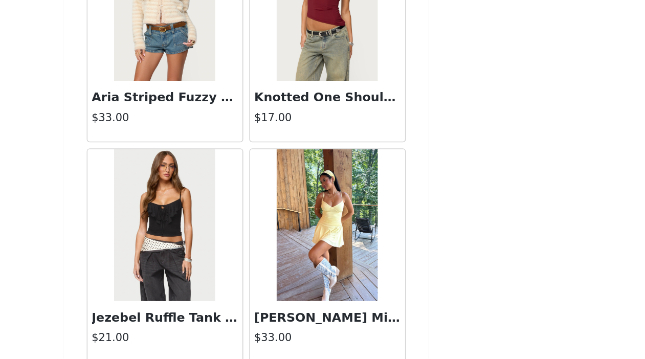
scroll to position [234, 0]
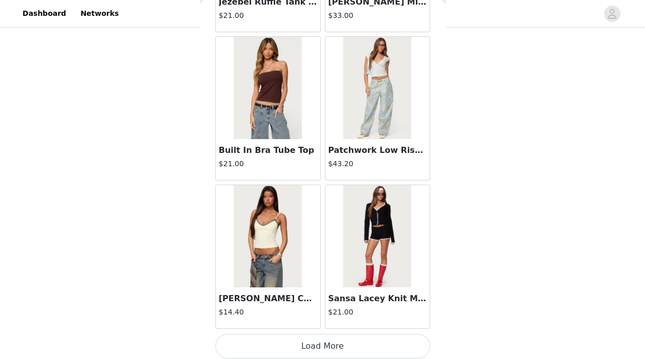
click at [321, 339] on button "Load More" at bounding box center [322, 346] width 215 height 25
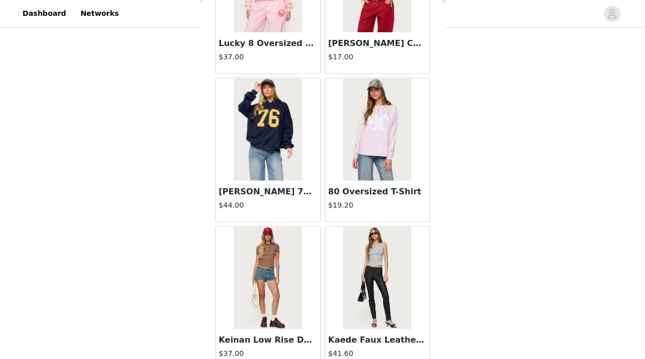
scroll to position [8133, 0]
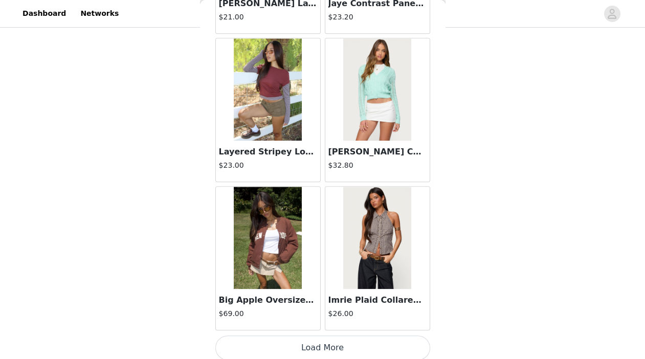
click at [320, 340] on button "Load More" at bounding box center [322, 348] width 215 height 25
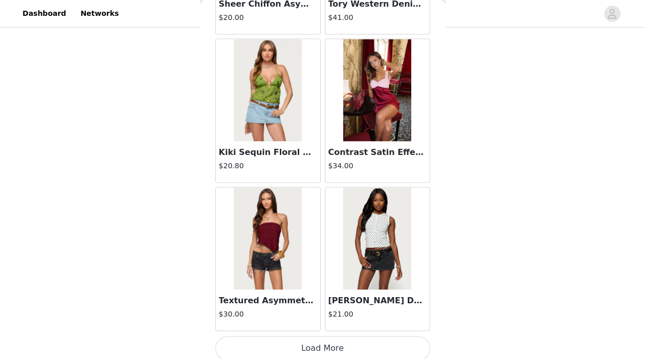
scroll to position [234, 0]
click at [321, 337] on button "Load More" at bounding box center [322, 348] width 215 height 25
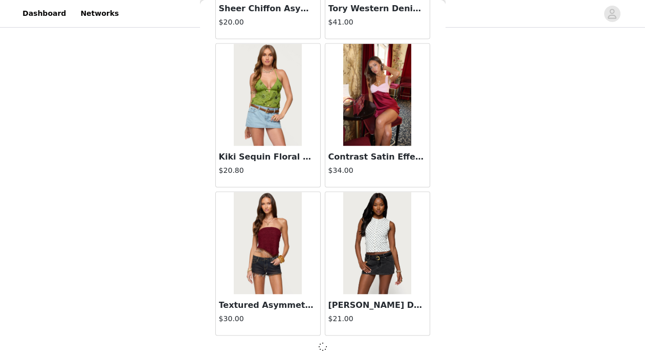
scroll to position [10102, 0]
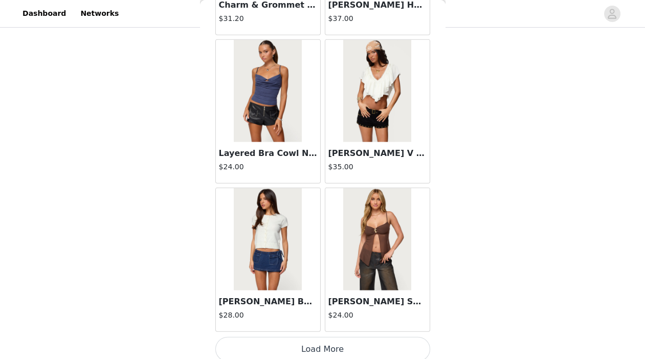
click at [321, 338] on button "Load More" at bounding box center [322, 349] width 215 height 25
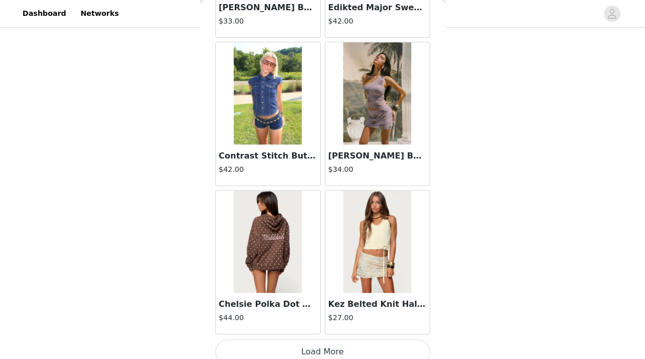
scroll to position [13068, 0]
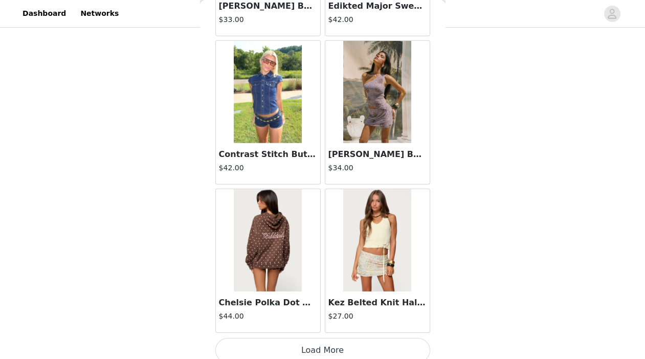
click at [321, 338] on button "Load More" at bounding box center [322, 350] width 215 height 25
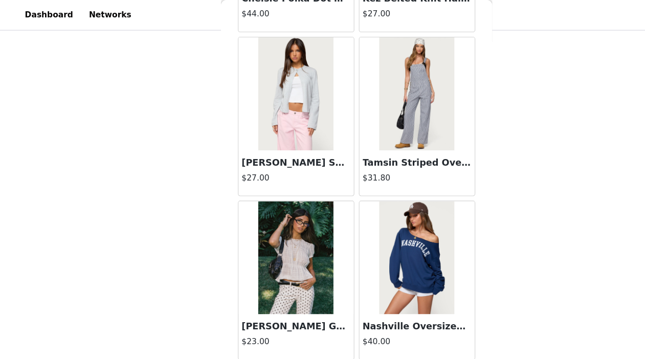
scroll to position [13373, 0]
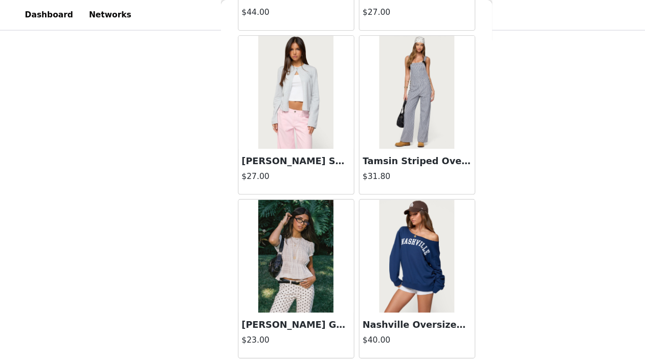
click at [274, 89] on img at bounding box center [268, 83] width 68 height 102
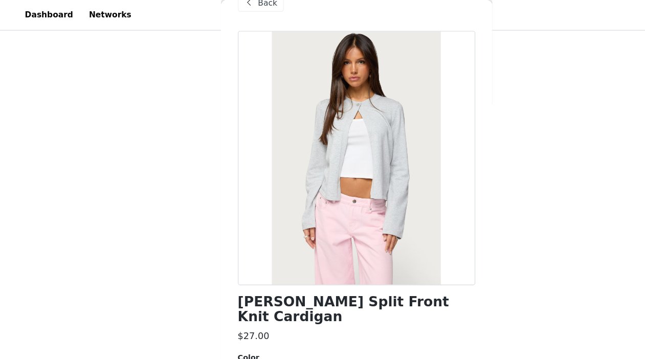
scroll to position [139, 0]
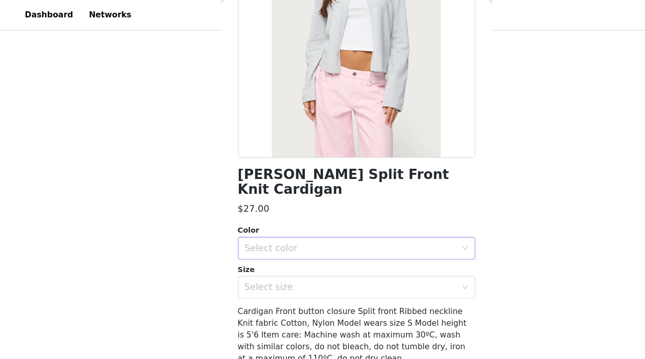
click at [322, 219] on div "Select color" at bounding box center [317, 224] width 191 height 10
click at [281, 233] on li "GRAY MELANGE" at bounding box center [322, 233] width 215 height 16
click at [281, 255] on div "Select size" at bounding box center [317, 260] width 191 height 10
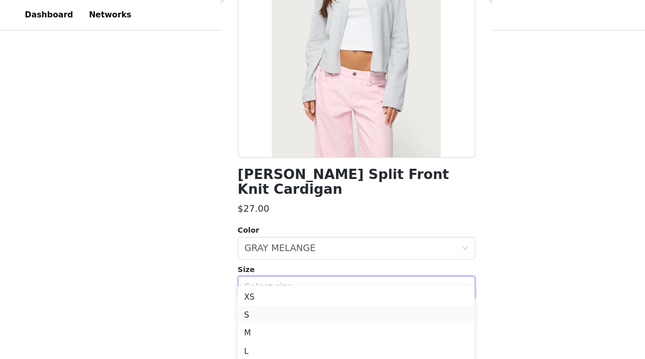
click at [255, 282] on li "S" at bounding box center [322, 285] width 215 height 16
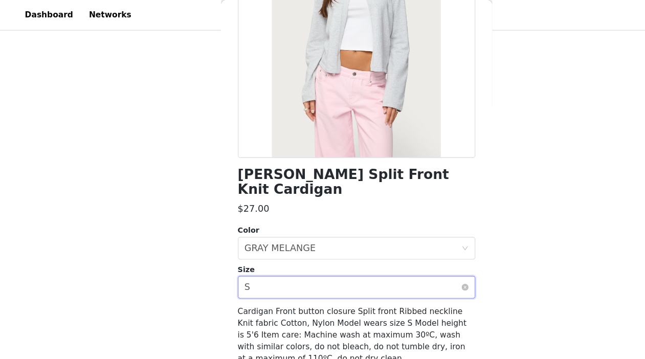
scroll to position [234, 0]
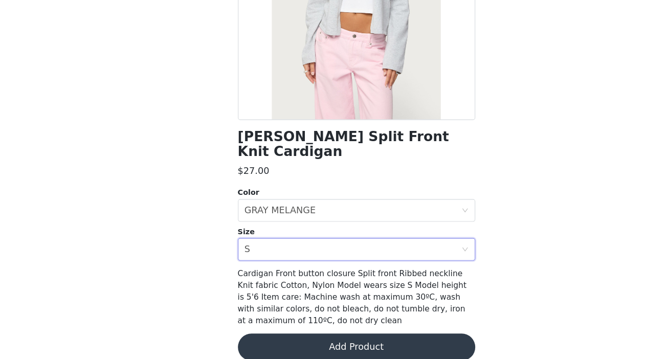
click at [292, 336] on button "Add Product" at bounding box center [322, 348] width 215 height 25
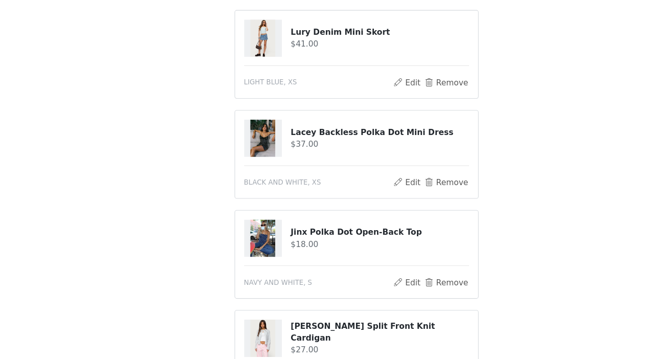
scroll to position [325, 0]
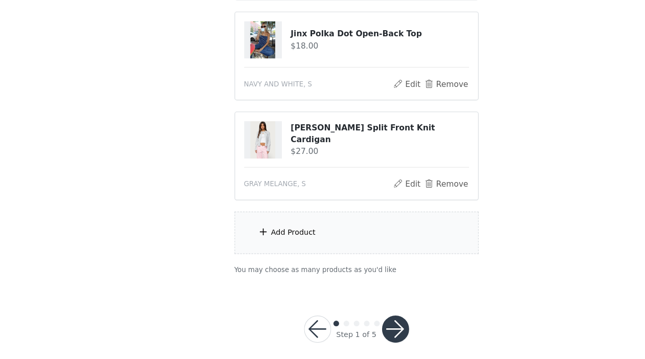
click at [264, 246] on div "Add Product" at bounding box center [322, 245] width 221 height 38
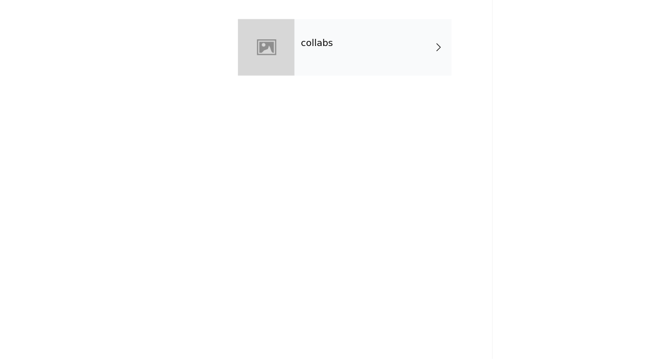
click at [318, 88] on div "collabs" at bounding box center [338, 76] width 142 height 51
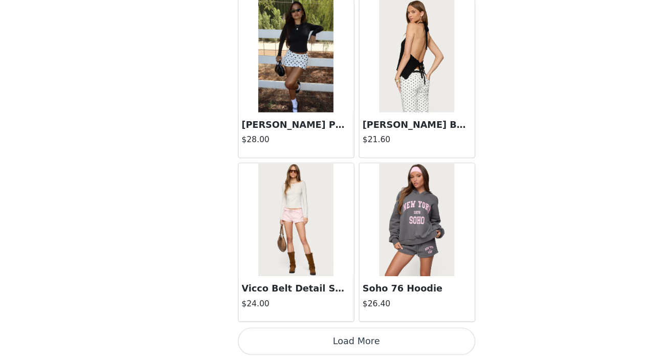
scroll to position [279, 0]
click at [320, 336] on button "Load More" at bounding box center [322, 343] width 215 height 25
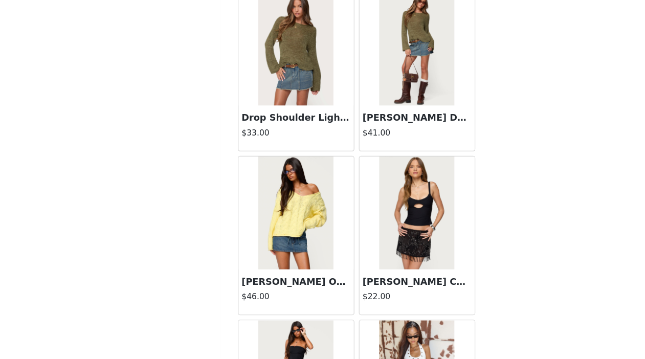
scroll to position [2623, 0]
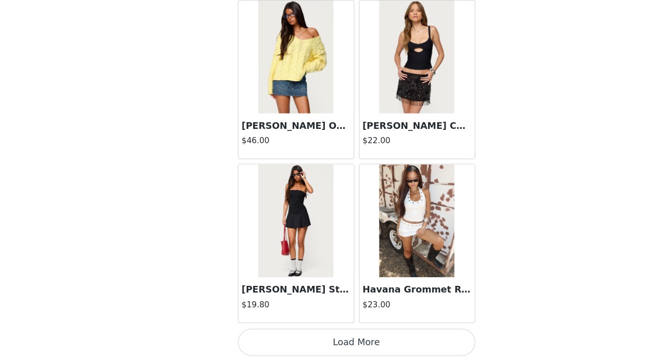
click at [318, 337] on button "Load More" at bounding box center [322, 344] width 215 height 25
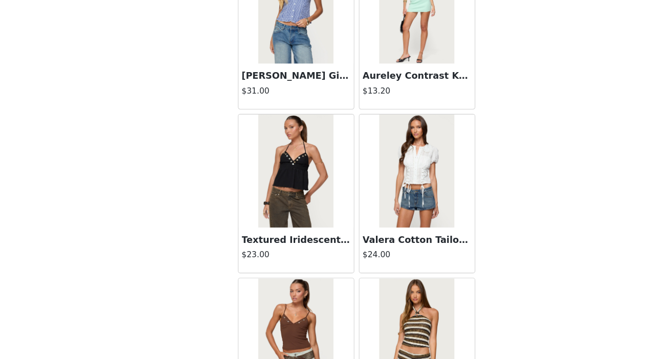
scroll to position [4171, 0]
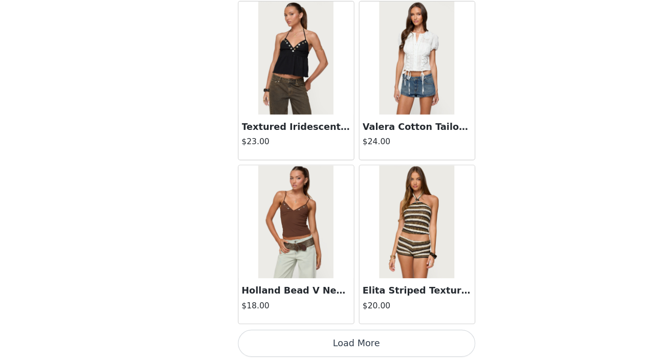
click at [320, 341] on button "Load More" at bounding box center [322, 345] width 215 height 25
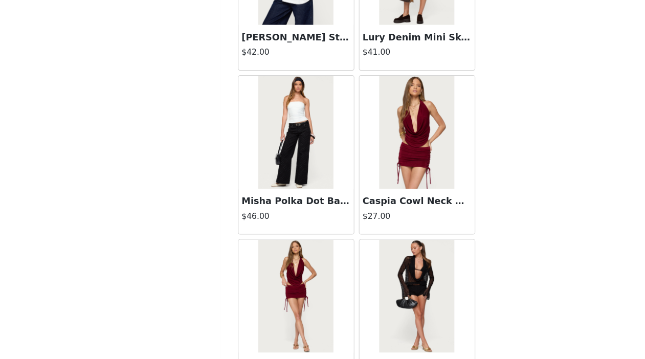
scroll to position [4548, 0]
click at [360, 219] on div "Caspia Cowl Neck Backless Top $27.00" at bounding box center [377, 225] width 104 height 41
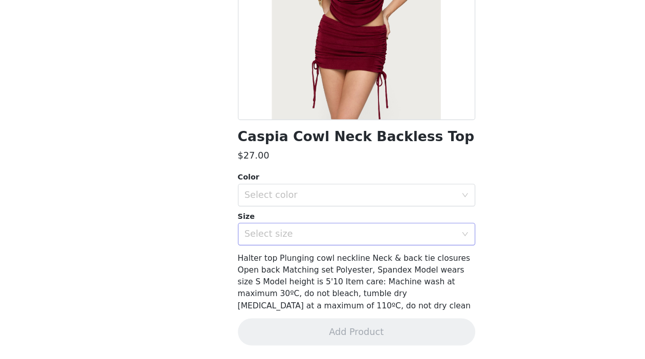
scroll to position [139, 0]
drag, startPoint x: 217, startPoint y: 158, endPoint x: 471, endPoint y: 158, distance: 253.3
click at [471, 158] on div "STEP 1 OF 5 Products The selected products exceed the total allowed price. Choo…" at bounding box center [322, 0] width 645 height 590
drag, startPoint x: 471, startPoint y: 158, endPoint x: 461, endPoint y: 158, distance: 9.7
click at [463, 158] on div "STEP 1 OF 5 Products The selected products exceed the total allowed price. Choo…" at bounding box center [322, 0] width 645 height 590
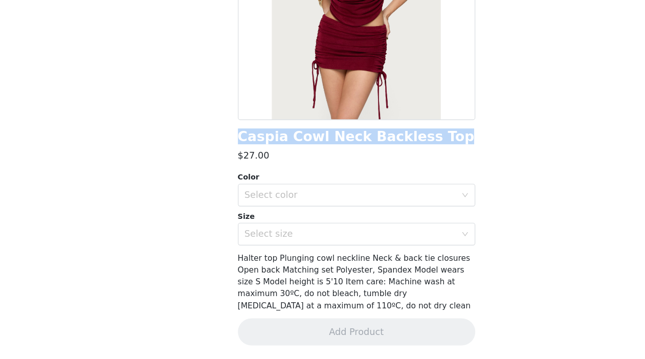
drag, startPoint x: 390, startPoint y: 158, endPoint x: 189, endPoint y: 161, distance: 201.6
click at [189, 161] on div "STEP 1 OF 5 Products The selected products exceed the total allowed price. Choo…" at bounding box center [322, 0] width 645 height 590
copy section "[PERSON_NAME] Split Front Knit Cardigan $27.00 GRAY MELANGE, S Edit Remove Add …"
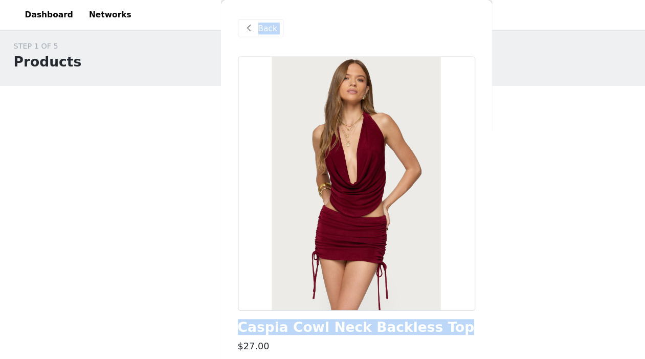
scroll to position [0, 0]
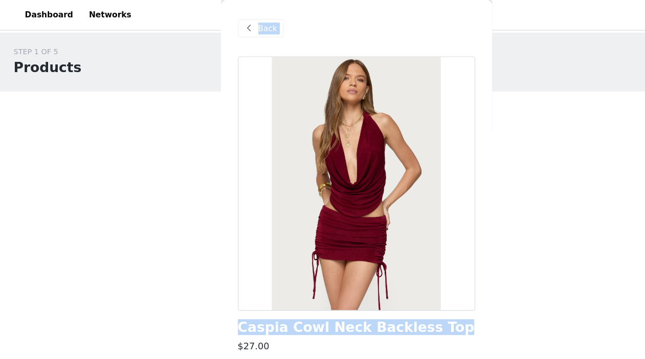
click at [224, 18] on div "Back" at bounding box center [235, 25] width 41 height 16
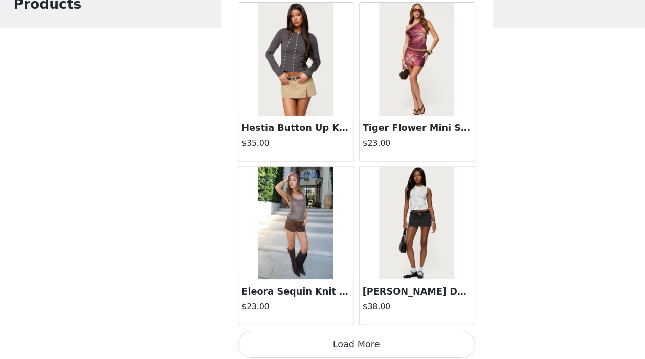
scroll to position [25, 0]
click at [305, 334] on button "Load More" at bounding box center [322, 346] width 215 height 25
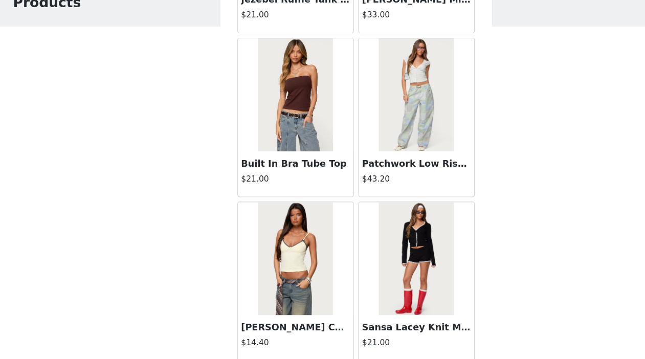
scroll to position [7136, 0]
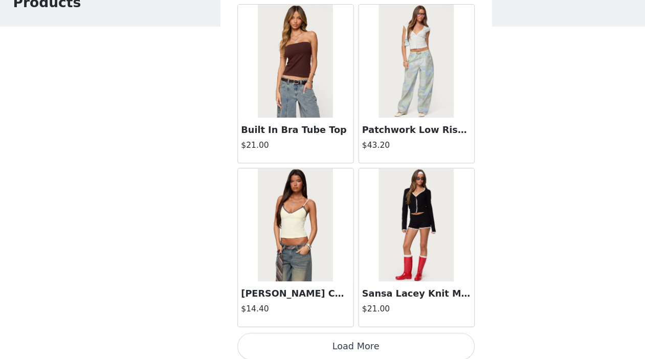
click at [315, 339] on button "Load More" at bounding box center [322, 347] width 215 height 25
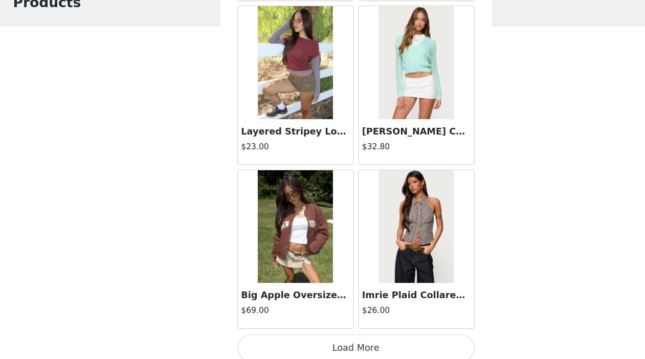
scroll to position [8619, 0]
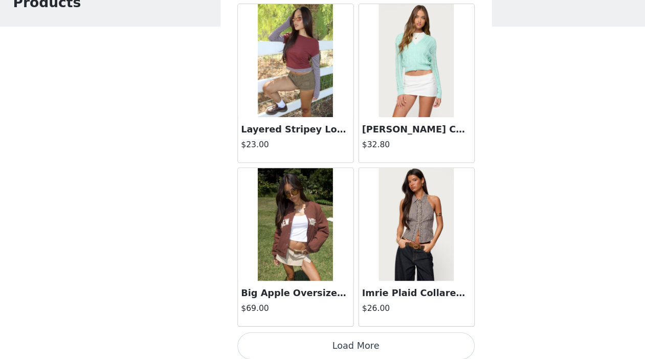
click at [315, 340] on button "Load More" at bounding box center [322, 347] width 215 height 25
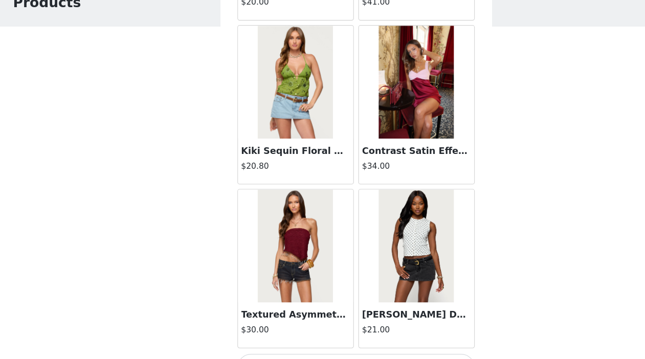
scroll to position [10102, 0]
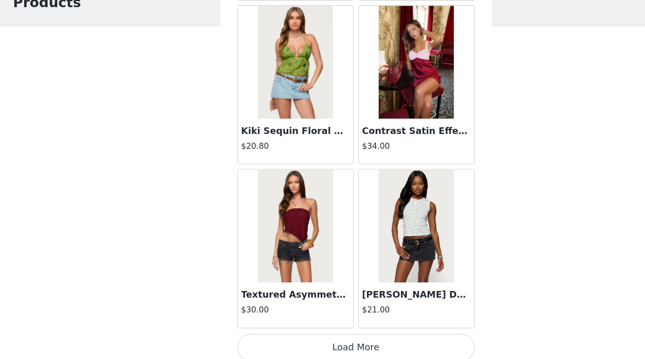
click at [315, 340] on button "Load More" at bounding box center [322, 348] width 215 height 25
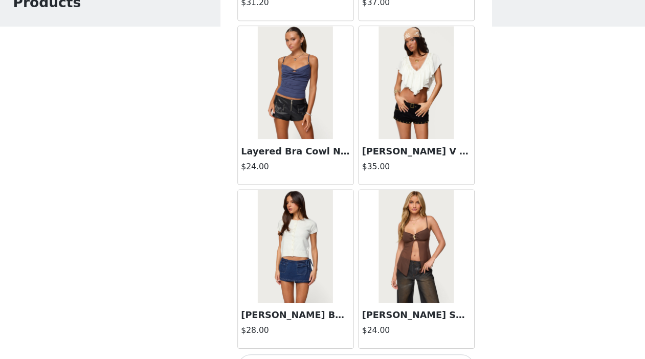
scroll to position [11585, 0]
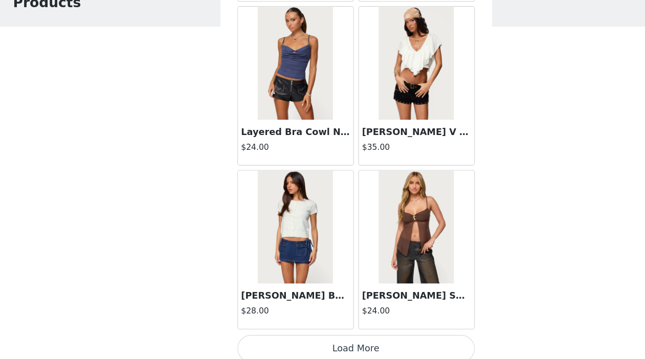
click at [317, 338] on button "Load More" at bounding box center [322, 349] width 215 height 25
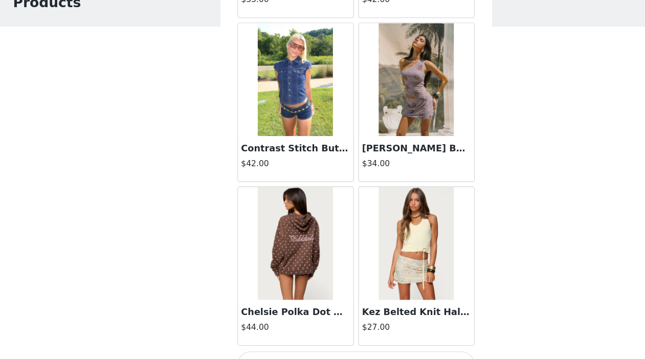
scroll to position [13068, 0]
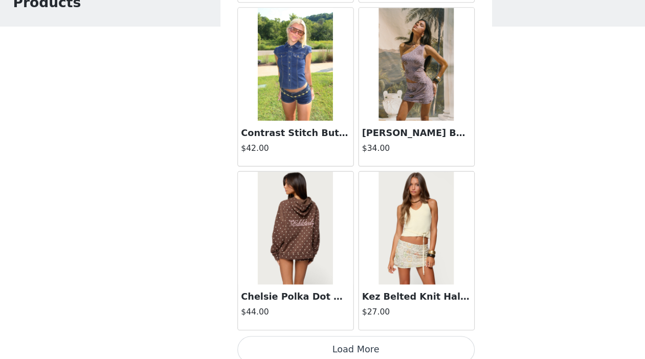
click at [317, 340] on button "Load More" at bounding box center [322, 350] width 215 height 25
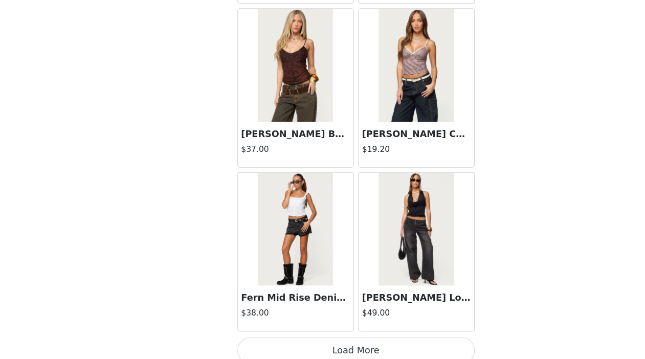
scroll to position [225, 0]
click at [318, 339] on button "Load More" at bounding box center [322, 351] width 215 height 25
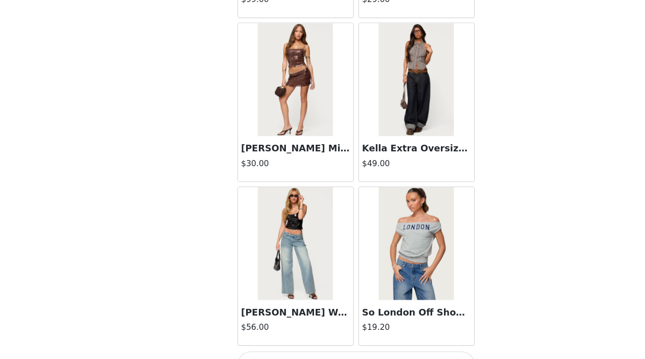
scroll to position [16028, 0]
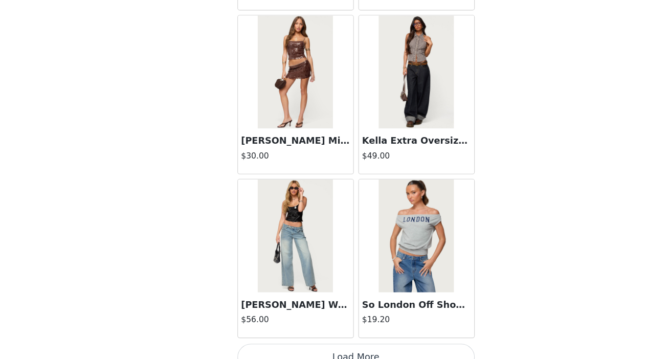
click at [313, 345] on button "Load More" at bounding box center [322, 357] width 215 height 25
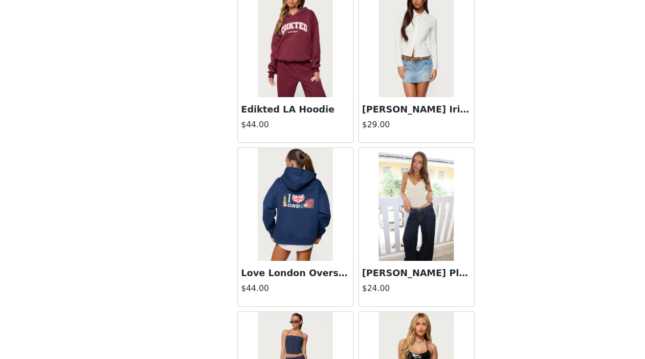
scroll to position [17516, 0]
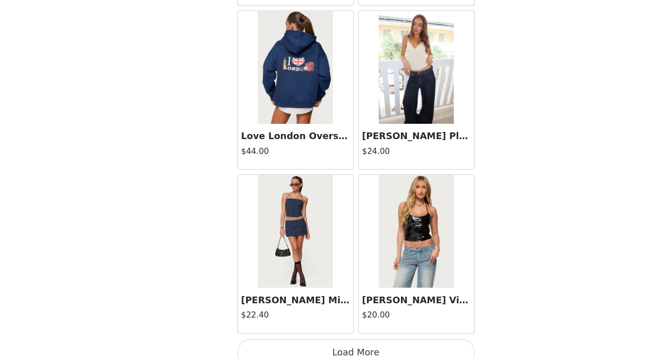
click at [314, 342] on button "Load More" at bounding box center [322, 353] width 215 height 25
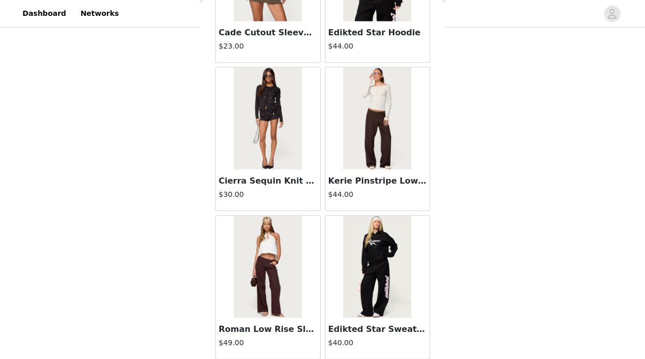
scroll to position [18999, 0]
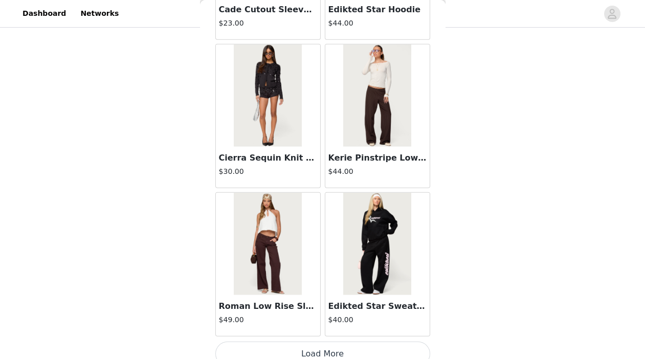
click at [331, 342] on button "Load More" at bounding box center [322, 354] width 215 height 25
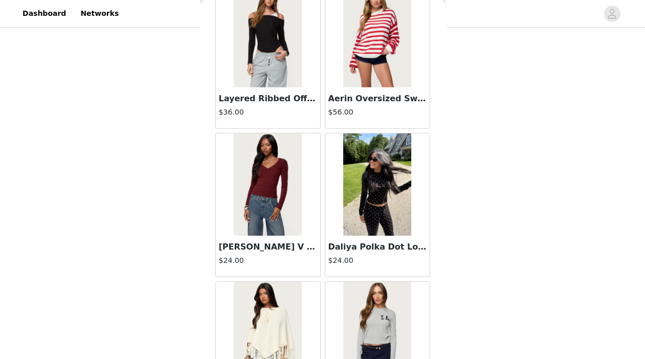
scroll to position [20247, 0]
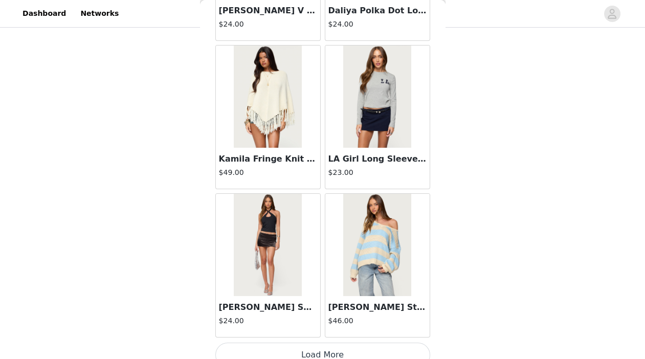
click at [331, 343] on button "Load More" at bounding box center [322, 355] width 215 height 25
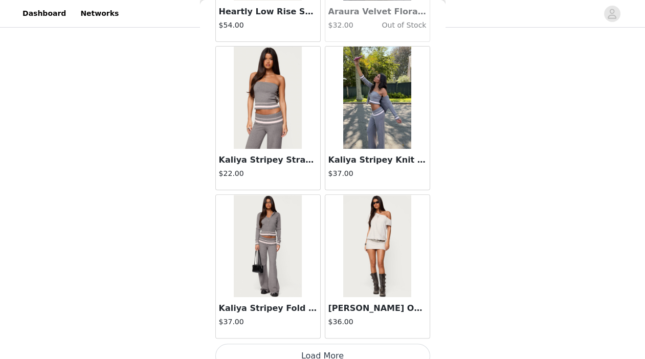
scroll to position [325, 0]
click at [328, 344] on button "Load More" at bounding box center [322, 356] width 215 height 25
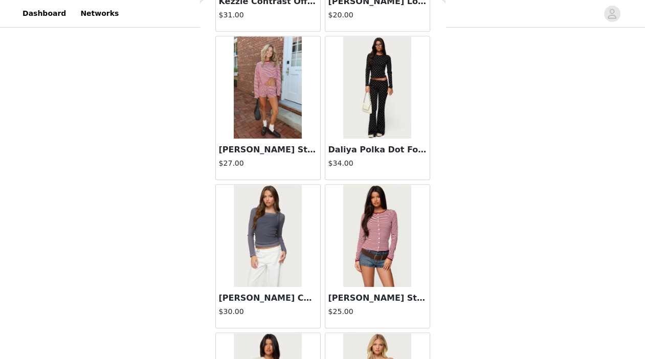
scroll to position [22895, 0]
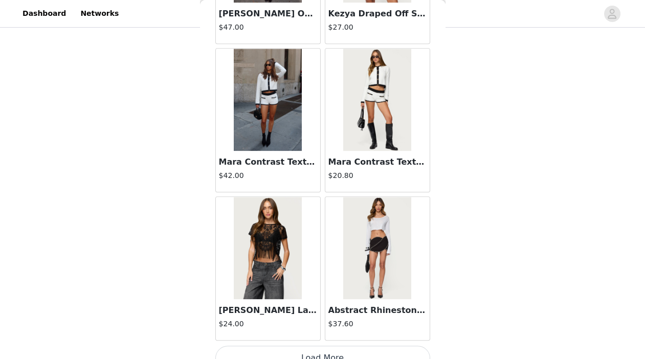
click at [325, 346] on button "Load More" at bounding box center [322, 358] width 215 height 25
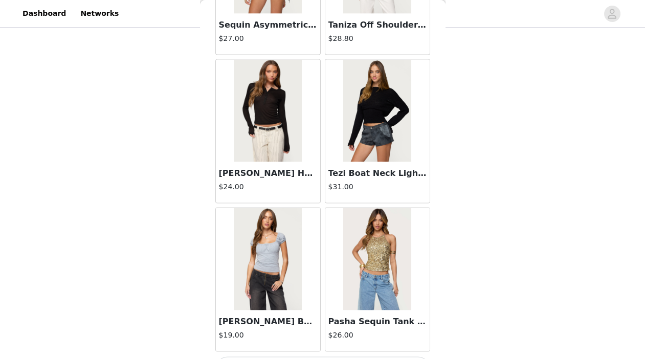
scroll to position [24930, 0]
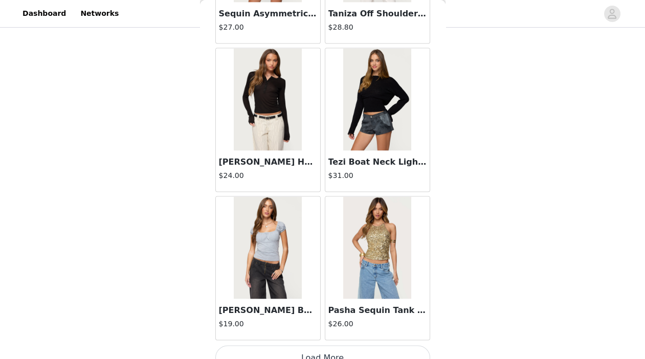
click at [335, 346] on button "Load More" at bounding box center [322, 358] width 215 height 25
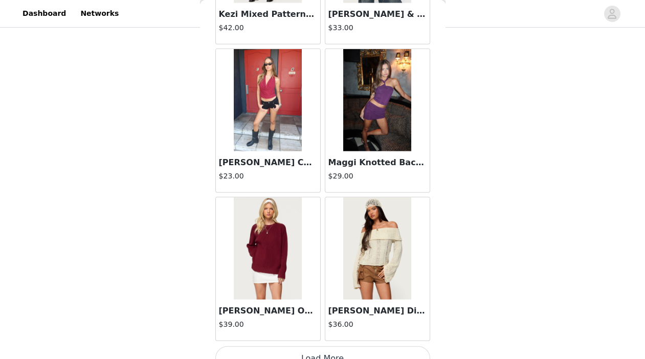
scroll to position [26412, 0]
click at [258, 111] on img at bounding box center [268, 101] width 68 height 102
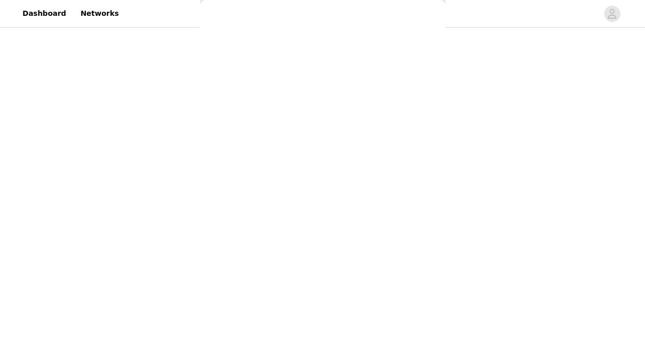
scroll to position [0, 0]
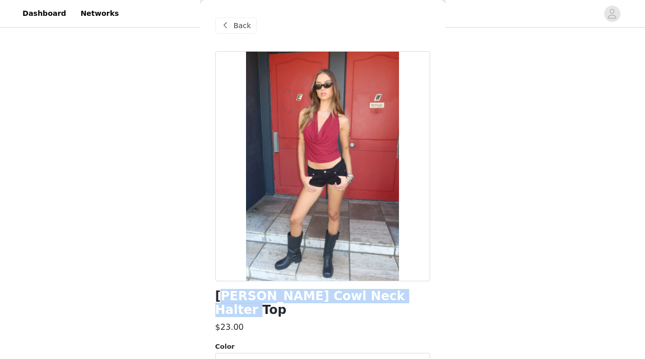
drag, startPoint x: 217, startPoint y: 296, endPoint x: 405, endPoint y: 296, distance: 187.8
click at [405, 296] on div "[PERSON_NAME] Cowl Neck Halter Top" at bounding box center [322, 304] width 215 height 28
copy h1 "rina Stud Cowl Neck Halter Top"
click at [231, 20] on span at bounding box center [225, 25] width 12 height 12
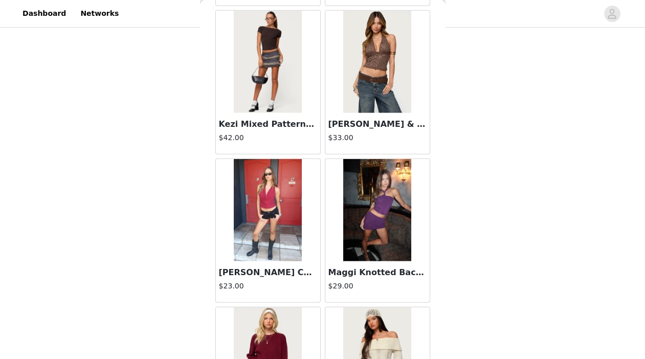
scroll to position [26413, 0]
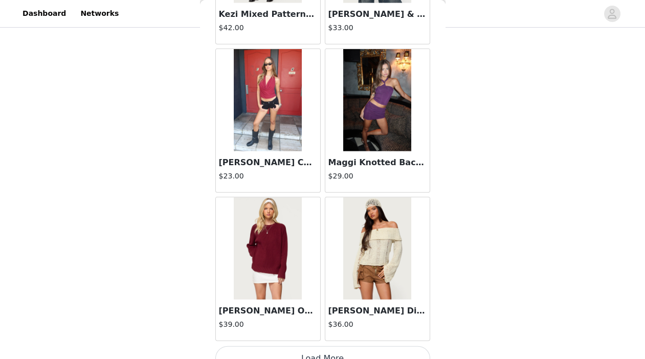
click at [324, 346] on button "Load More" at bounding box center [322, 358] width 215 height 25
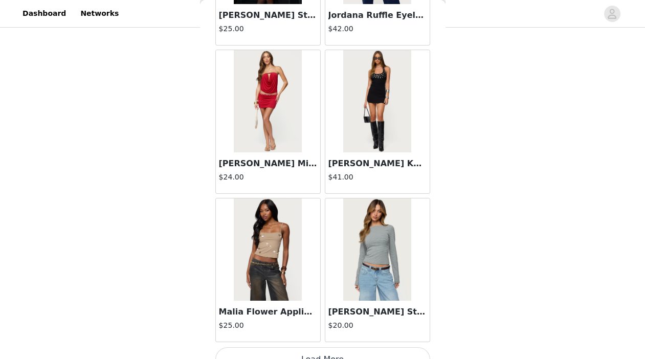
scroll to position [27895, 0]
click at [321, 348] on button "Load More" at bounding box center [322, 360] width 215 height 25
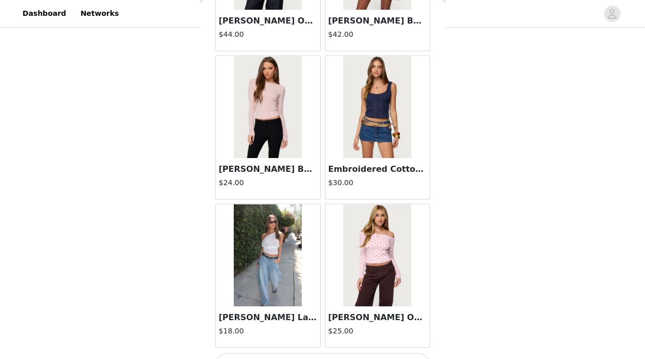
scroll to position [29378, 0]
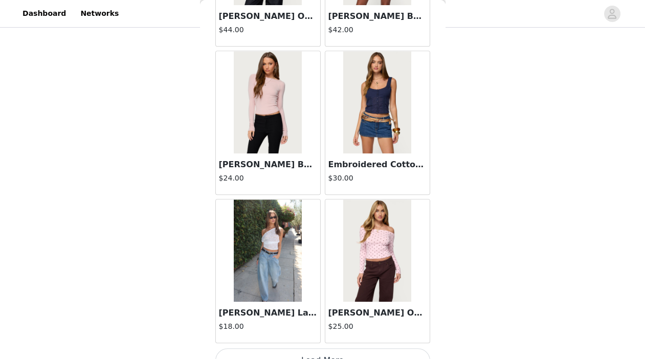
click at [323, 348] on button "Load More" at bounding box center [322, 360] width 215 height 25
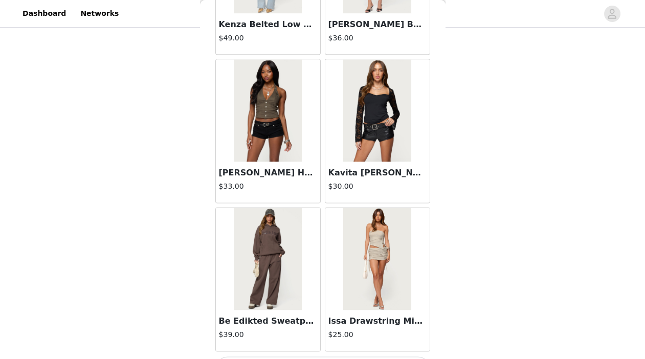
scroll to position [30861, 0]
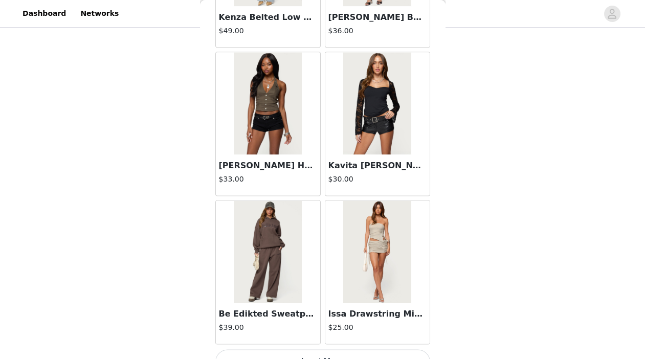
click at [321, 349] on button "Load More" at bounding box center [322, 361] width 215 height 25
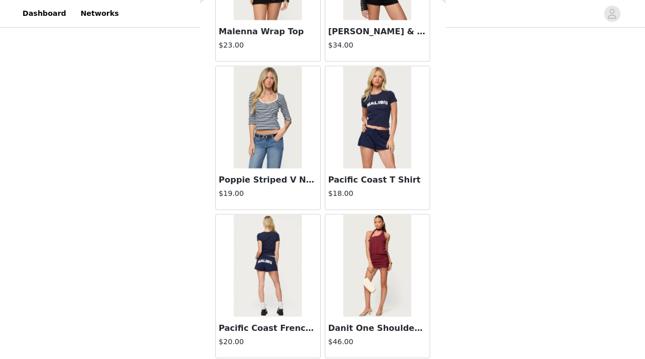
scroll to position [32036, 0]
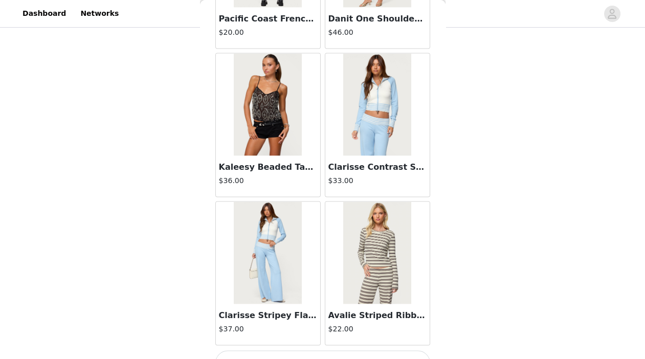
click at [321, 351] on button "Load More" at bounding box center [322, 363] width 215 height 25
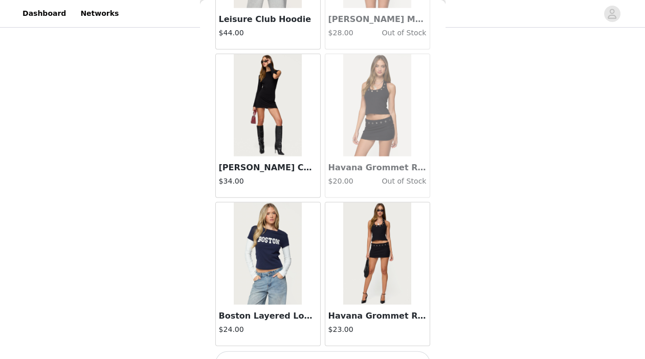
scroll to position [33826, 0]
click at [320, 351] on button "Load More" at bounding box center [322, 363] width 215 height 25
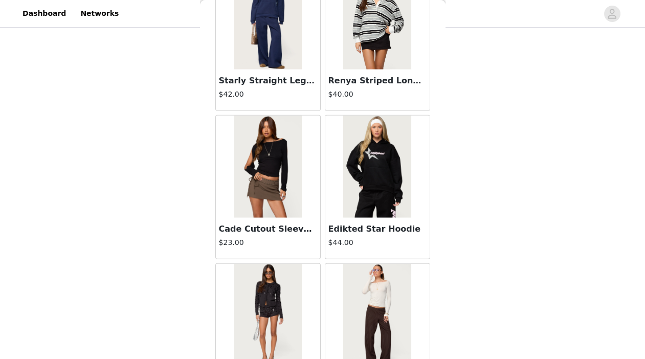
scroll to position [18779, 0]
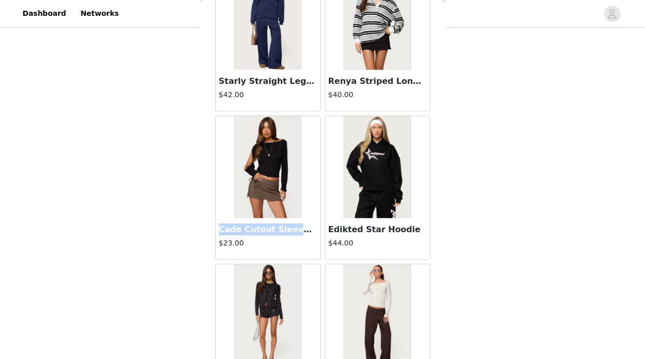
drag, startPoint x: 219, startPoint y: 217, endPoint x: 298, endPoint y: 219, distance: 78.8
click at [298, 224] on h3 "Cade Cutout Sleeves Boat Neck Top" at bounding box center [268, 230] width 98 height 12
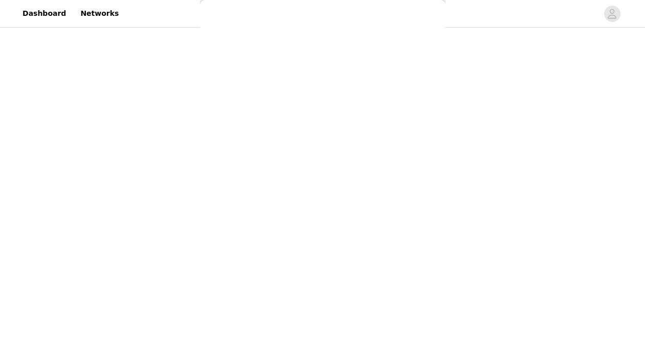
copy h3 "Cade Cutout Sleeves"
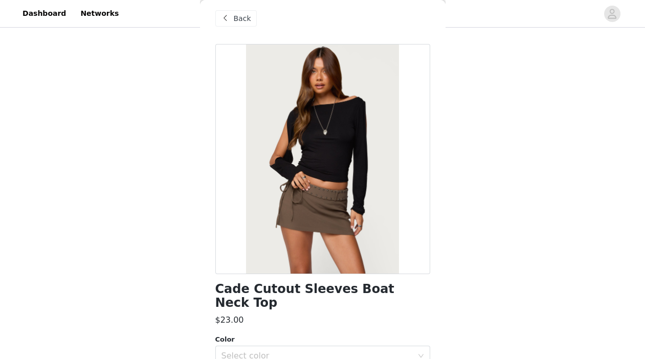
scroll to position [0, 0]
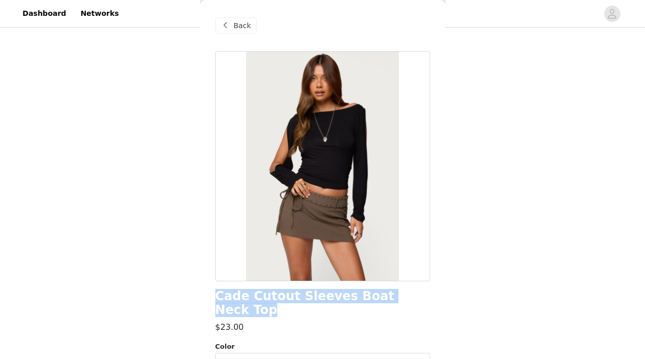
drag, startPoint x: 216, startPoint y: 296, endPoint x: 417, endPoint y: 297, distance: 201.6
click at [417, 297] on div "Cade Cutout Sleeves Boat Neck Top" at bounding box center [322, 304] width 215 height 28
copy h1 "Cade Cutout Sleeves Boat Neck Top"
click at [245, 28] on span "Back" at bounding box center [242, 25] width 17 height 11
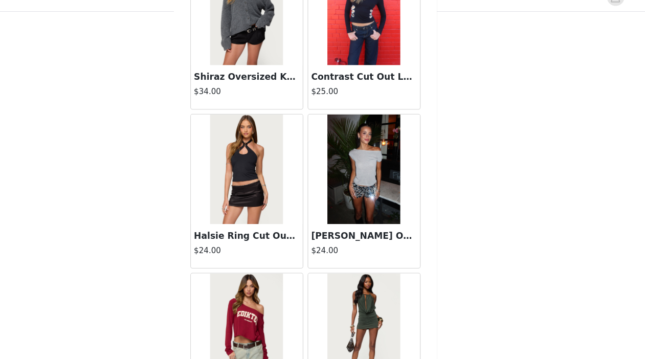
scroll to position [19795, 0]
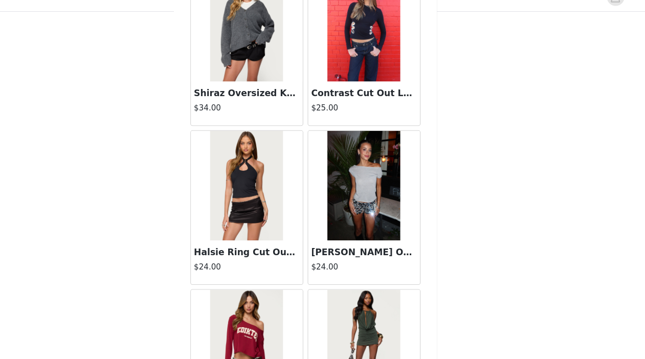
click at [369, 182] on img at bounding box center [377, 190] width 68 height 102
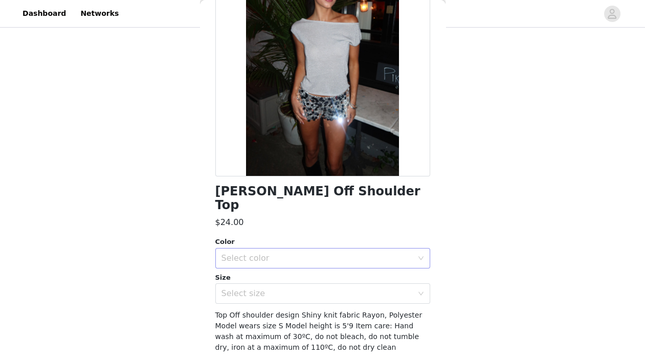
scroll to position [102, 0]
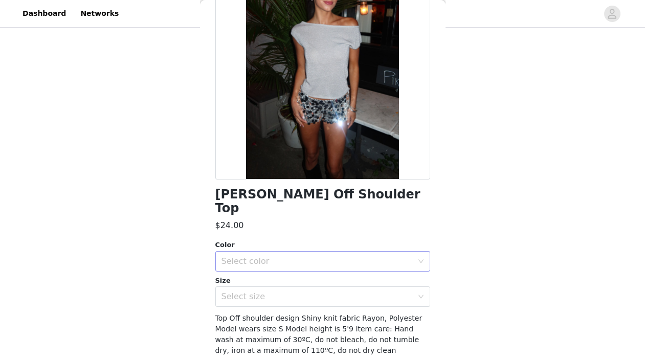
click at [270, 256] on div "Select color" at bounding box center [317, 261] width 191 height 10
click at [271, 269] on li "SILVER" at bounding box center [322, 269] width 215 height 16
click at [266, 292] on div "Select size" at bounding box center [317, 297] width 191 height 10
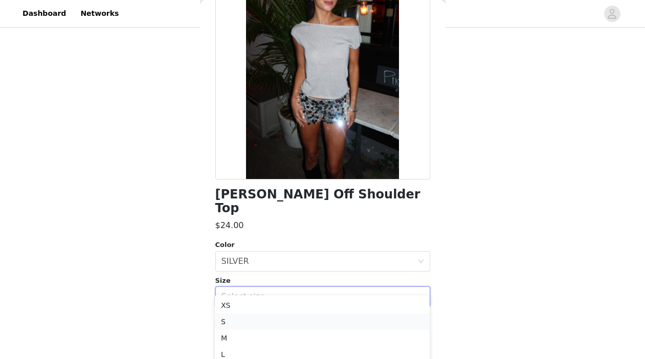
click at [249, 318] on li "S" at bounding box center [322, 322] width 215 height 16
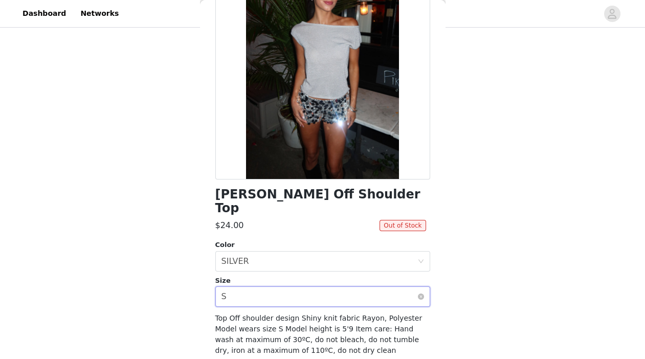
click at [394, 287] on div "Select size S" at bounding box center [320, 296] width 196 height 19
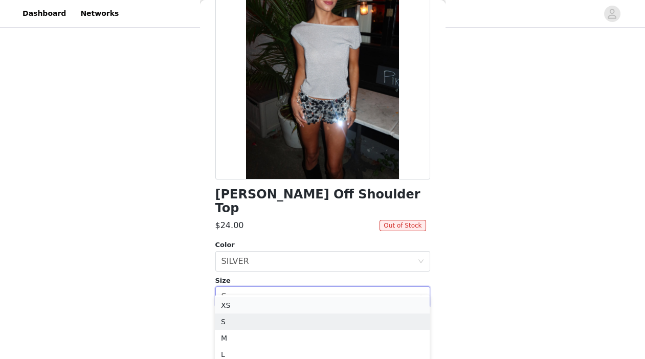
click at [289, 304] on li "XS" at bounding box center [322, 305] width 215 height 16
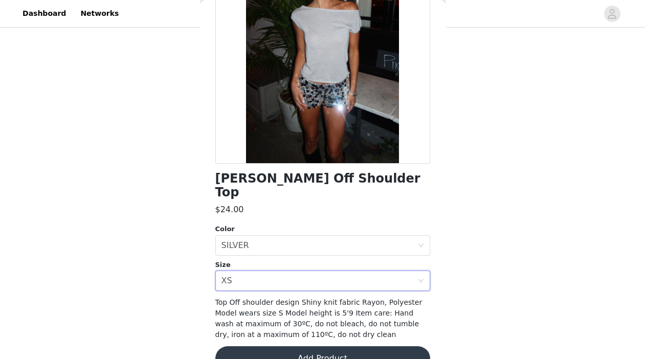
scroll to position [128, 0]
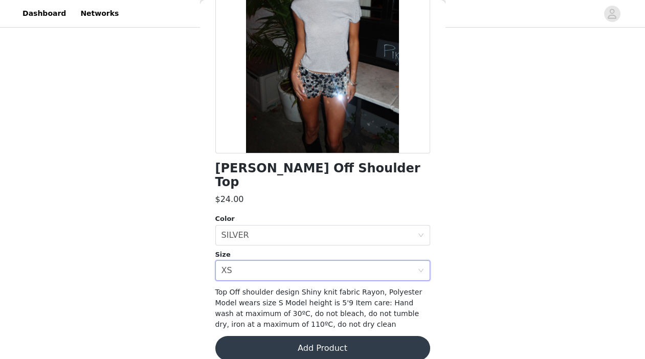
click at [370, 336] on button "Add Product" at bounding box center [322, 348] width 215 height 25
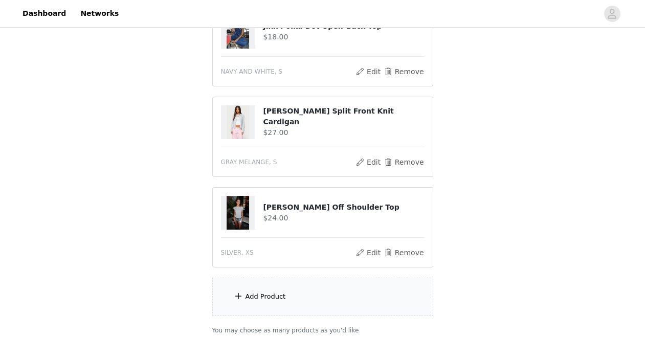
scroll to position [415, 0]
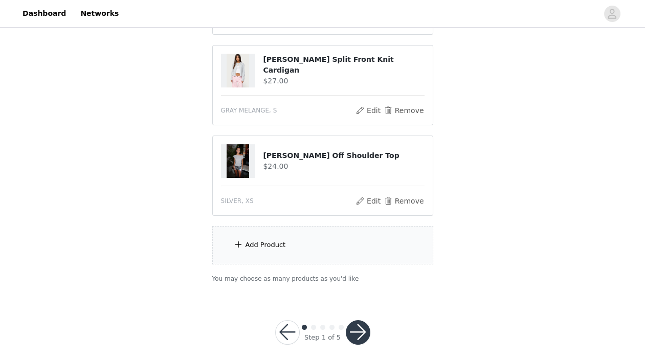
click at [359, 325] on button "button" at bounding box center [358, 332] width 25 height 25
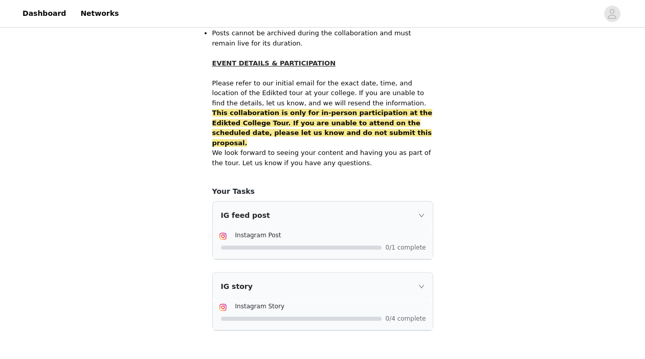
scroll to position [698, 0]
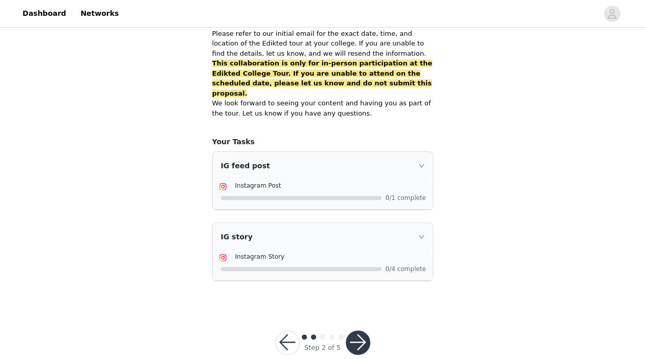
click at [354, 331] on button "button" at bounding box center [358, 343] width 25 height 25
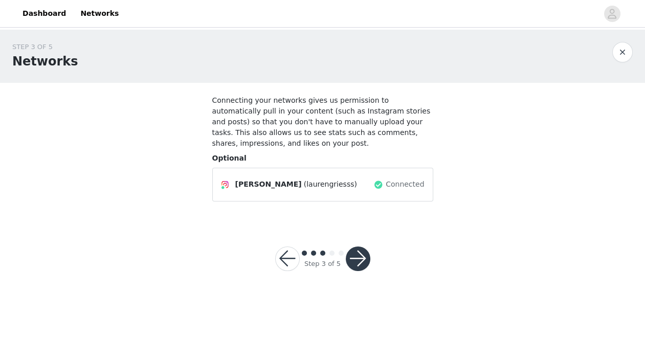
click at [360, 258] on button "button" at bounding box center [358, 259] width 25 height 25
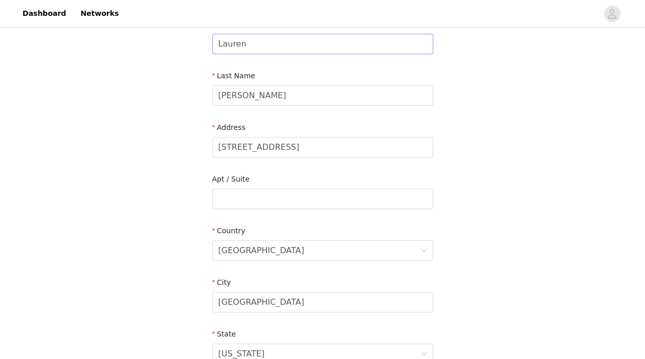
scroll to position [157, 0]
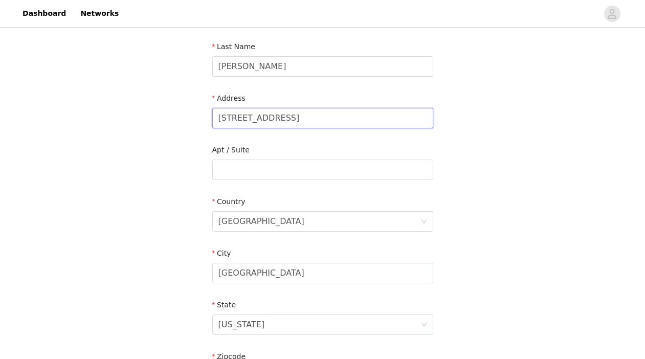
click at [260, 118] on input "[STREET_ADDRESS]" at bounding box center [322, 118] width 221 height 20
type input "[STREET_ADDRESS]"
click at [249, 271] on input "[GEOGRAPHIC_DATA]" at bounding box center [322, 273] width 221 height 20
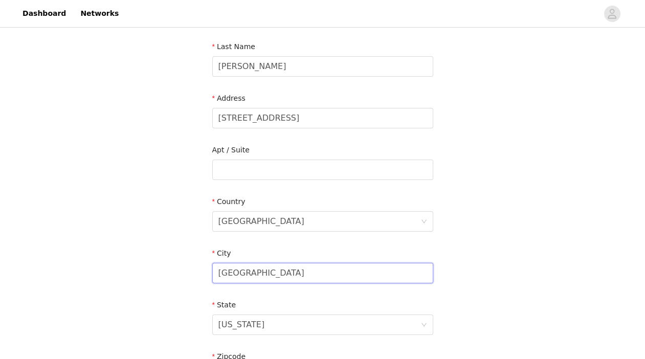
click at [249, 271] on input "[GEOGRAPHIC_DATA]" at bounding box center [322, 273] width 221 height 20
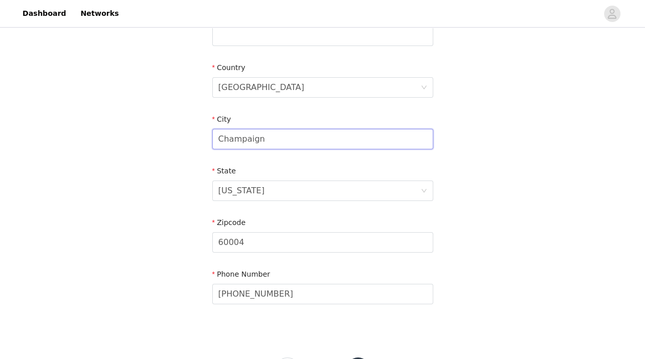
scroll to position [297, 0]
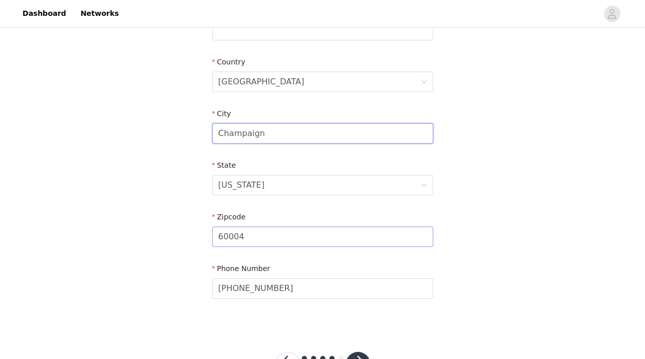
type input "Champaign"
click at [242, 234] on input "60004" at bounding box center [322, 237] width 221 height 20
click at [234, 238] on input "60004" at bounding box center [322, 237] width 221 height 20
type input "61820-9190"
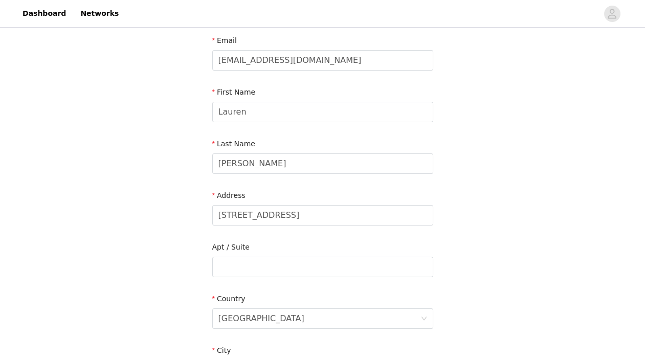
scroll to position [58, 0]
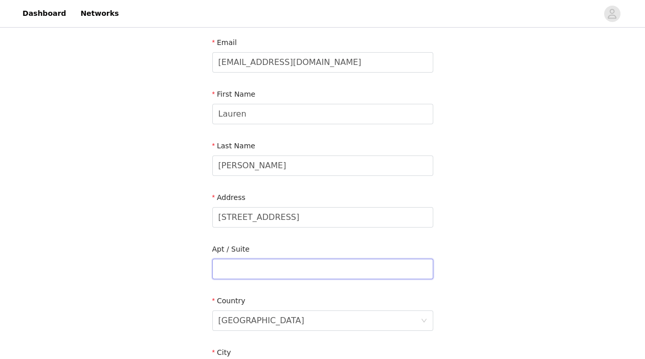
click at [231, 271] on input "text" at bounding box center [322, 269] width 221 height 20
type input "323"
click at [201, 270] on section "Email [EMAIL_ADDRESS][DOMAIN_NAME] First Name [PERSON_NAME] Last Name [PERSON_N…" at bounding box center [323, 295] width 246 height 541
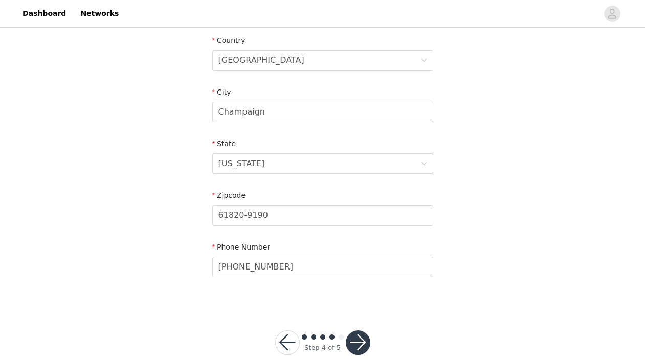
scroll to position [331, 0]
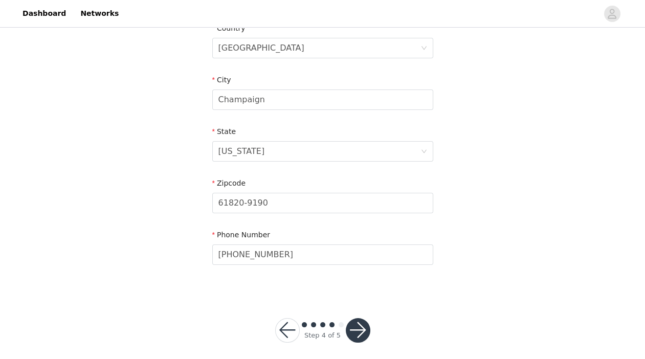
click at [361, 327] on button "button" at bounding box center [358, 330] width 25 height 25
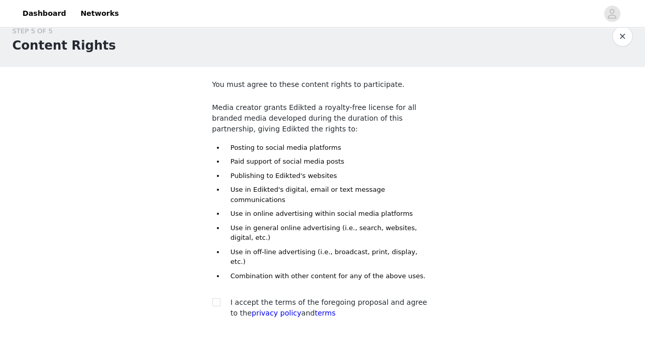
scroll to position [18, 0]
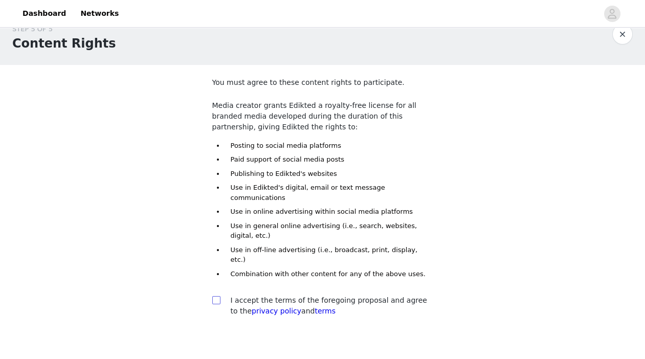
click at [217, 296] on input "checkbox" at bounding box center [215, 299] width 7 height 7
checkbox input "true"
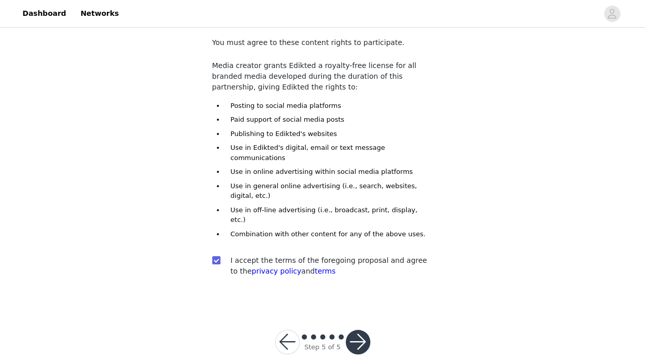
click at [356, 330] on button "button" at bounding box center [358, 342] width 25 height 25
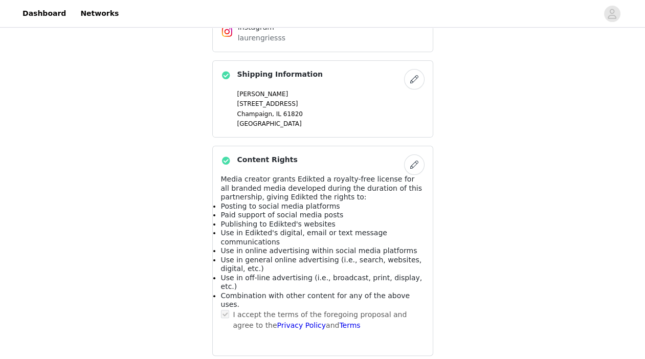
scroll to position [674, 0]
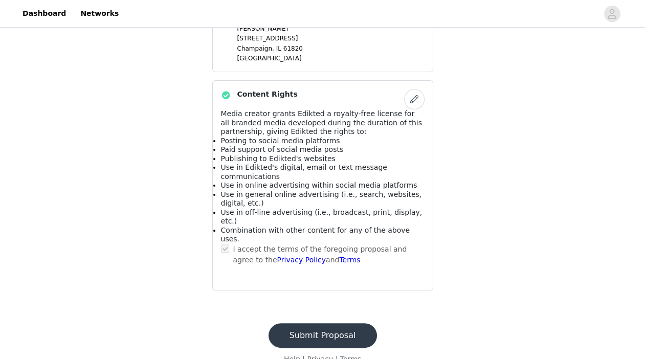
click at [319, 323] on button "Submit Proposal" at bounding box center [323, 335] width 108 height 25
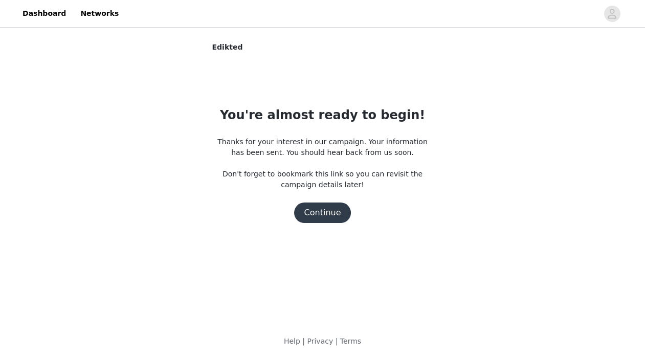
click at [330, 217] on button "Continue" at bounding box center [322, 213] width 57 height 20
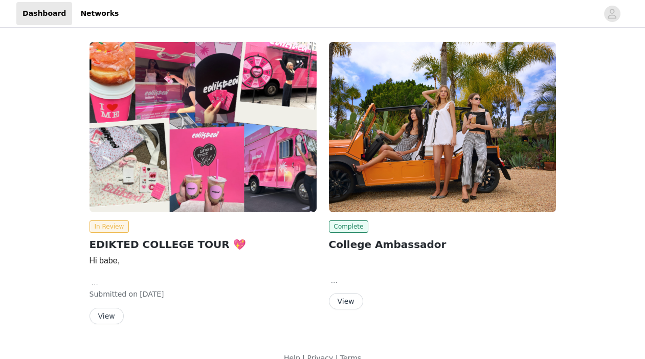
click at [407, 23] on div at bounding box center [361, 13] width 473 height 23
